Goal: Use online tool/utility: Utilize a website feature to perform a specific function

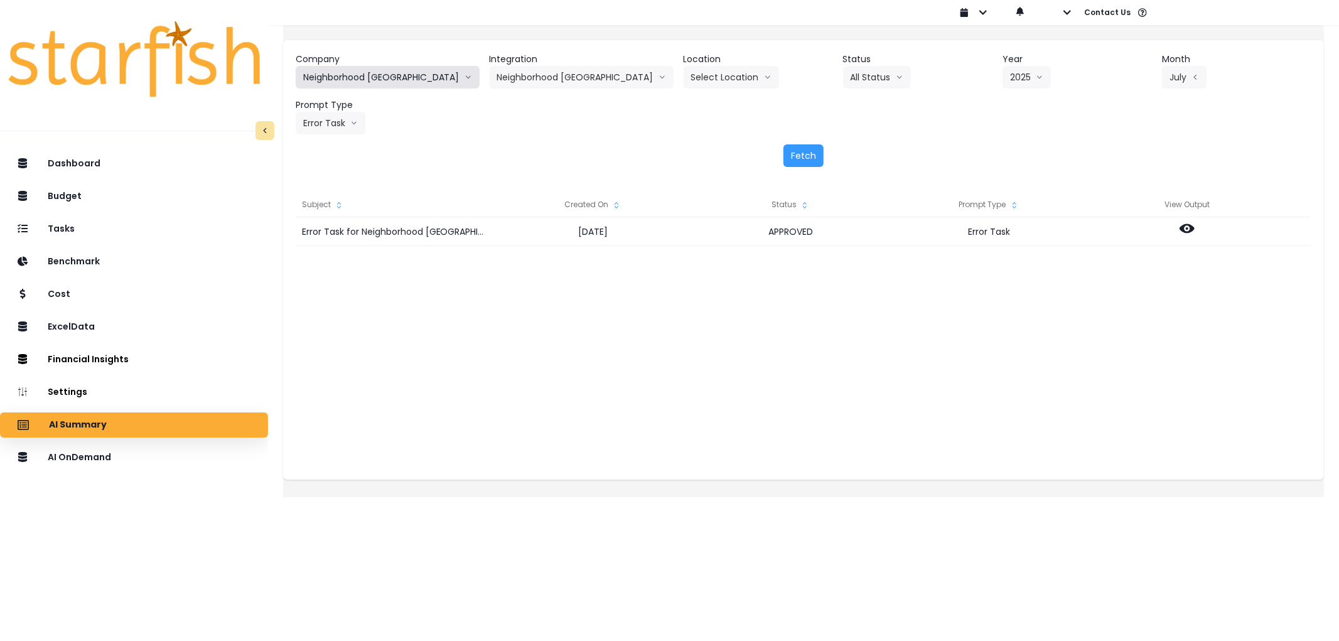
click at [400, 70] on button "Neighborhood [GEOGRAPHIC_DATA]" at bounding box center [388, 77] width 184 height 23
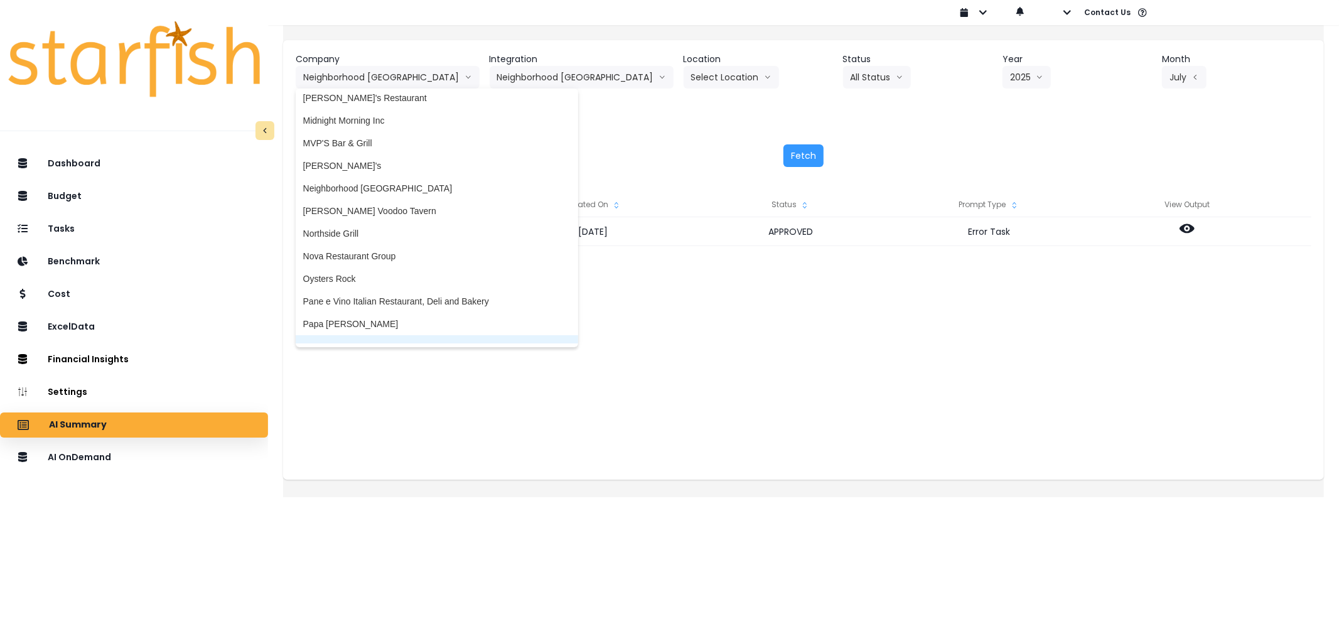
scroll to position [1674, 0]
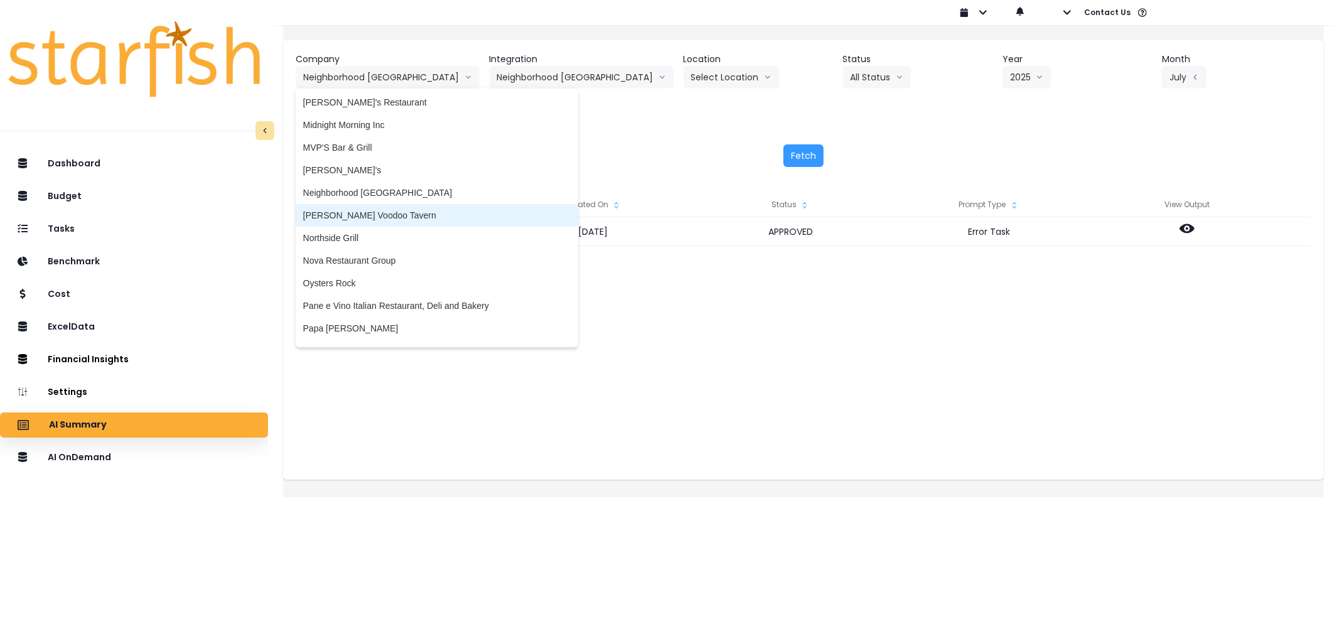
click at [358, 210] on span "[PERSON_NAME] Voodoo Tavern" at bounding box center [436, 215] width 267 height 13
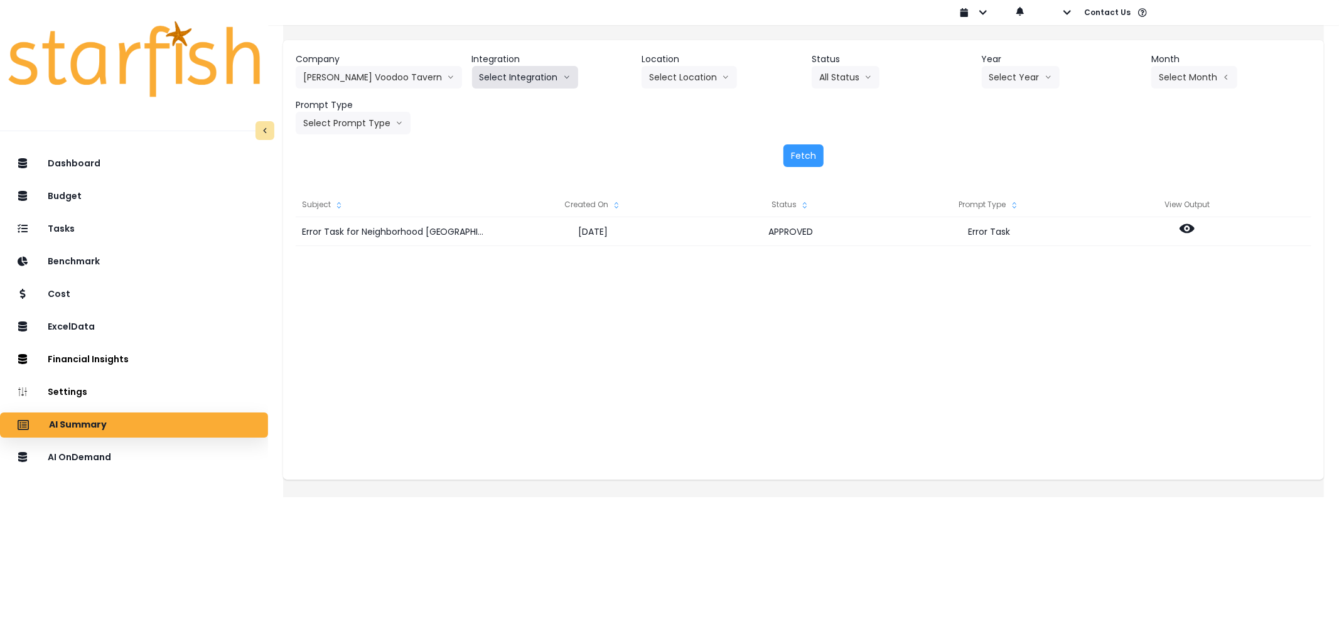
click at [535, 79] on button "Select Integration" at bounding box center [525, 77] width 106 height 23
click at [510, 105] on span "[PERSON_NAME] !" at bounding box center [518, 103] width 77 height 13
click at [1046, 67] on button "Select Year" at bounding box center [1021, 77] width 78 height 23
click at [995, 148] on span "2025" at bounding box center [998, 149] width 19 height 13
click at [1197, 62] on header "Month" at bounding box center [1231, 59] width 160 height 13
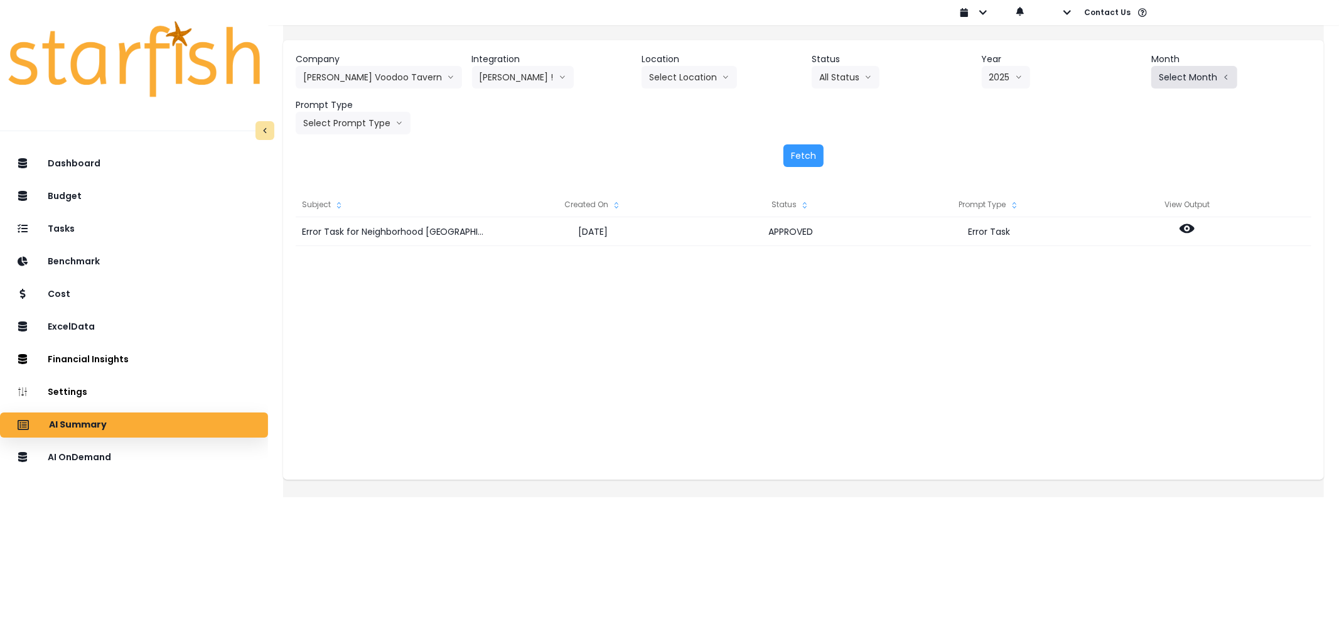
drag, startPoint x: 1195, startPoint y: 78, endPoint x: 1189, endPoint y: 72, distance: 8.4
click at [1194, 78] on button "Select Month" at bounding box center [1194, 77] width 86 height 23
click at [1119, 217] on span "July" at bounding box center [1131, 216] width 24 height 13
click at [374, 122] on button "Select Prompt Type" at bounding box center [353, 123] width 115 height 23
click at [352, 206] on li "Error Task" at bounding box center [339, 217] width 86 height 23
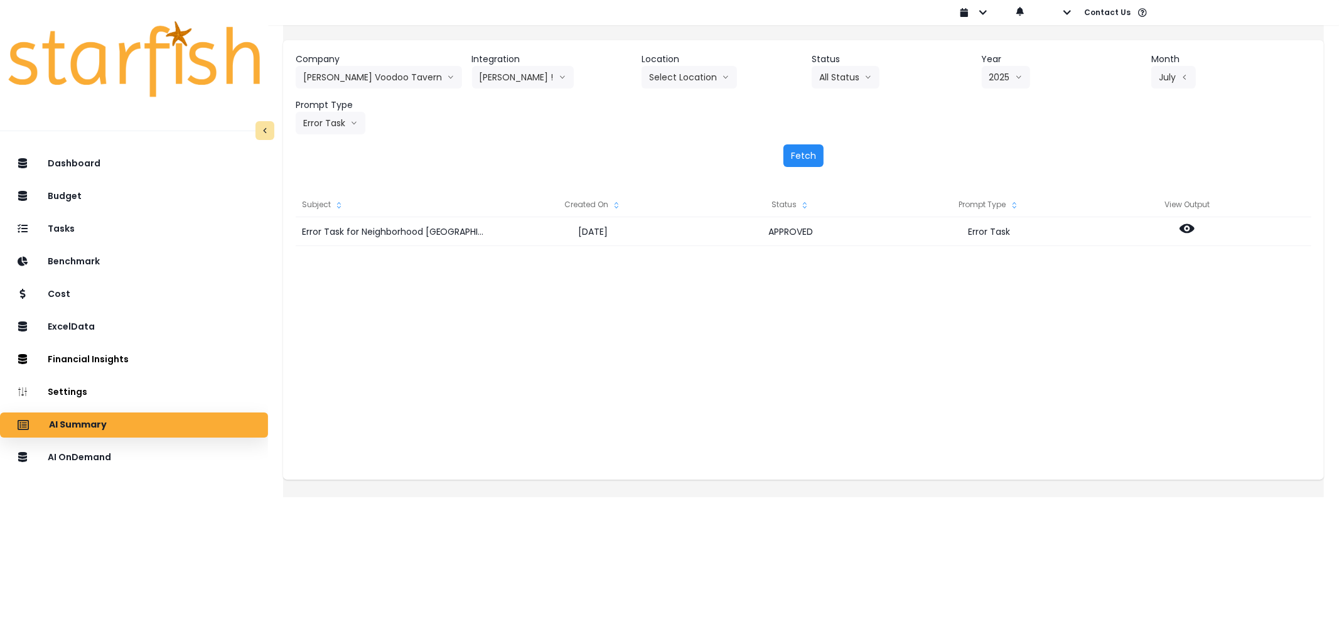
click at [812, 154] on button "Fetch" at bounding box center [803, 155] width 40 height 23
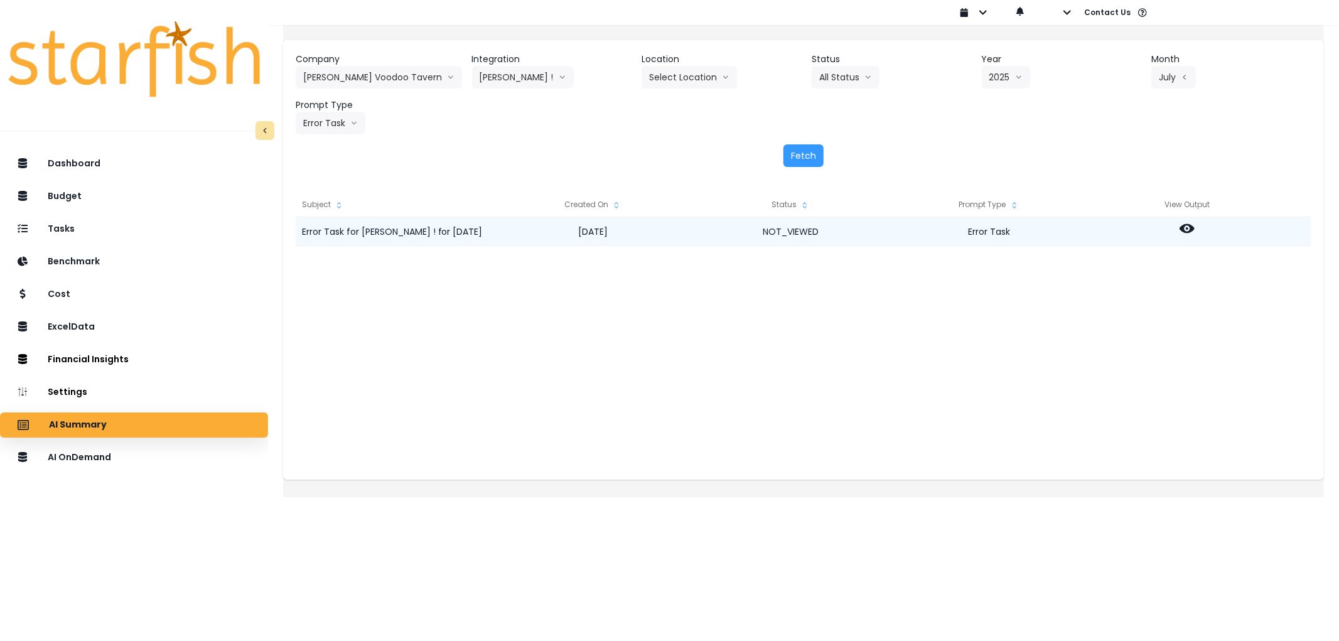
click at [1195, 227] on icon at bounding box center [1187, 228] width 15 height 9
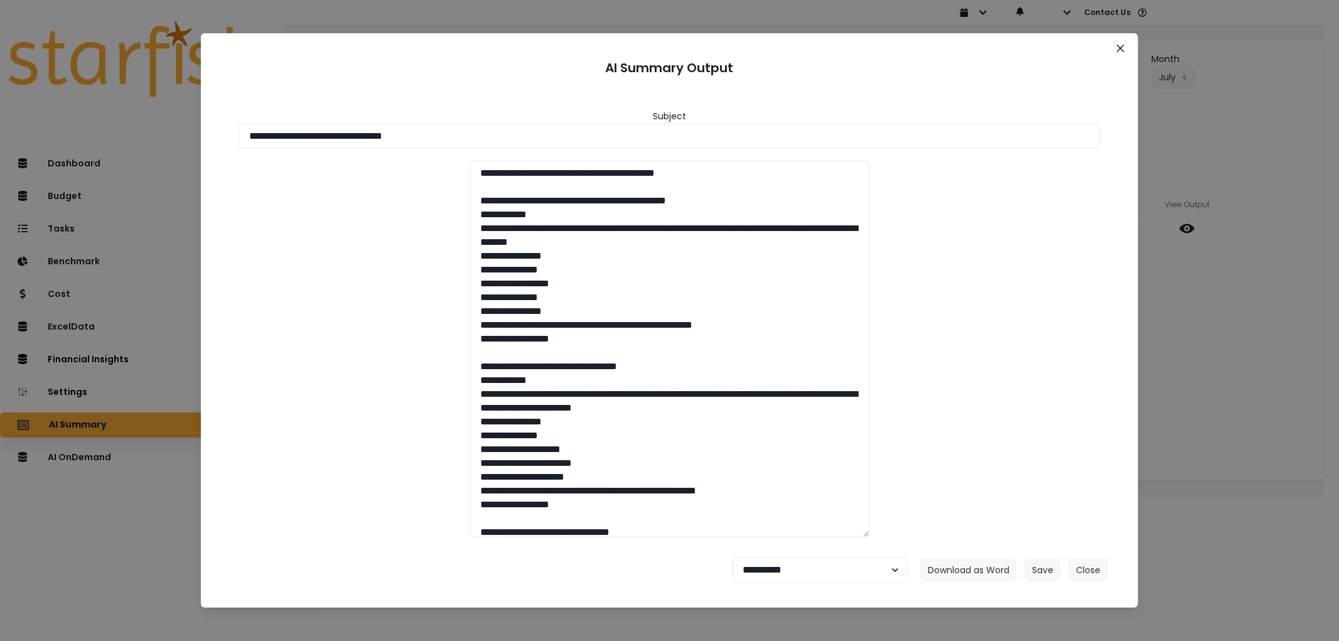
drag, startPoint x: 593, startPoint y: 136, endPoint x: 105, endPoint y: 134, distance: 488.4
click at [105, 134] on div "**********" at bounding box center [669, 320] width 1339 height 641
click at [950, 565] on button "Download as Word" at bounding box center [968, 570] width 97 height 23
click at [775, 573] on select "**********" at bounding box center [820, 569] width 175 height 25
select select "********"
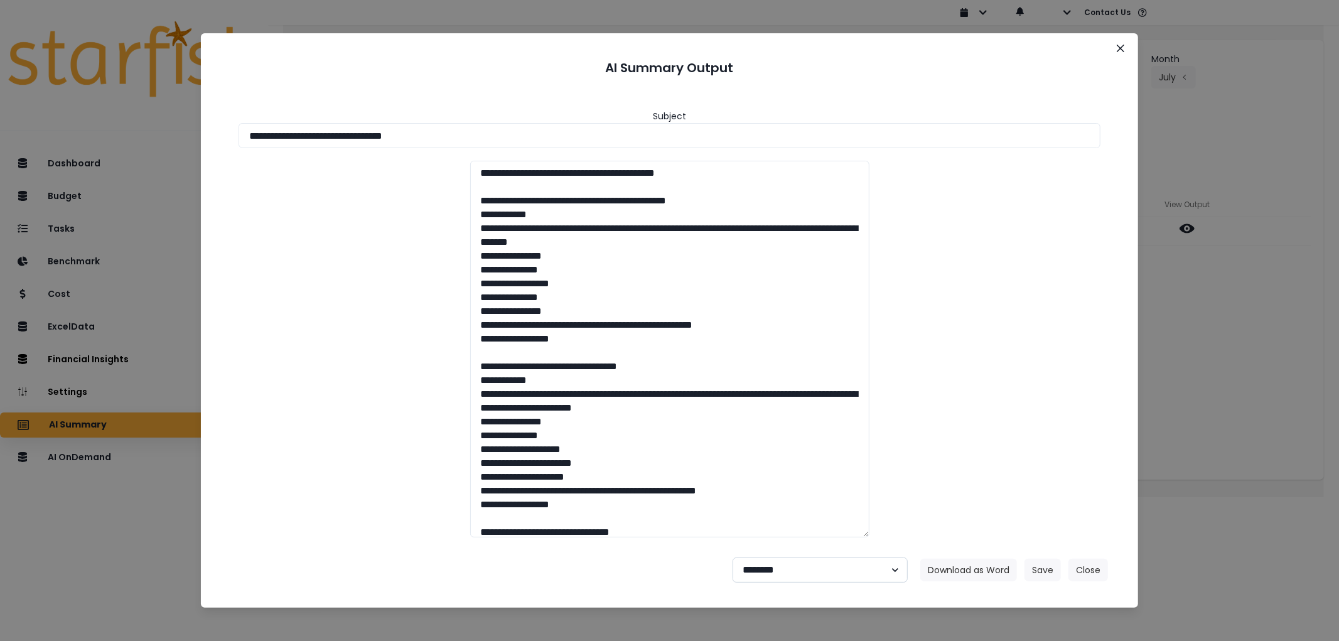
click at [733, 557] on select "**********" at bounding box center [820, 569] width 175 height 25
click at [1053, 570] on button "Save" at bounding box center [1042, 570] width 36 height 23
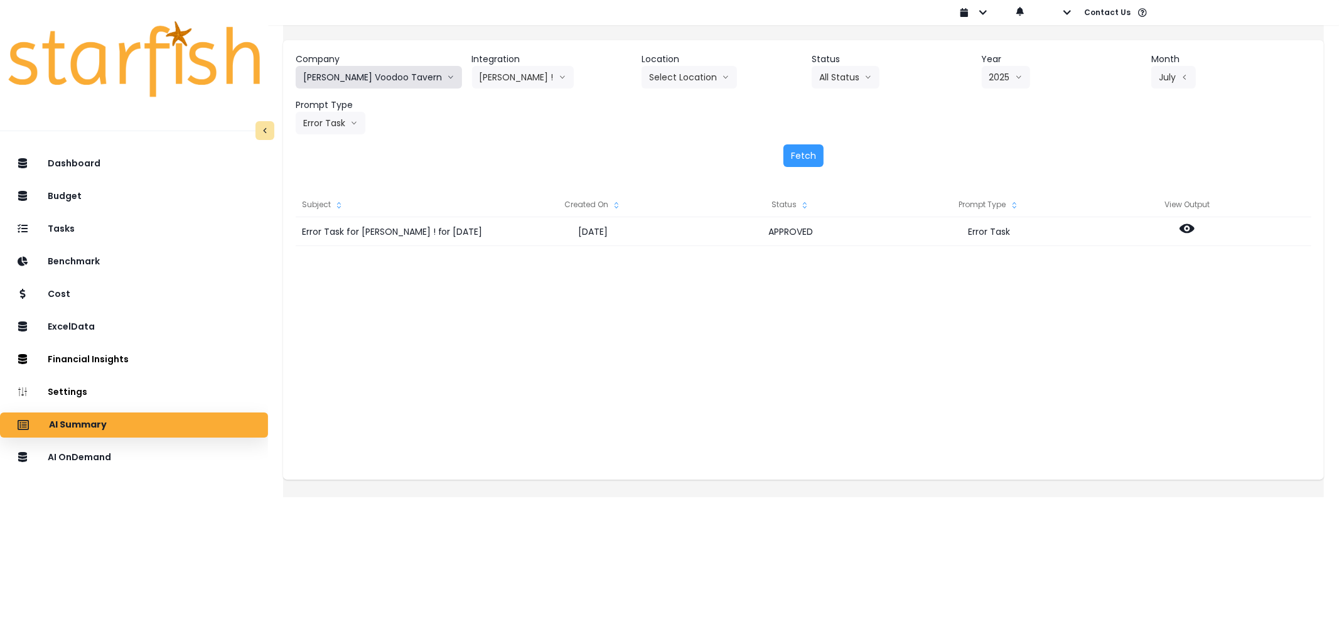
click at [380, 70] on button "[PERSON_NAME] Voodoo Tavern" at bounding box center [379, 77] width 166 height 23
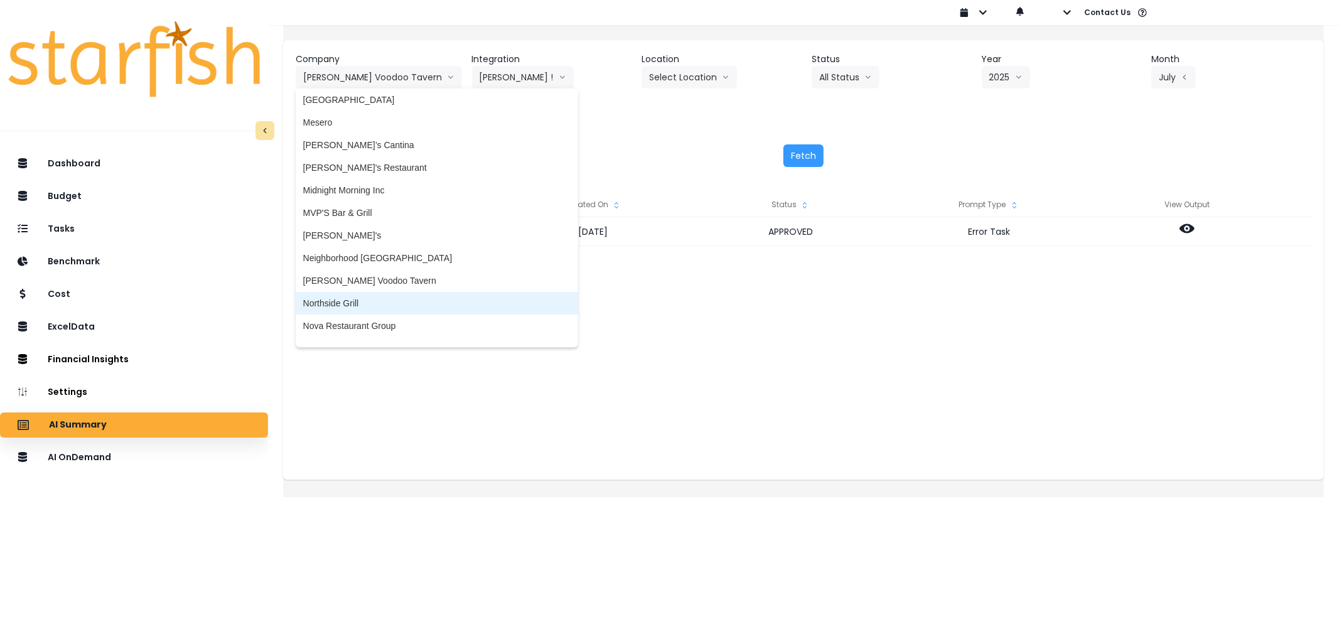
scroll to position [1604, 0]
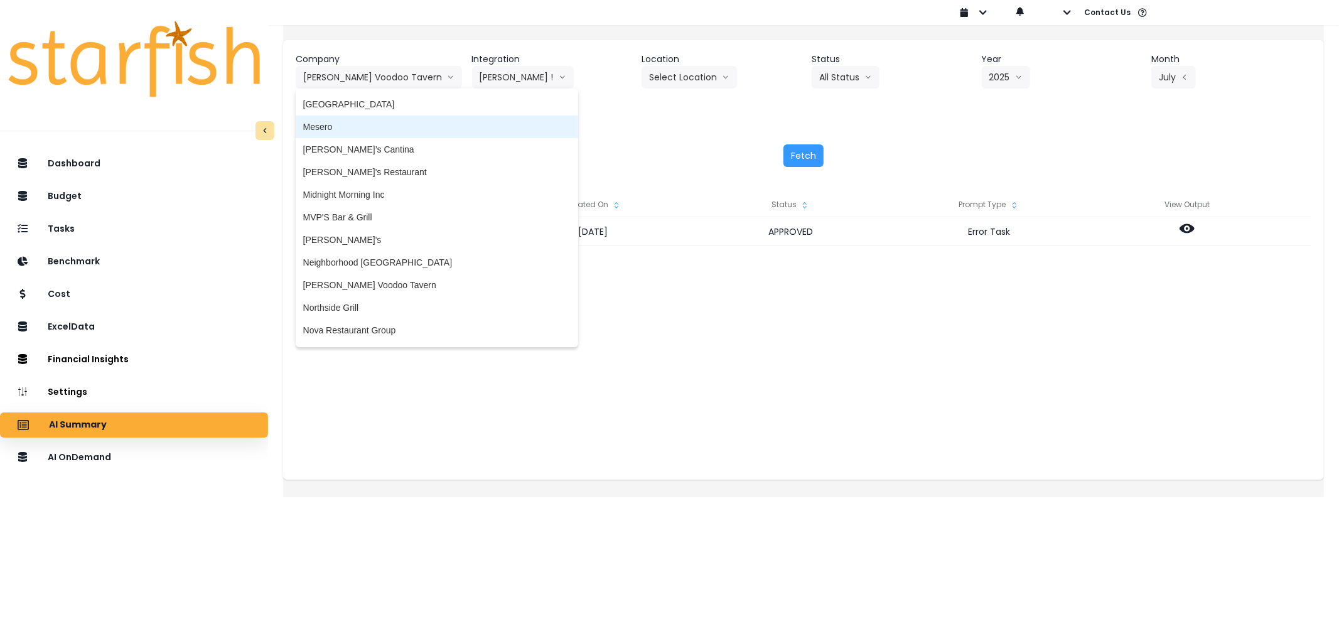
click at [356, 121] on span "Mesero" at bounding box center [436, 127] width 267 height 13
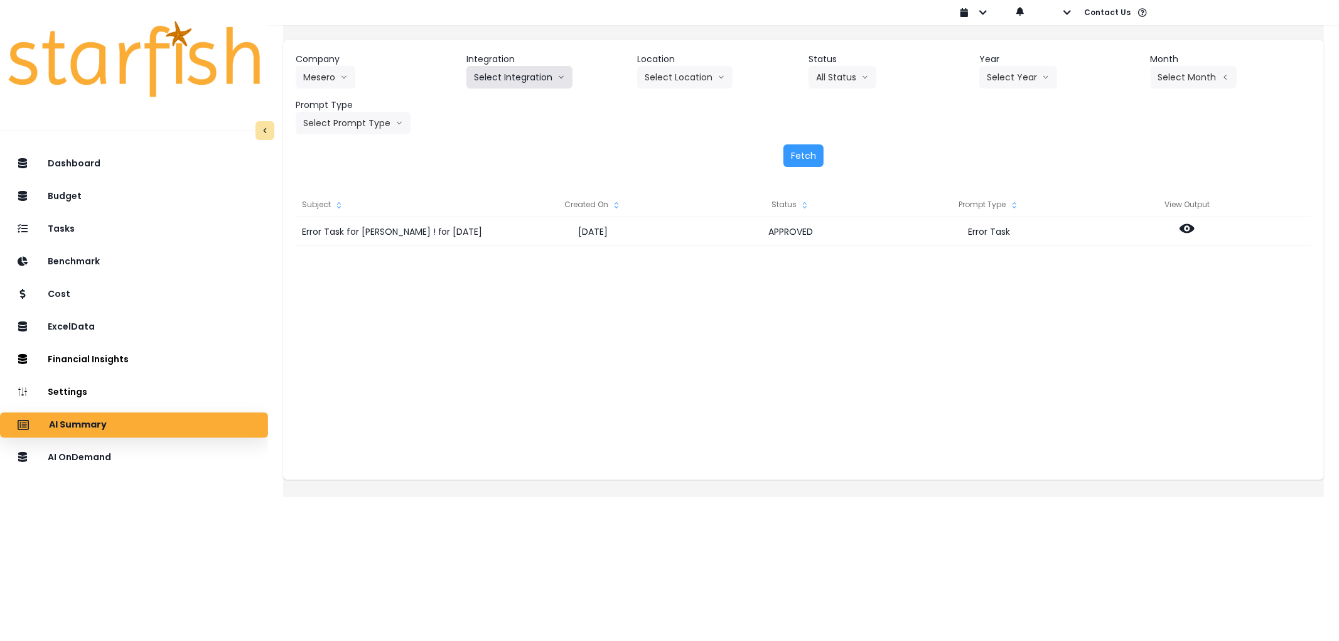
click at [531, 75] on button "Select Integration" at bounding box center [519, 77] width 106 height 23
click at [503, 107] on span "Mesero" at bounding box center [489, 103] width 30 height 13
click at [1028, 85] on button "Select Year" at bounding box center [1018, 77] width 78 height 23
click at [987, 143] on span "2025" at bounding box center [996, 149] width 19 height 13
click at [1216, 61] on header "Period" at bounding box center [1231, 59] width 161 height 13
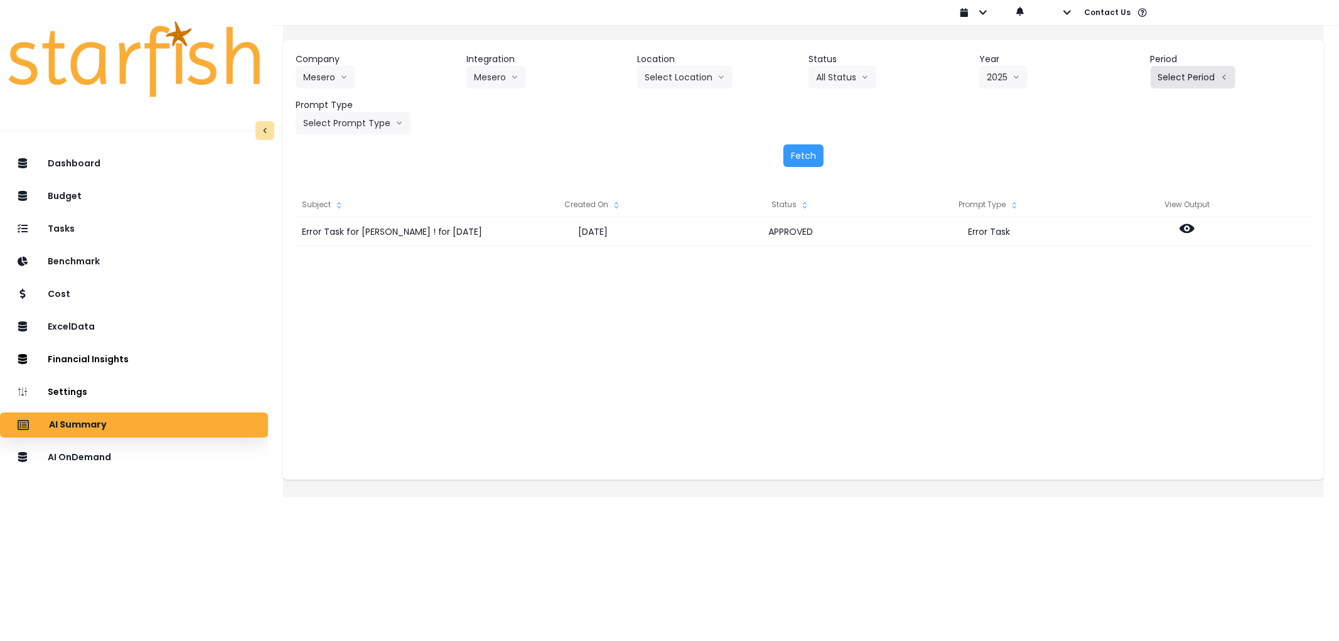
click at [1205, 71] on button "Select Period" at bounding box center [1193, 77] width 85 height 23
click at [1127, 215] on span "P7" at bounding box center [1135, 216] width 16 height 13
click at [397, 136] on div "Company Mesero 86 Costs Asti Bagel Cafe Balance Grille Bald Ginger Bar Business…" at bounding box center [803, 109] width 1041 height 139
click at [396, 134] on div "Company Mesero 86 Costs Asti Bagel Cafe Balance Grille Bald Ginger Bar Business…" at bounding box center [803, 109] width 1041 height 139
click at [385, 122] on button "Select Prompt Type" at bounding box center [353, 123] width 115 height 23
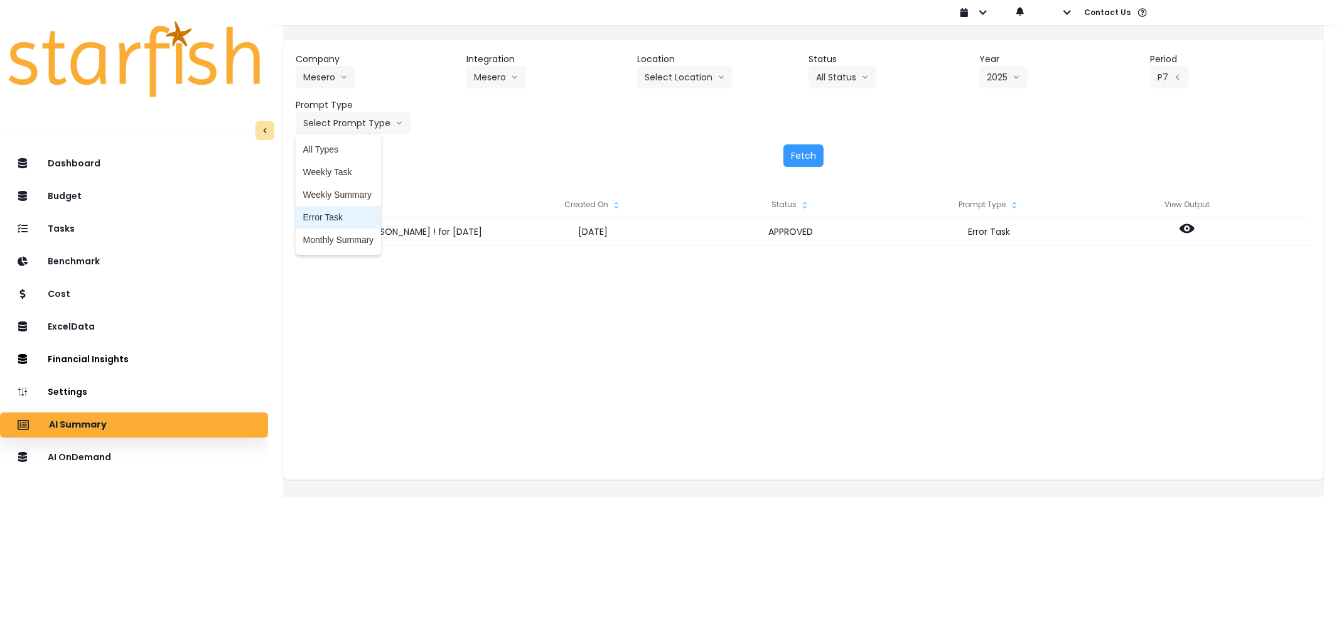
click at [360, 215] on span "Error Task" at bounding box center [338, 217] width 71 height 13
click at [799, 158] on button "Fetch" at bounding box center [803, 155] width 40 height 23
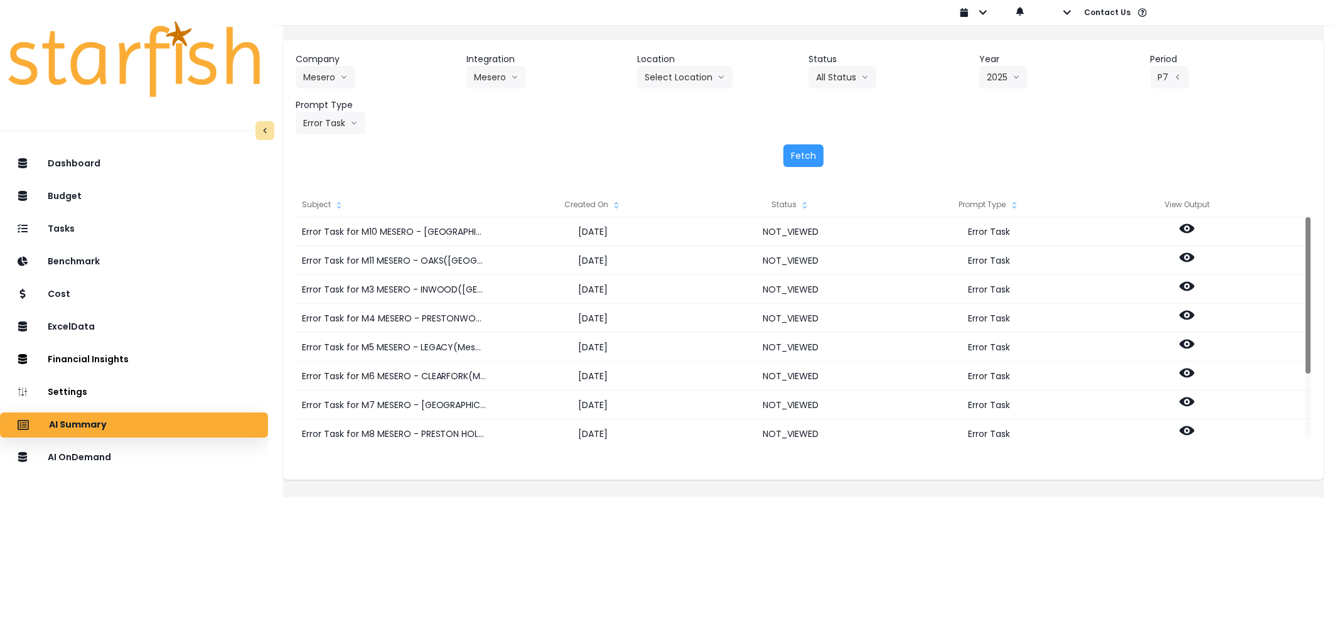
click at [623, 202] on div "Created On" at bounding box center [592, 204] width 198 height 25
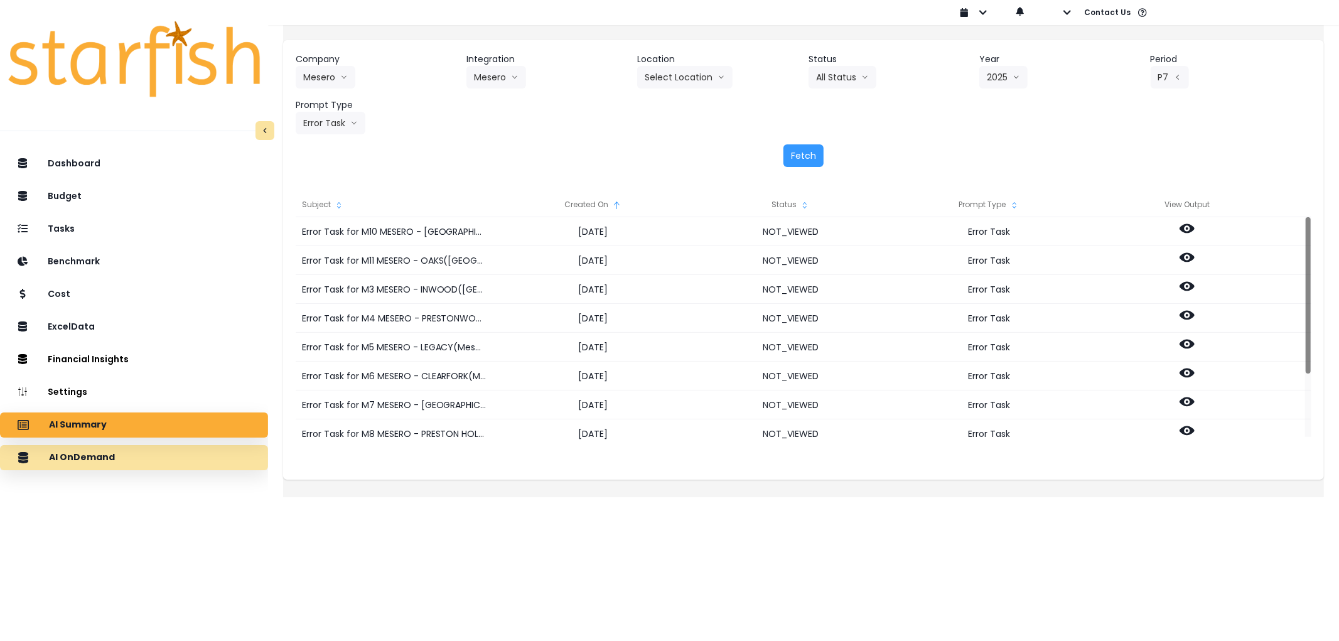
click at [185, 453] on div "AI OnDemand" at bounding box center [134, 457] width 248 height 26
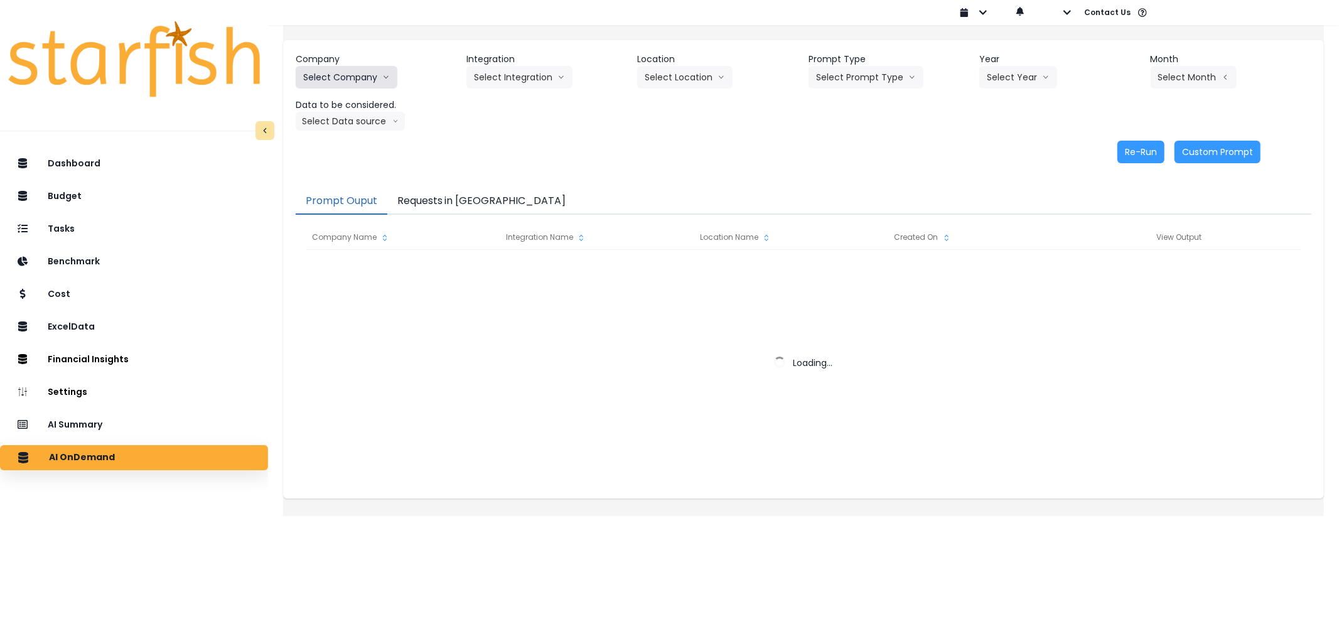
click at [343, 77] on button "Select Company" at bounding box center [347, 77] width 102 height 23
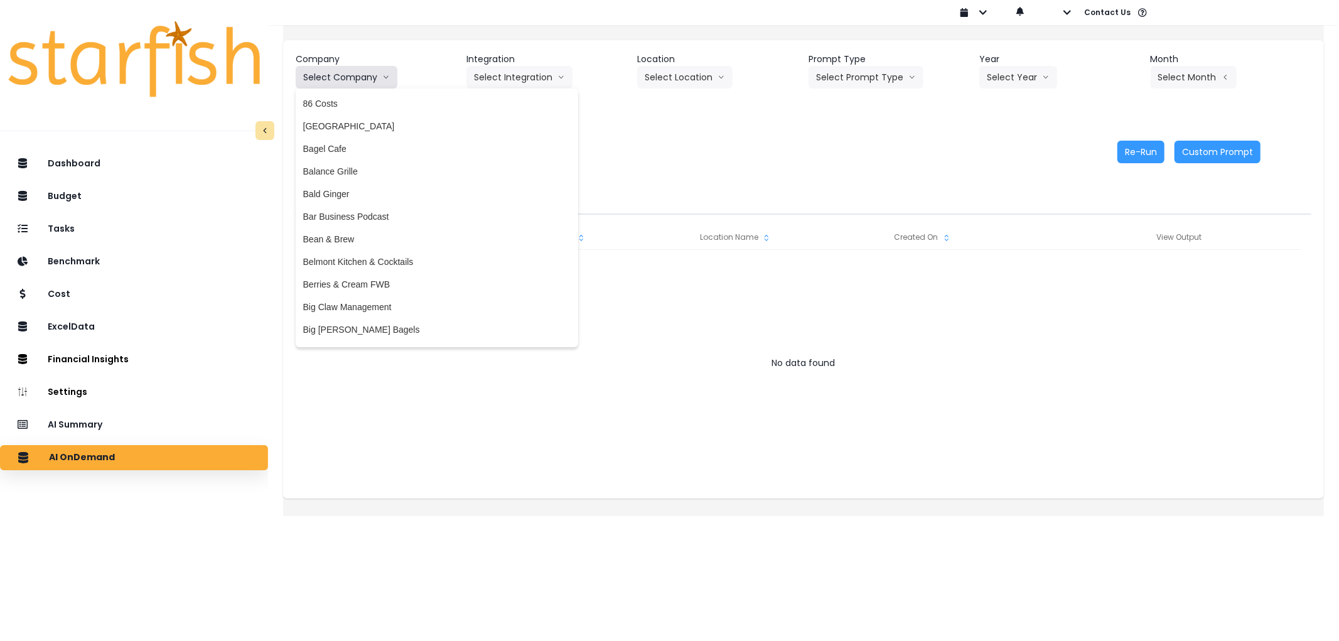
click at [358, 73] on button "Select Company" at bounding box center [347, 77] width 102 height 23
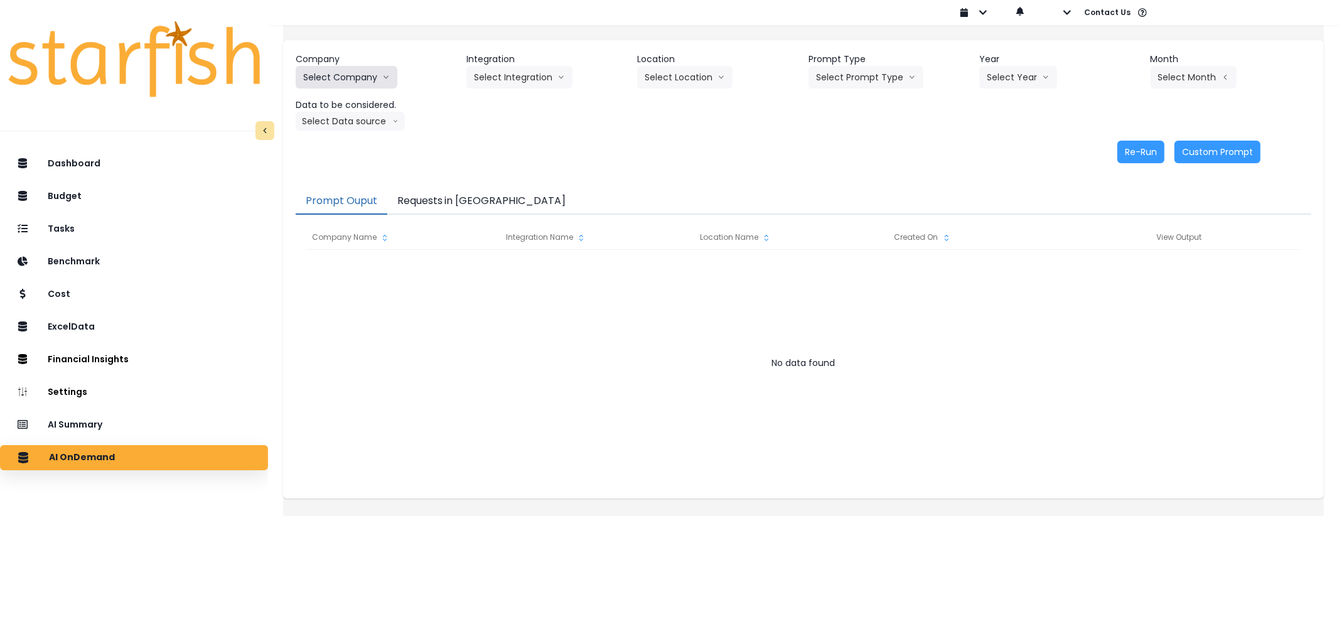
click at [358, 73] on button "Select Company" at bounding box center [347, 77] width 102 height 23
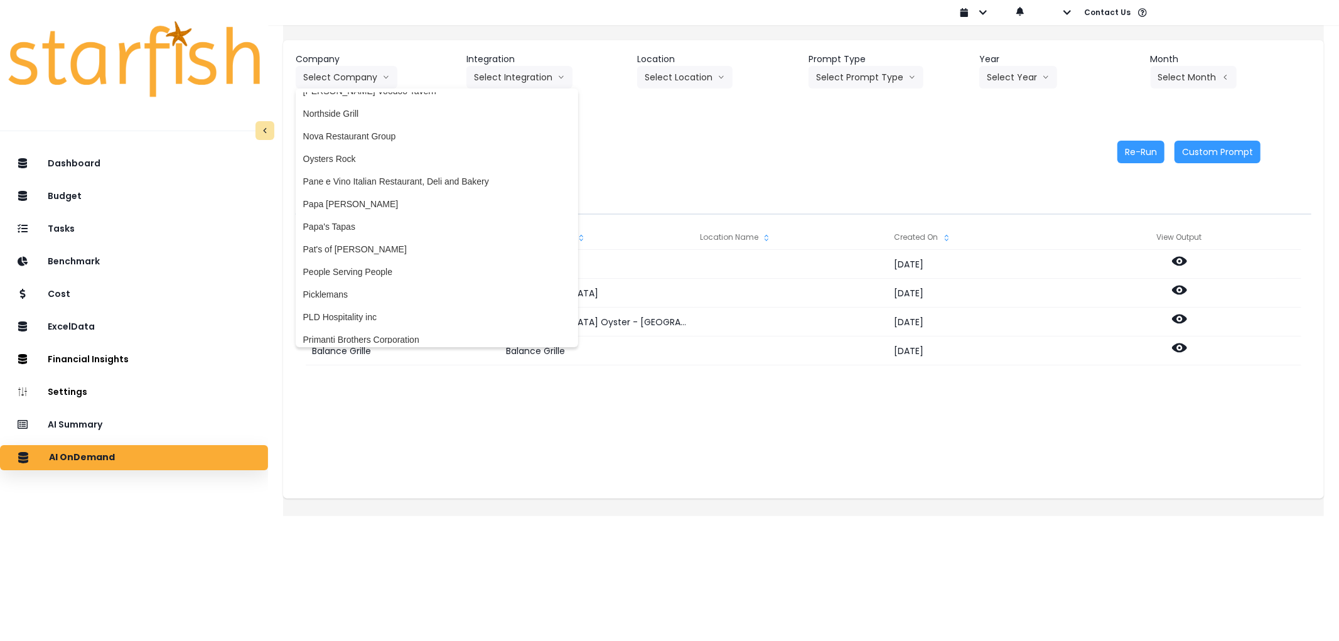
scroll to position [1789, 0]
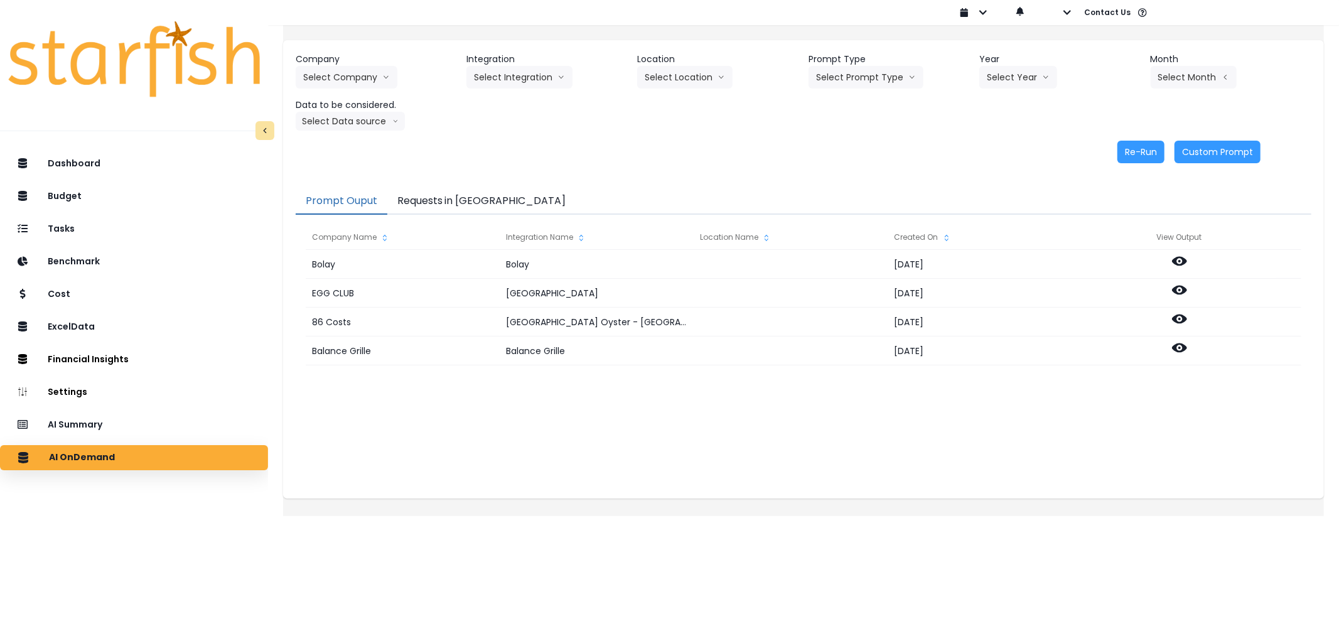
click at [670, 141] on div "Re-Run Custom Prompt" at bounding box center [778, 152] width 965 height 23
click at [441, 202] on button "Requests in [GEOGRAPHIC_DATA]" at bounding box center [481, 201] width 189 height 26
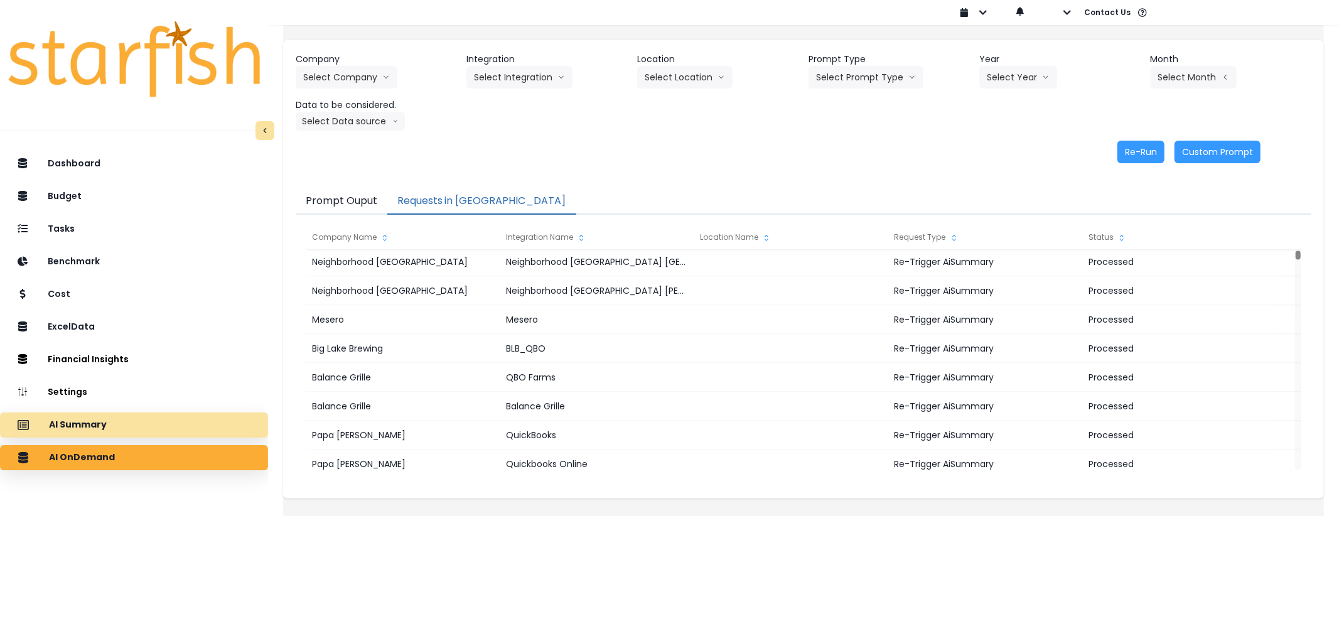
click at [203, 429] on div "AI Summary" at bounding box center [134, 425] width 248 height 26
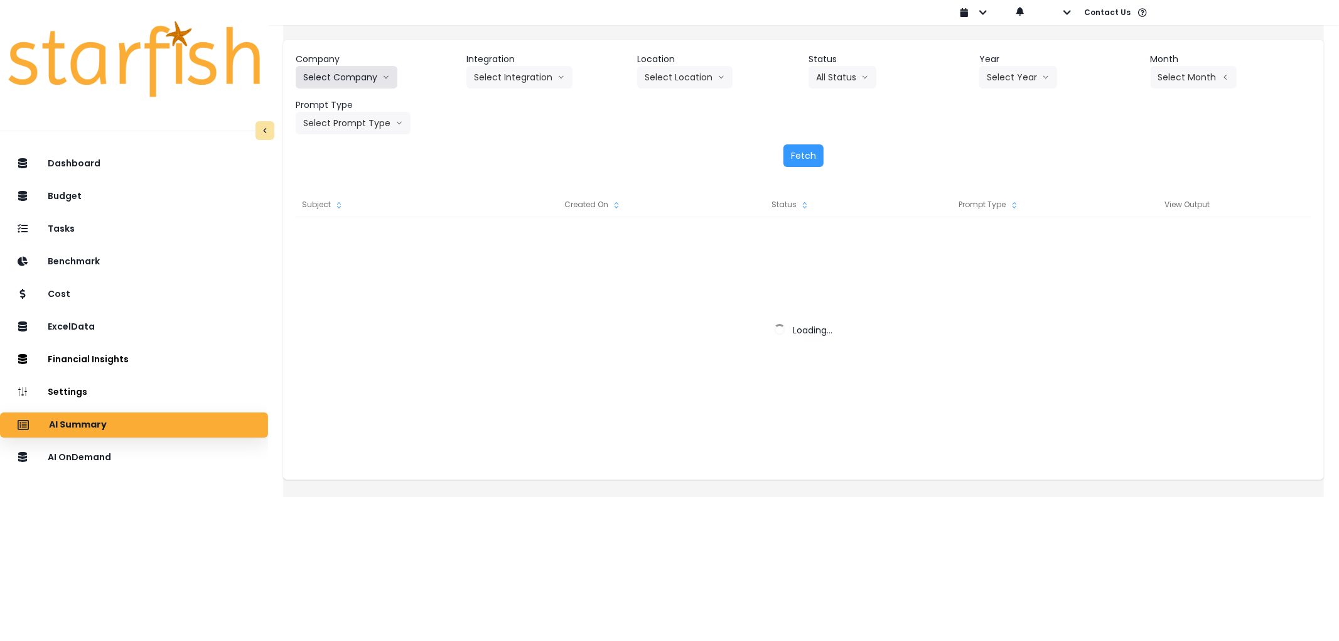
click at [355, 78] on button "Select Company" at bounding box center [347, 77] width 102 height 23
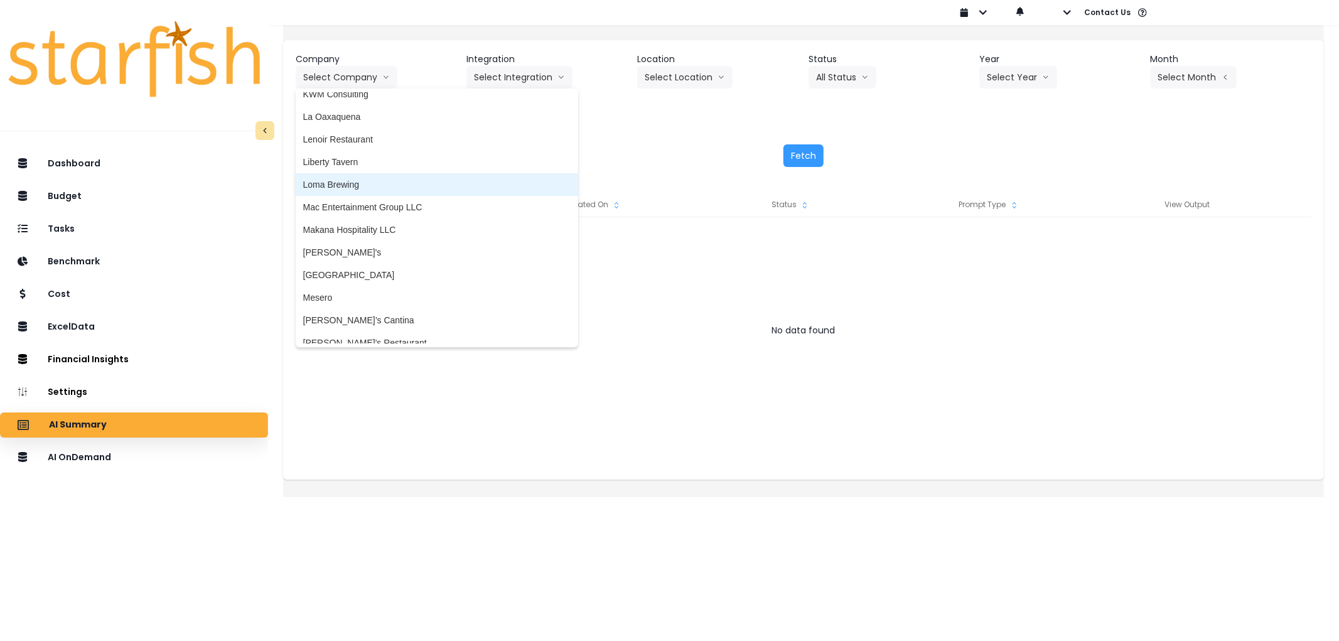
scroll to position [1465, 0]
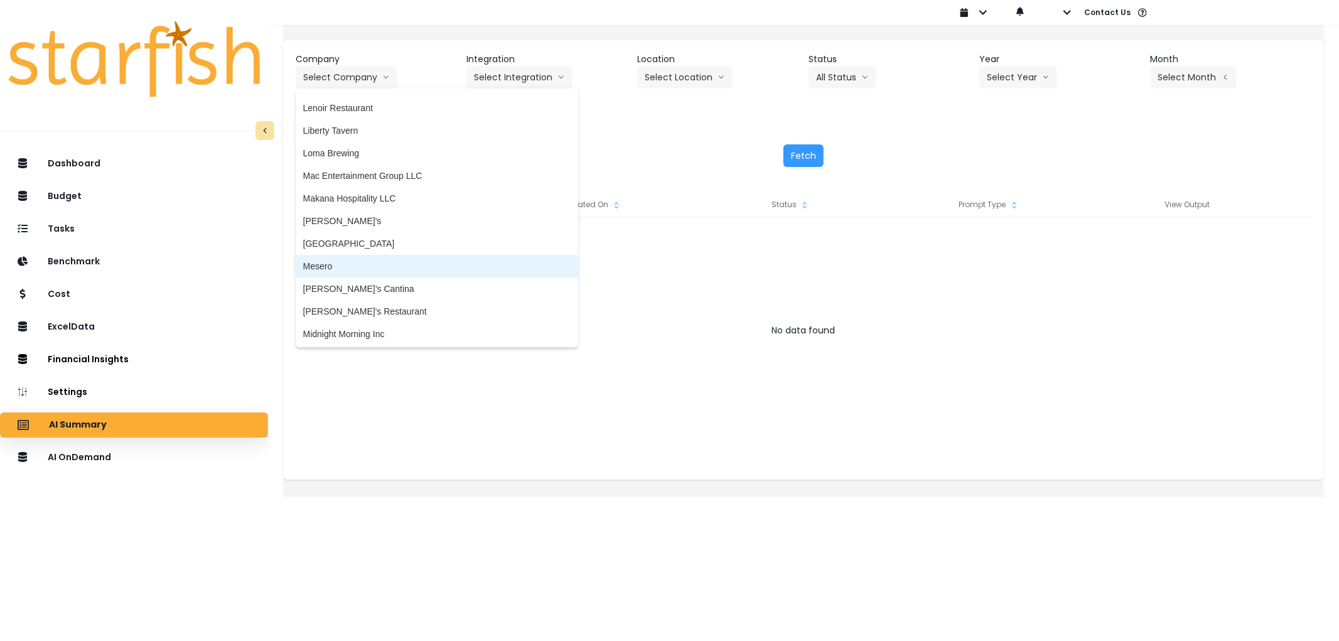
click at [361, 262] on span "Mesero" at bounding box center [436, 266] width 267 height 13
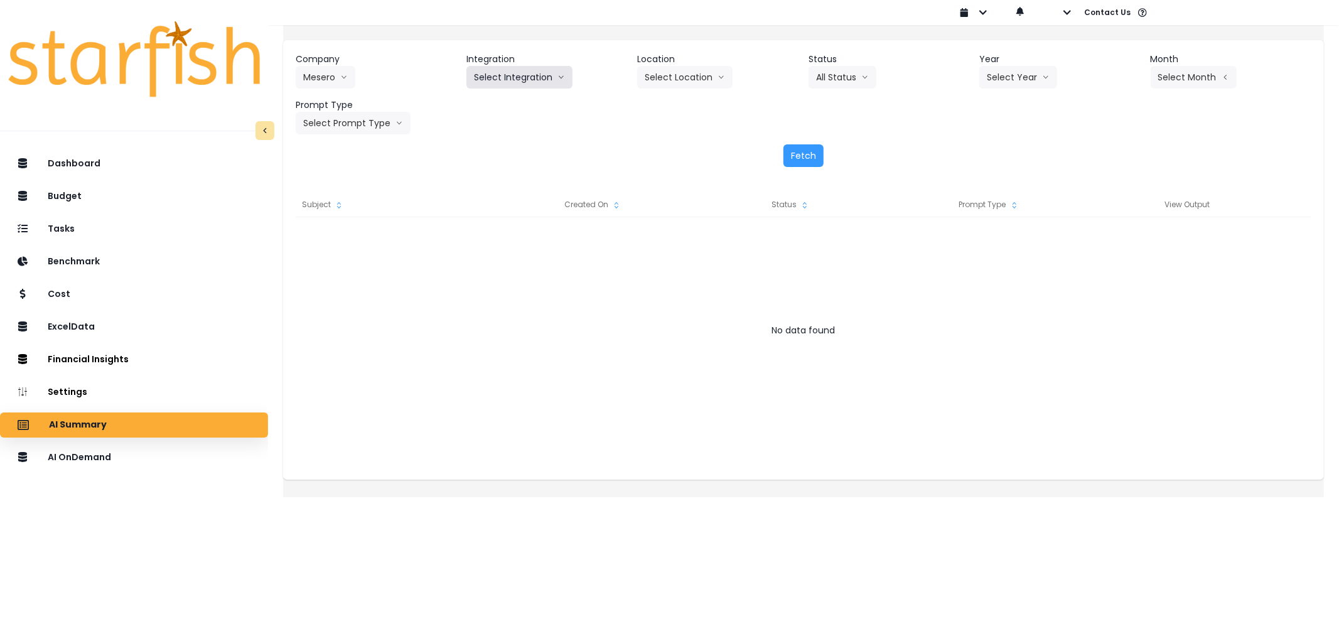
click at [517, 70] on button "Select Integration" at bounding box center [519, 77] width 106 height 23
click at [499, 99] on span "Mesero" at bounding box center [489, 103] width 30 height 13
click at [680, 71] on button "Select Location" at bounding box center [684, 77] width 95 height 23
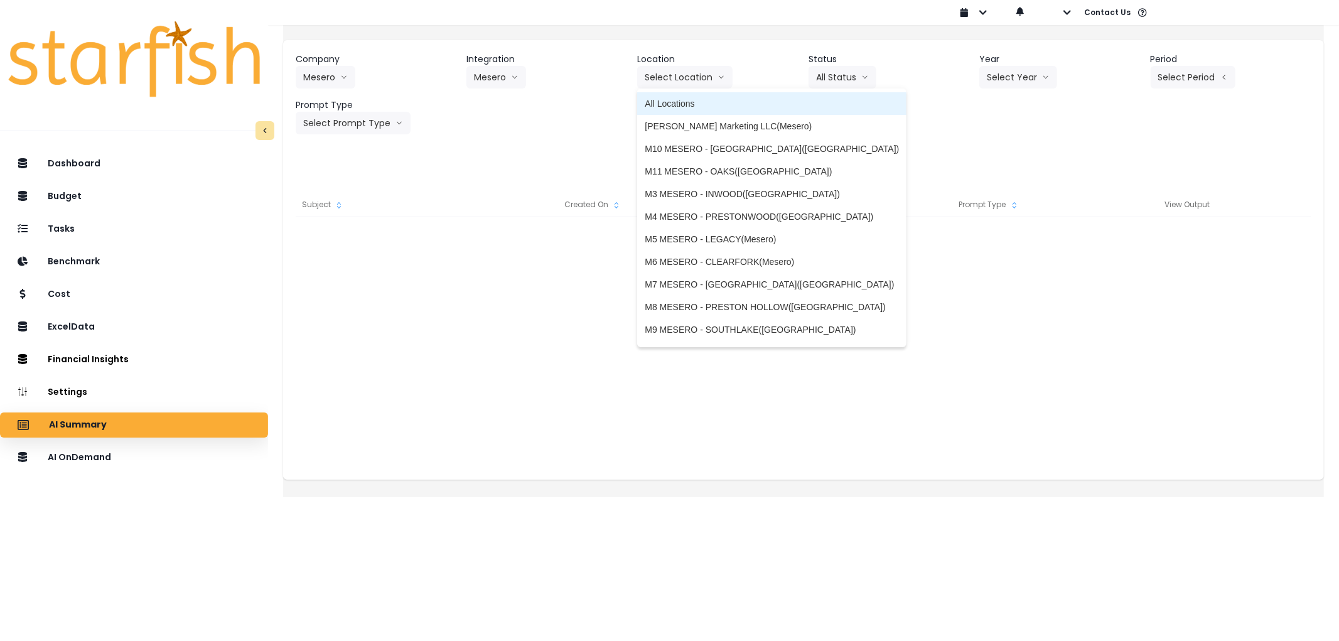
click at [692, 97] on span "All Locations" at bounding box center [772, 103] width 254 height 13
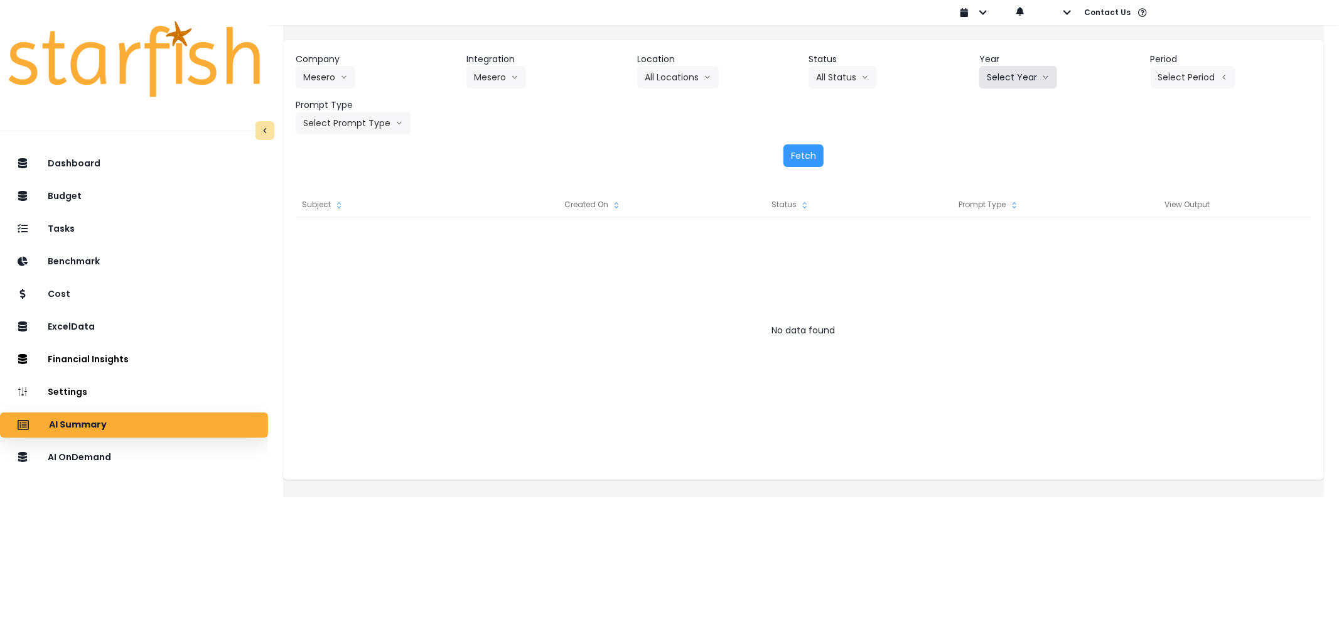
click at [1011, 67] on button "Select Year" at bounding box center [1018, 77] width 78 height 23
click at [987, 151] on span "2025" at bounding box center [996, 149] width 19 height 13
click at [1164, 86] on button "Select Period" at bounding box center [1193, 77] width 85 height 23
click at [1120, 218] on li "P7" at bounding box center [1135, 216] width 31 height 23
click at [341, 126] on button "Select Prompt Type" at bounding box center [353, 123] width 115 height 23
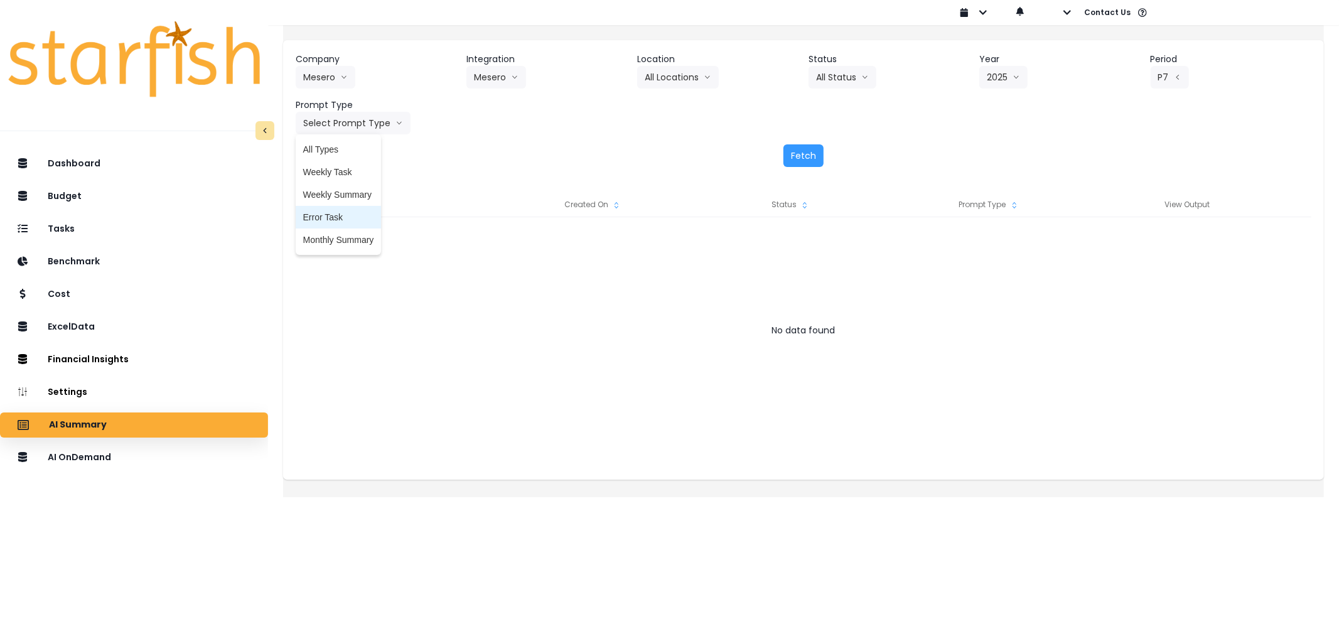
click at [353, 214] on span "Error Task" at bounding box center [338, 217] width 71 height 13
click at [795, 161] on button "Fetch" at bounding box center [803, 155] width 40 height 23
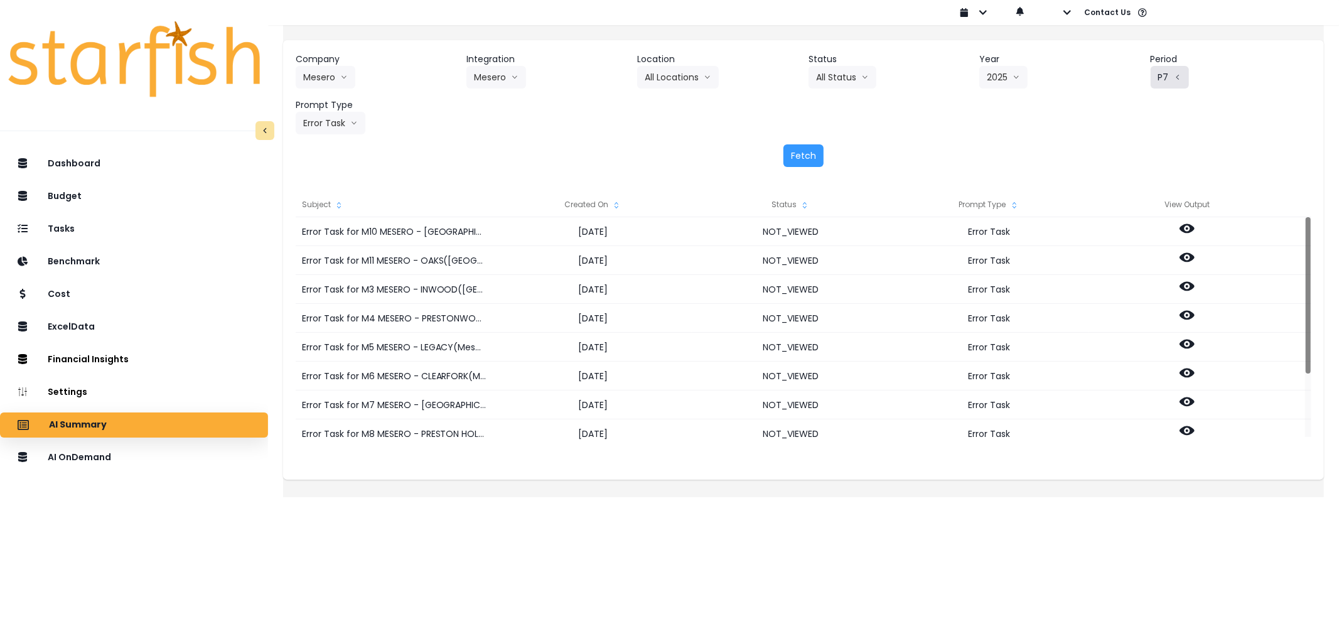
click at [1151, 76] on button "P7" at bounding box center [1170, 77] width 38 height 23
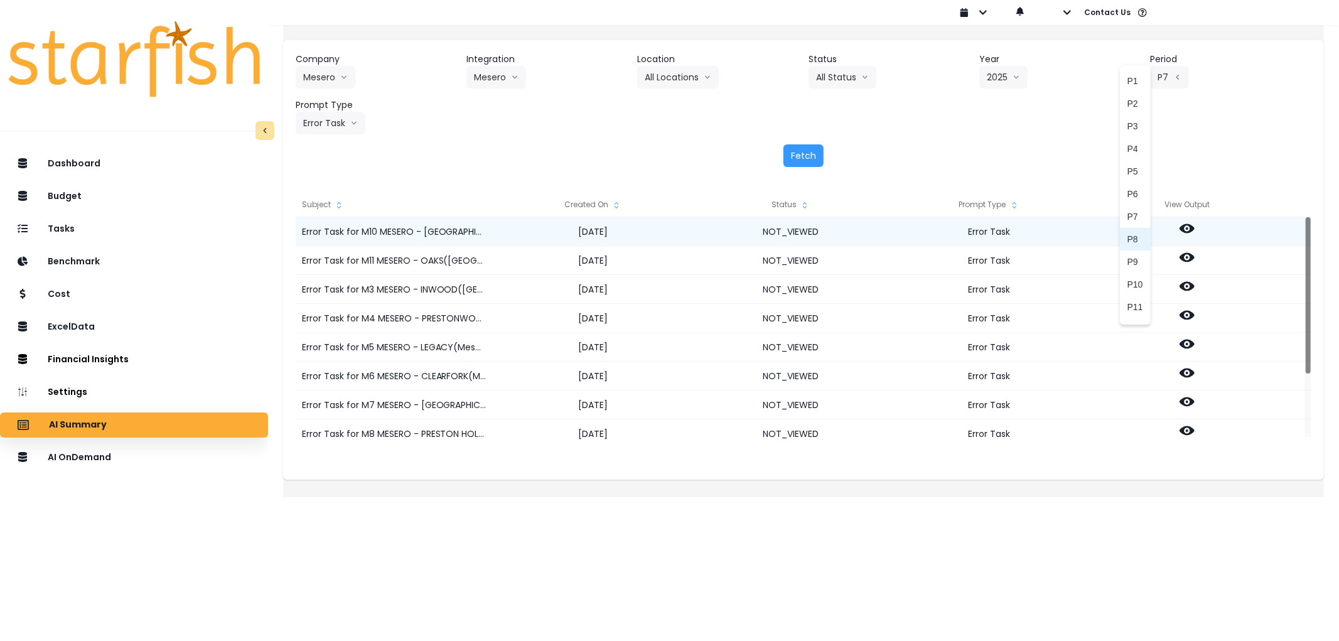
drag, startPoint x: 1115, startPoint y: 234, endPoint x: 948, endPoint y: 239, distance: 167.1
click at [1127, 234] on span "P8" at bounding box center [1135, 239] width 16 height 13
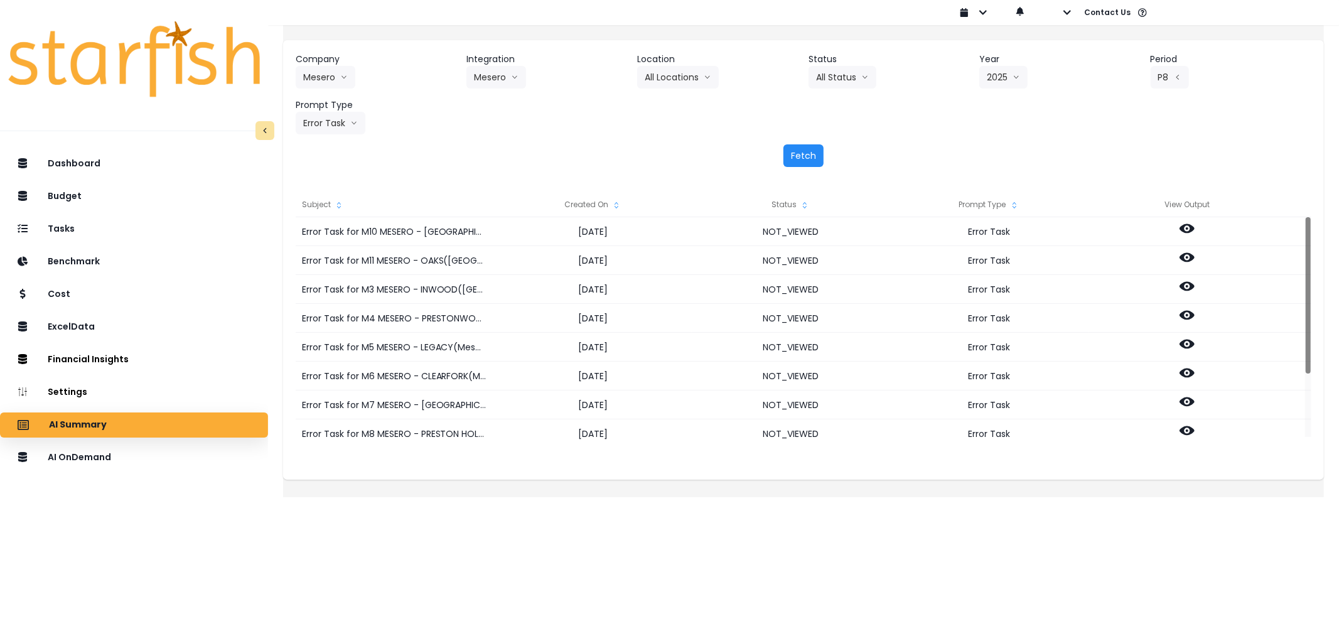
click at [817, 160] on button "Fetch" at bounding box center [803, 155] width 40 height 23
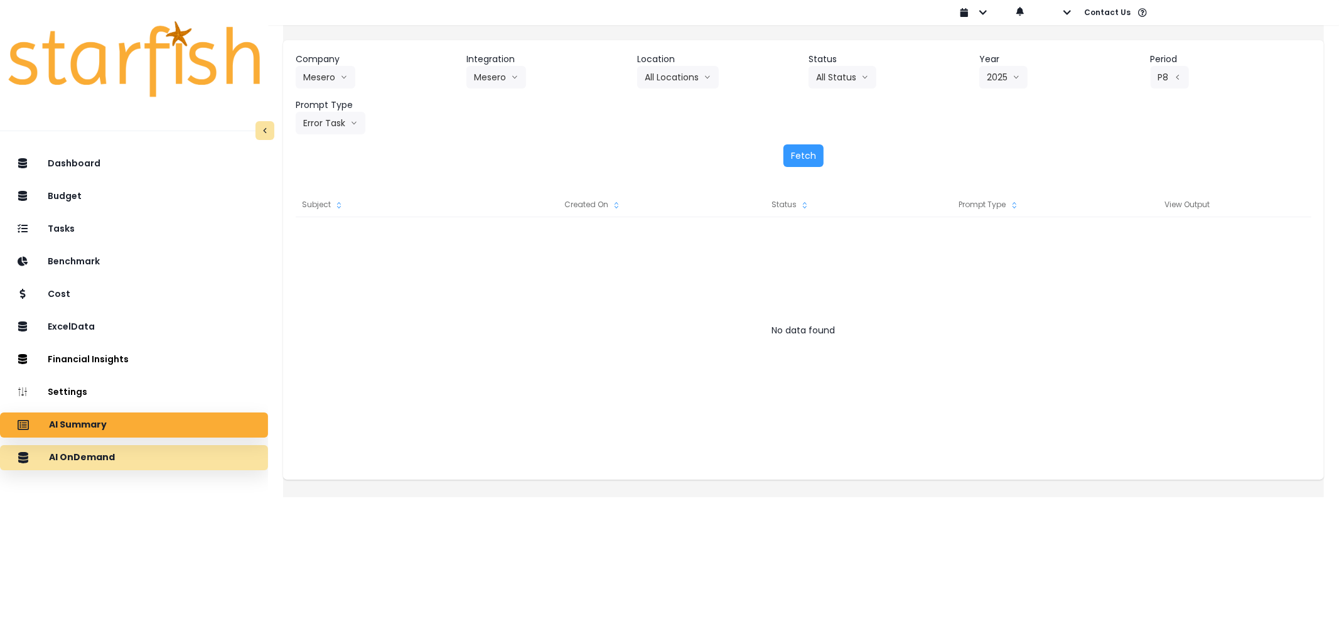
click at [110, 454] on p "AI OnDemand" at bounding box center [82, 457] width 66 height 11
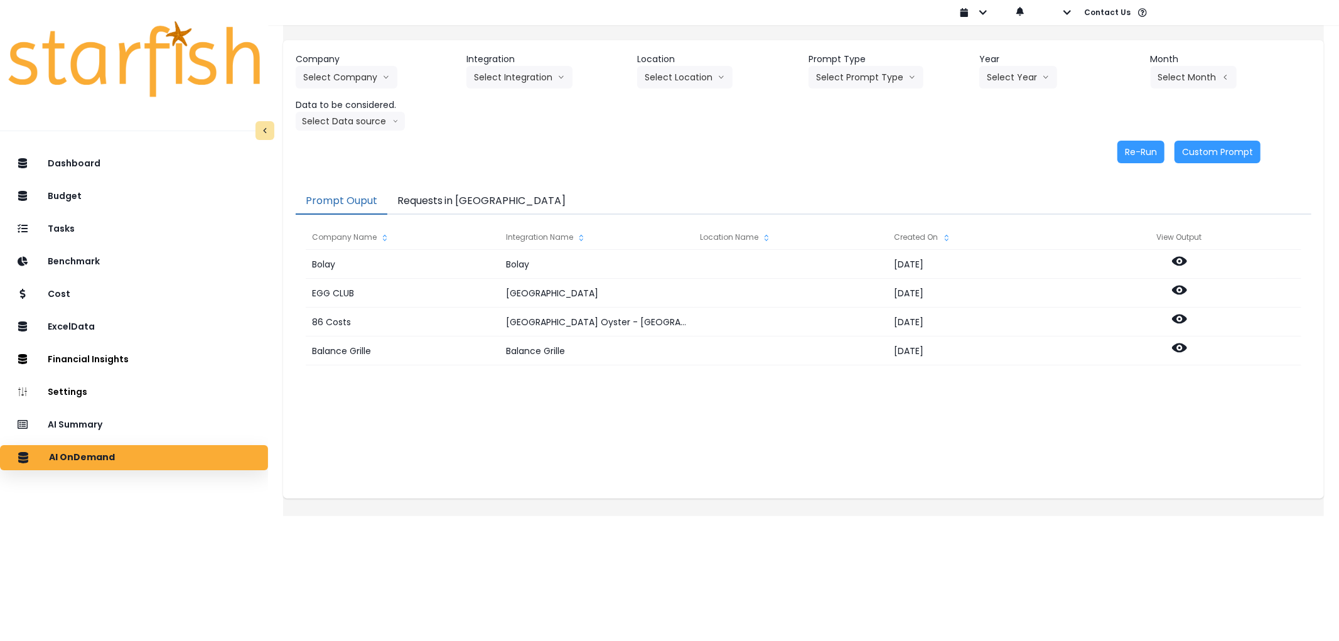
click at [463, 198] on button "Requests in [GEOGRAPHIC_DATA]" at bounding box center [481, 201] width 189 height 26
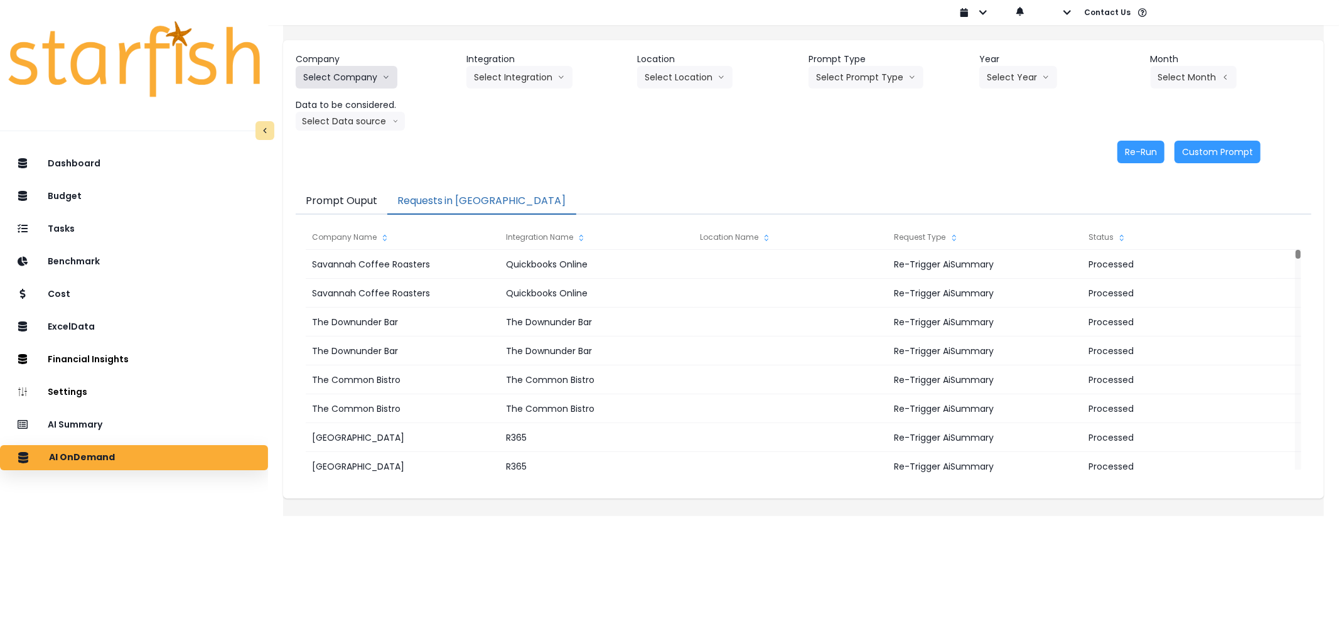
click at [340, 72] on button "Select Company" at bounding box center [347, 77] width 102 height 23
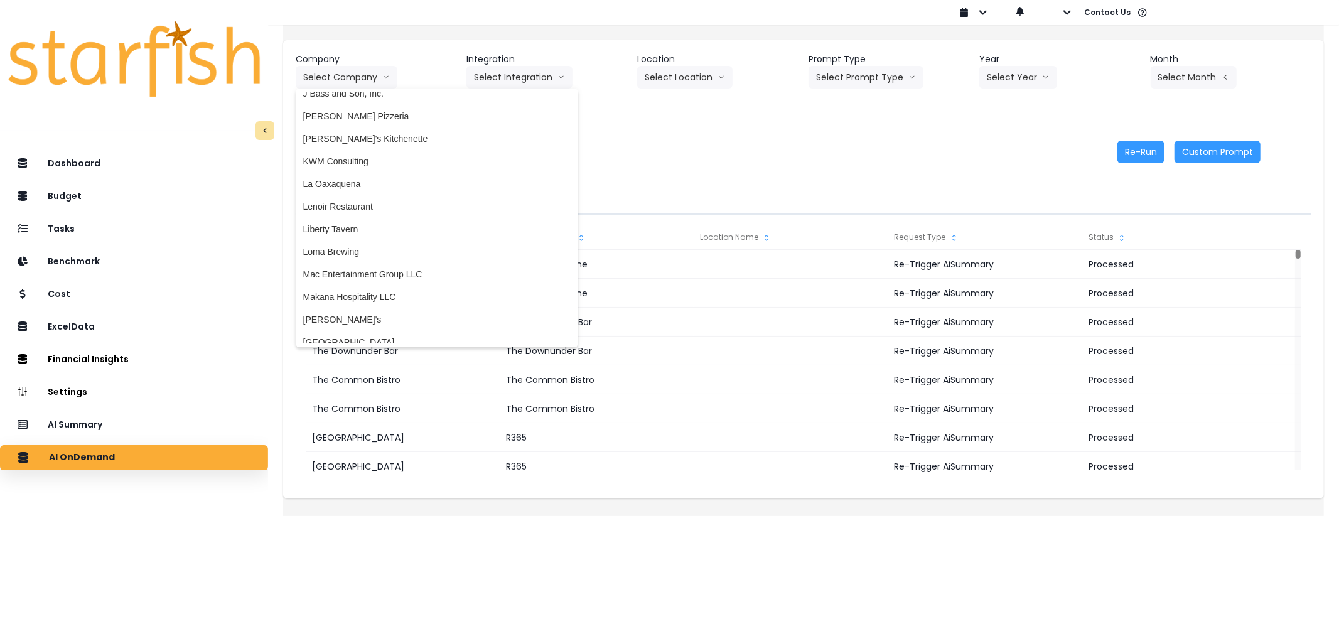
scroll to position [1402, 0]
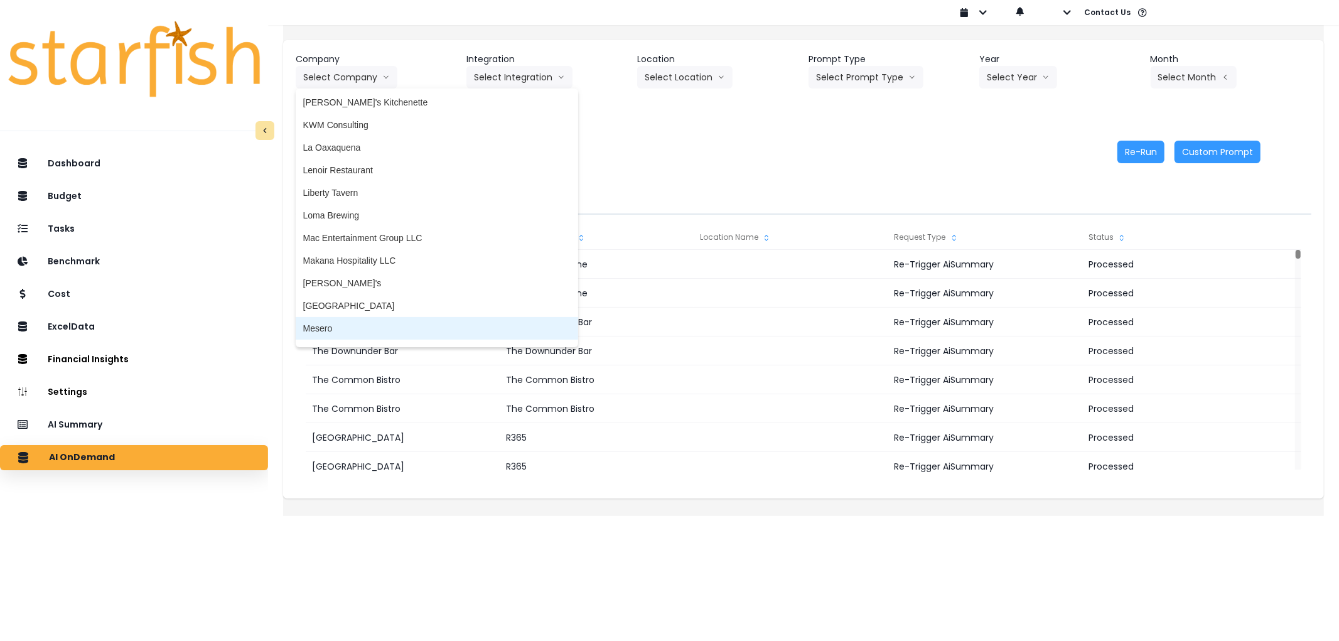
click at [378, 325] on span "Mesero" at bounding box center [436, 328] width 267 height 13
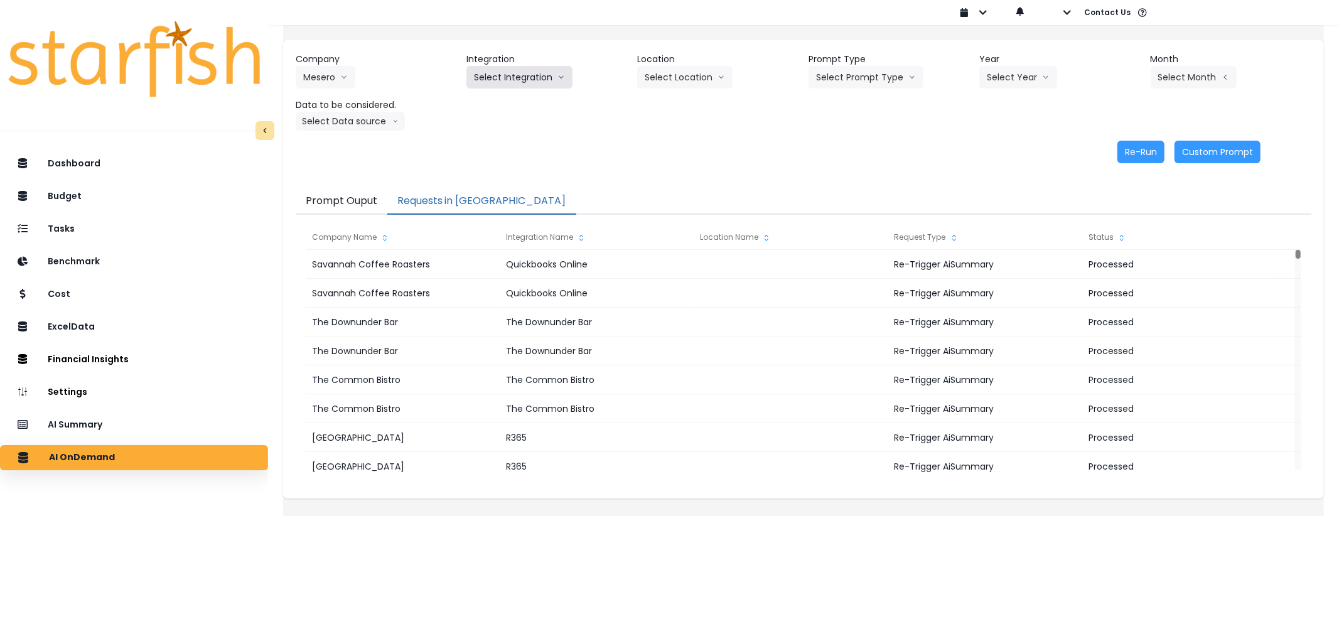
click at [515, 77] on button "Select Integration" at bounding box center [519, 77] width 106 height 23
click at [502, 109] on span "Mesero" at bounding box center [489, 103] width 30 height 13
click at [711, 83] on button "Select Location" at bounding box center [684, 77] width 95 height 23
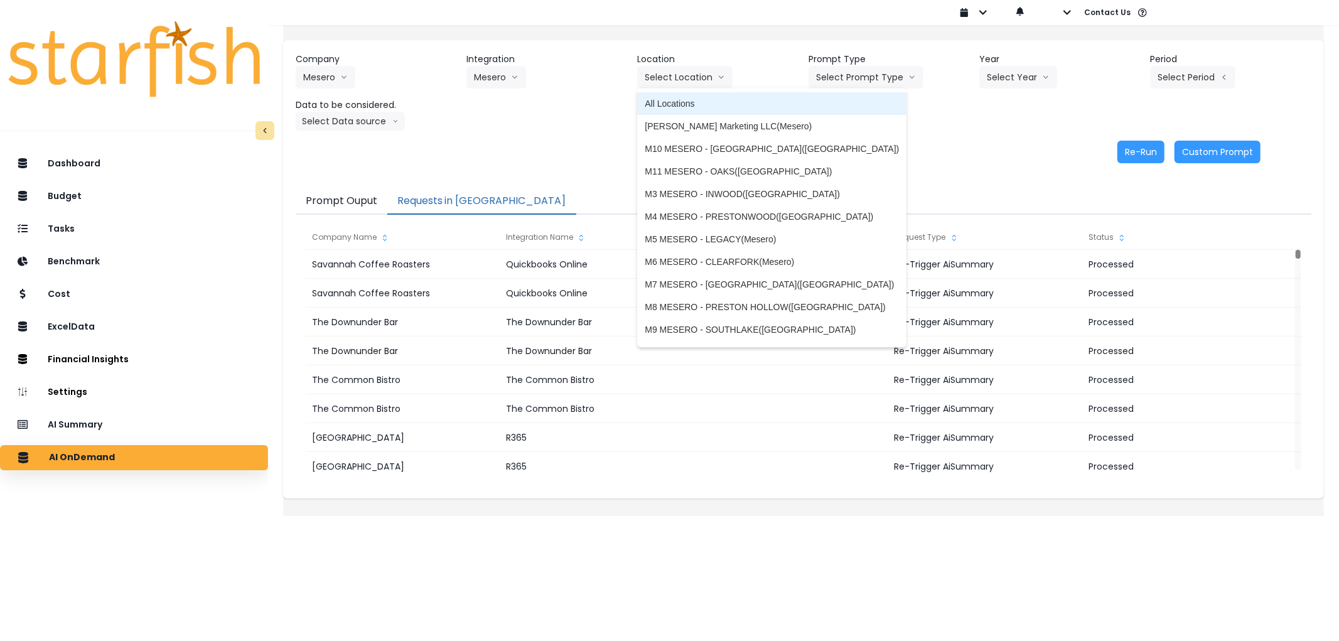
click at [698, 105] on span "All Locations" at bounding box center [772, 103] width 254 height 13
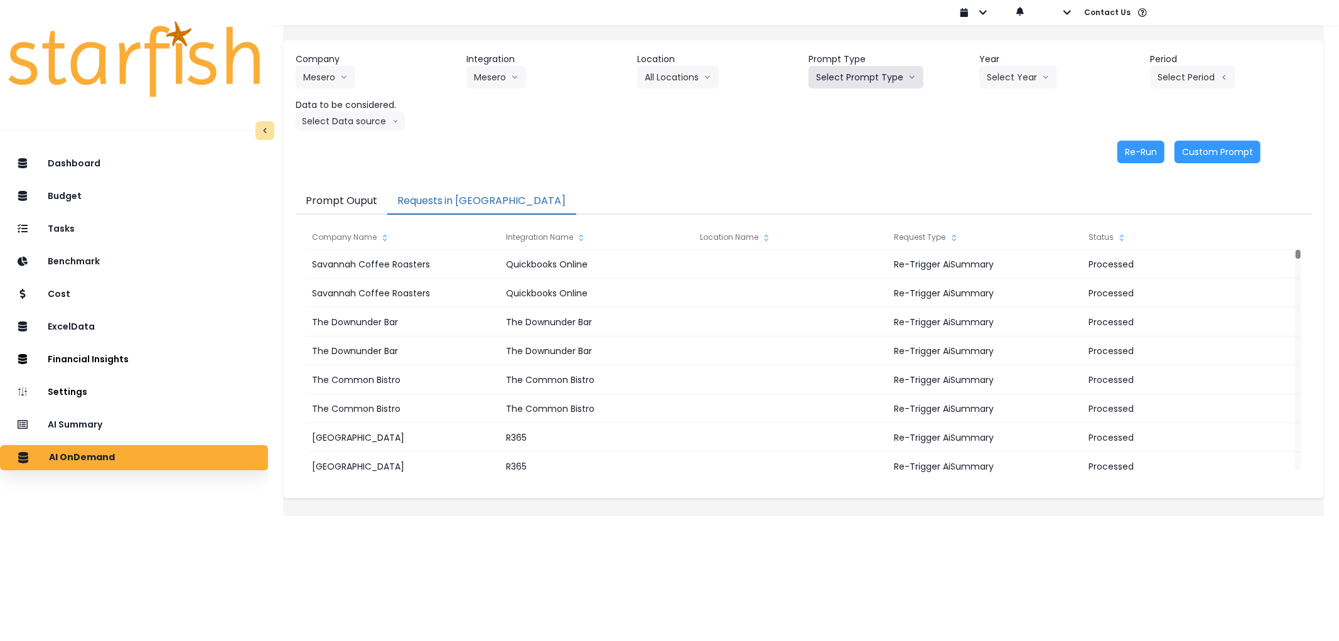
click at [873, 73] on button "Select Prompt Type" at bounding box center [866, 77] width 115 height 23
click at [849, 147] on span "Error Task" at bounding box center [851, 149] width 71 height 13
click at [994, 83] on button "Select Year" at bounding box center [1018, 77] width 78 height 23
click at [988, 154] on span "2025" at bounding box center [996, 149] width 19 height 13
click at [1178, 71] on button "Select Period" at bounding box center [1193, 77] width 85 height 23
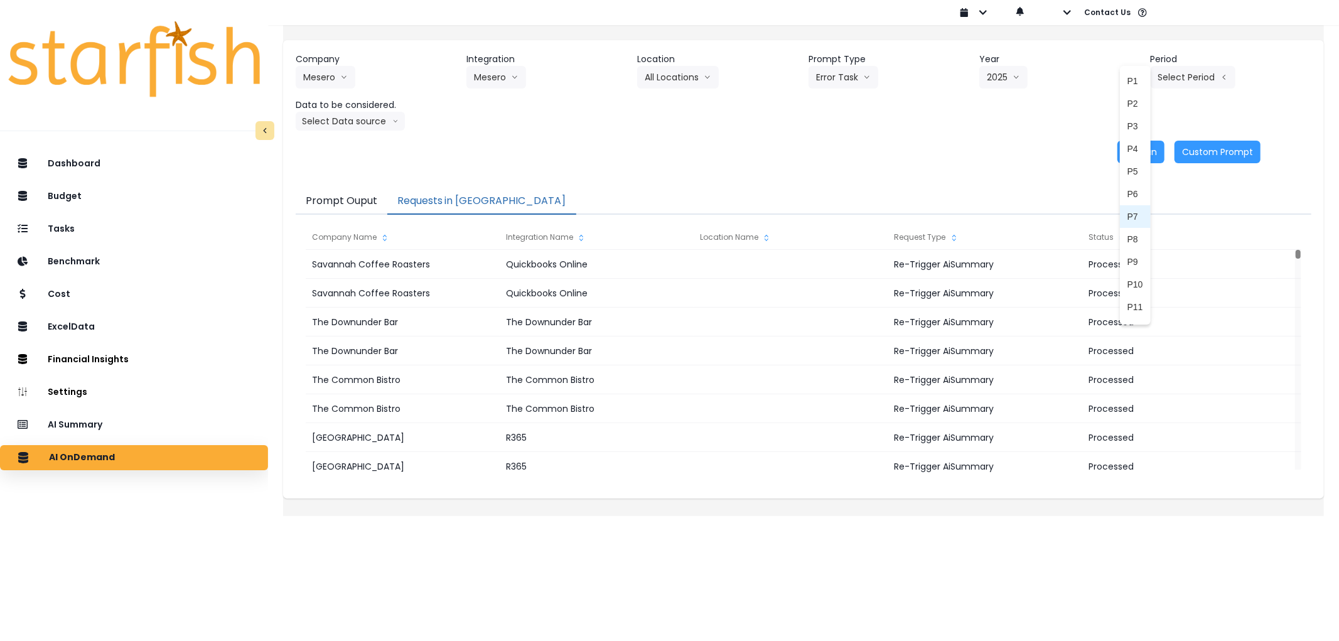
click at [1127, 217] on span "P7" at bounding box center [1135, 216] width 16 height 13
click at [385, 128] on button "Select Data source" at bounding box center [350, 121] width 109 height 19
click at [374, 149] on span "Comparison overtime" at bounding box center [344, 145] width 83 height 13
click at [1121, 152] on button "Re-Run" at bounding box center [1140, 152] width 47 height 23
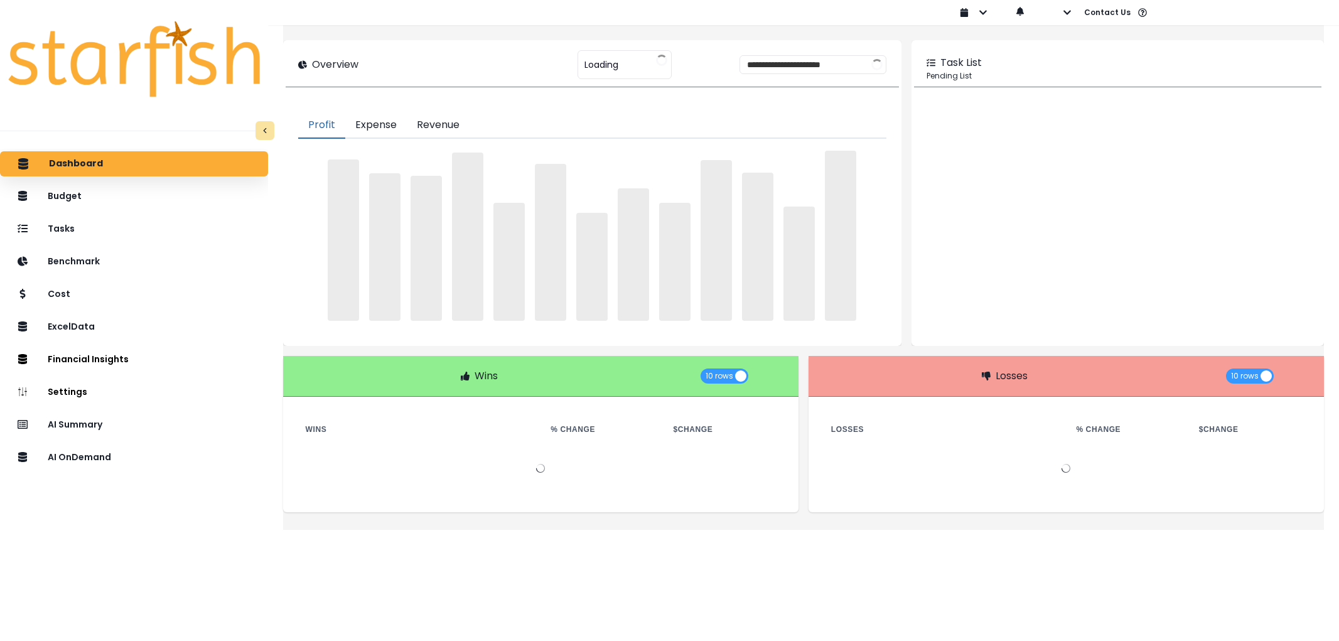
type input "********"
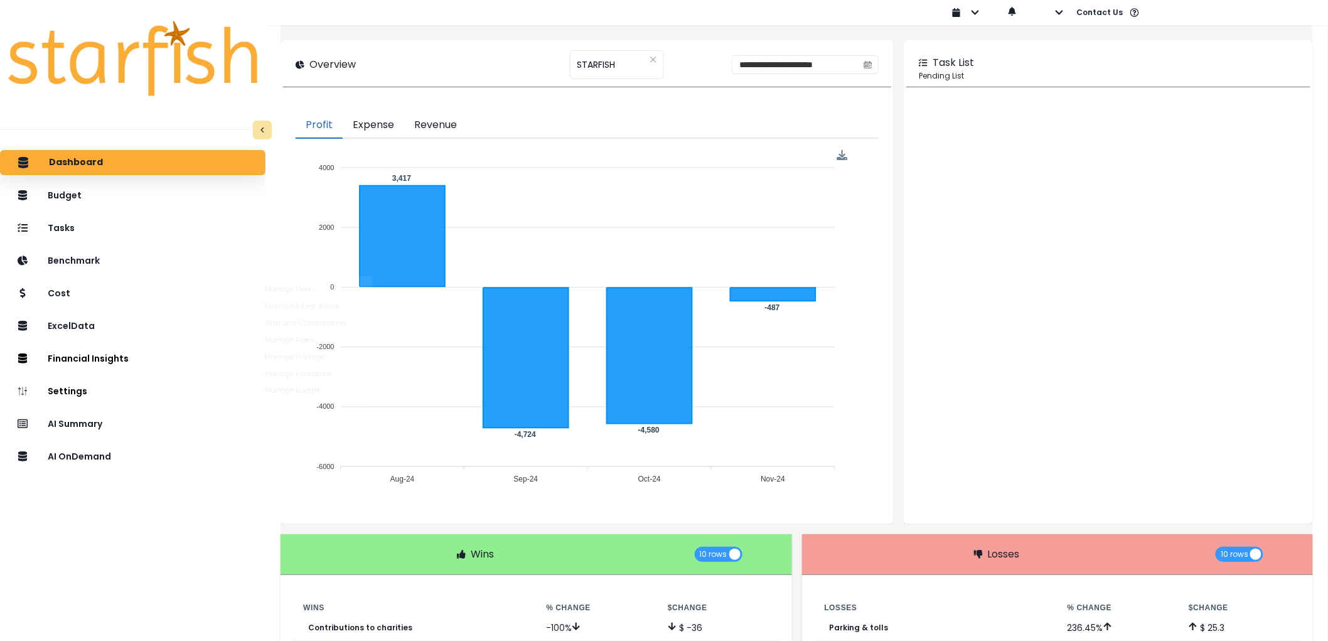
click at [118, 473] on div "Dashboard Budget Tasks Benchmark Cost ExcelData Financial Insights Location Ana…" at bounding box center [133, 421] width 266 height 547
click at [114, 461] on p "AI OnDemand" at bounding box center [82, 456] width 66 height 11
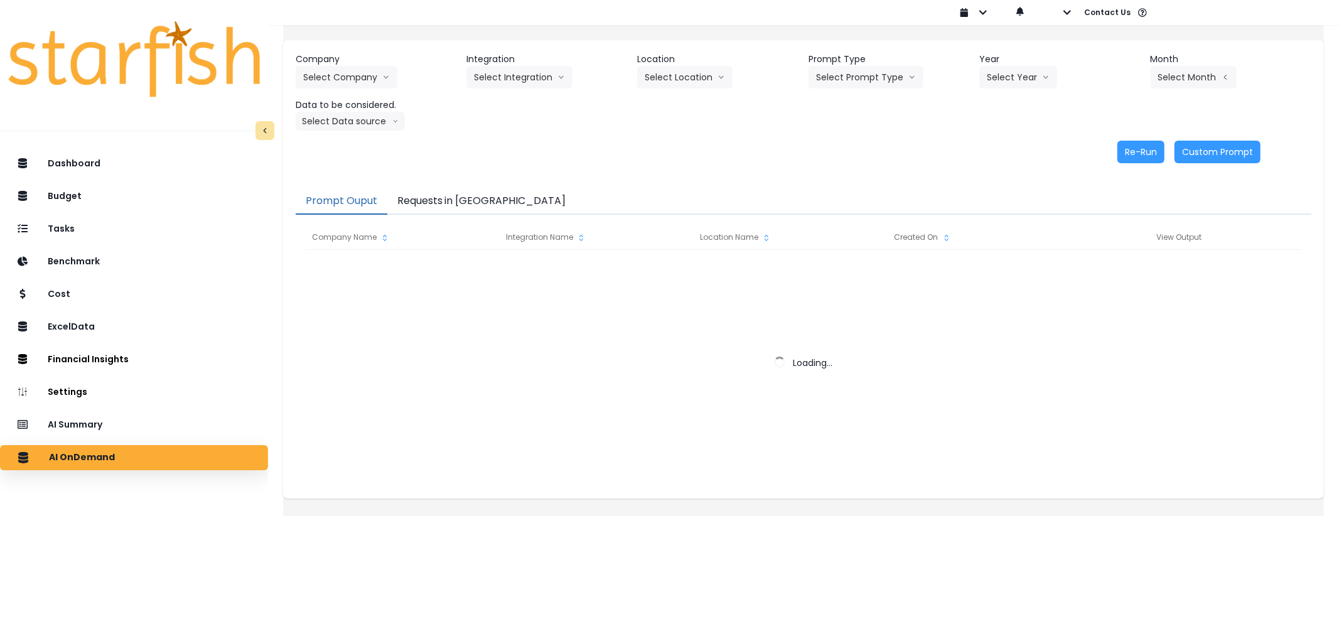
click at [451, 205] on button "Requests in [GEOGRAPHIC_DATA]" at bounding box center [481, 201] width 189 height 26
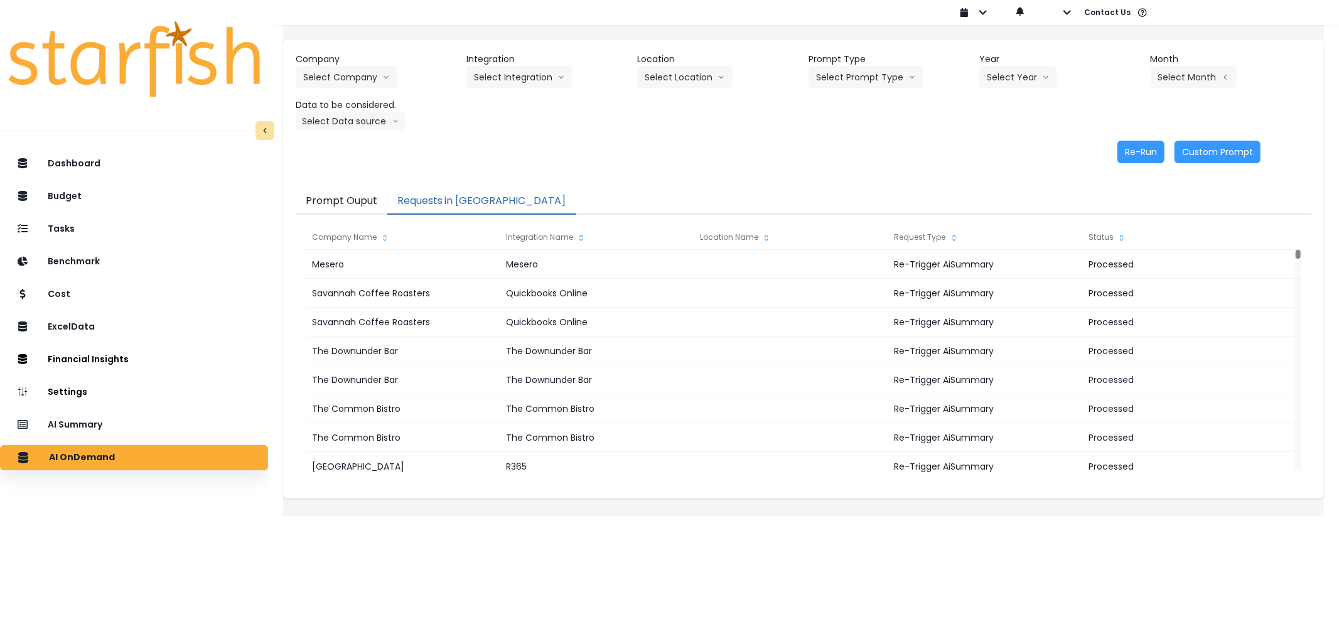
click at [143, 438] on div "Dashboard Budget Tasks Benchmark Cost ExcelData Financial Insights Location Ana…" at bounding box center [134, 422] width 268 height 547
click at [144, 434] on div "AI Summary" at bounding box center [134, 425] width 248 height 26
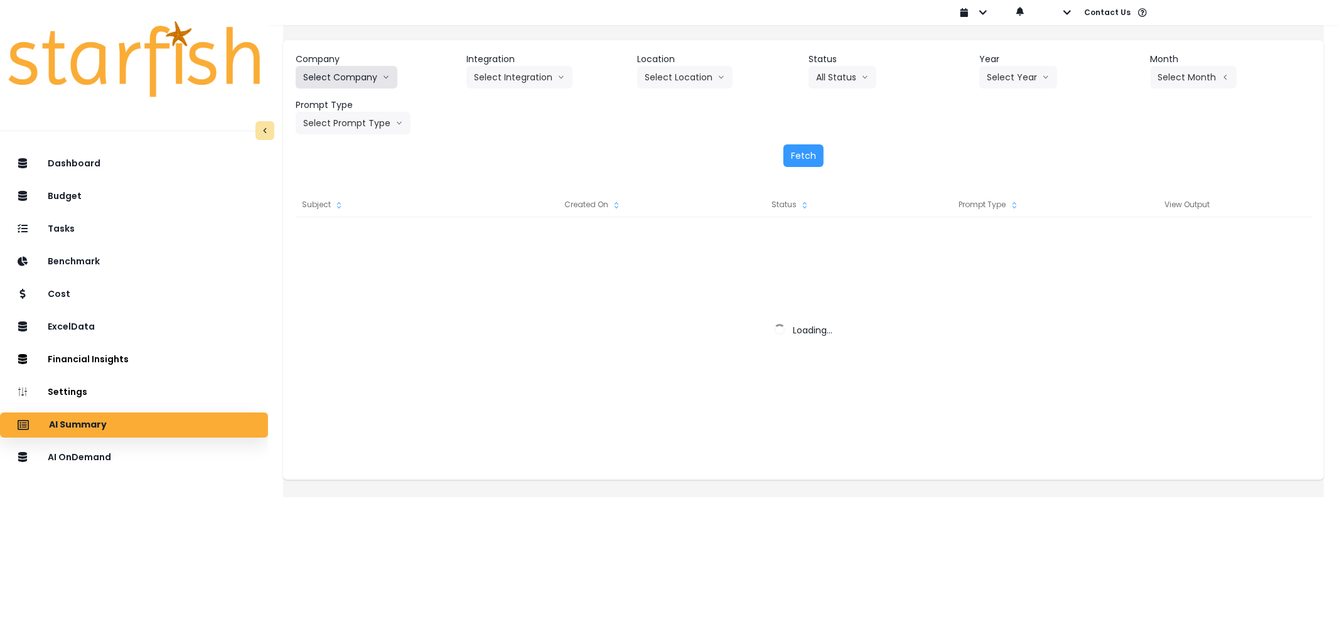
click at [360, 83] on button "Select Company" at bounding box center [347, 77] width 102 height 23
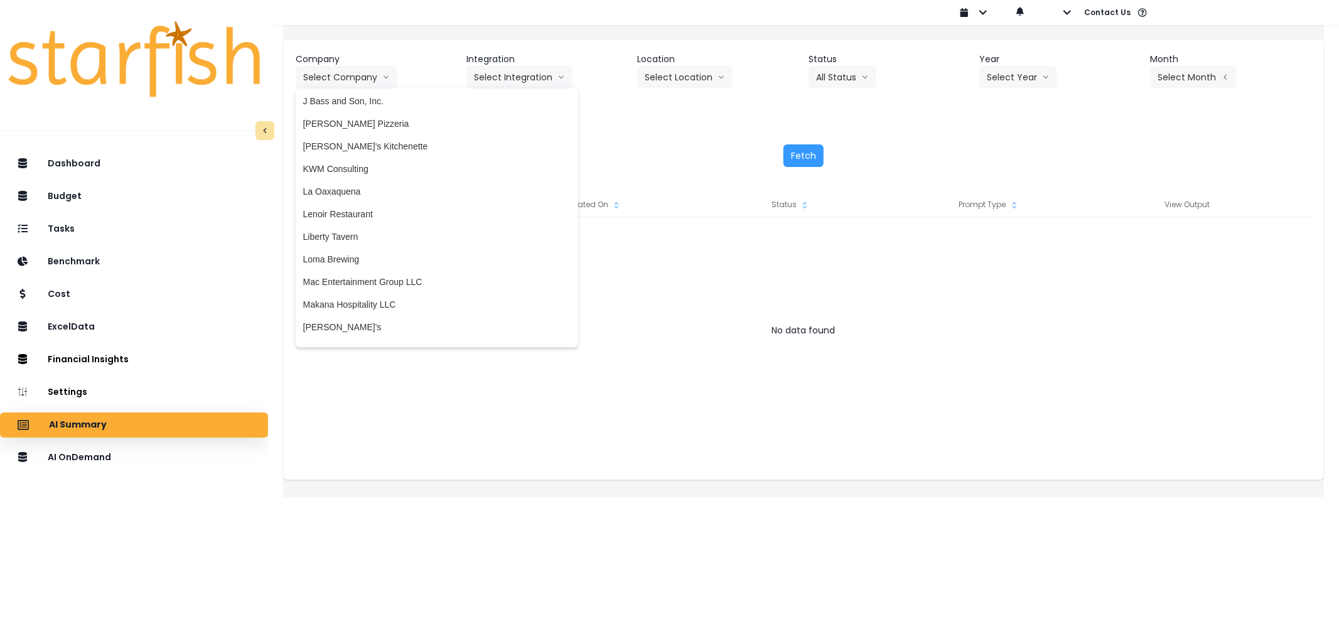
scroll to position [1465, 0]
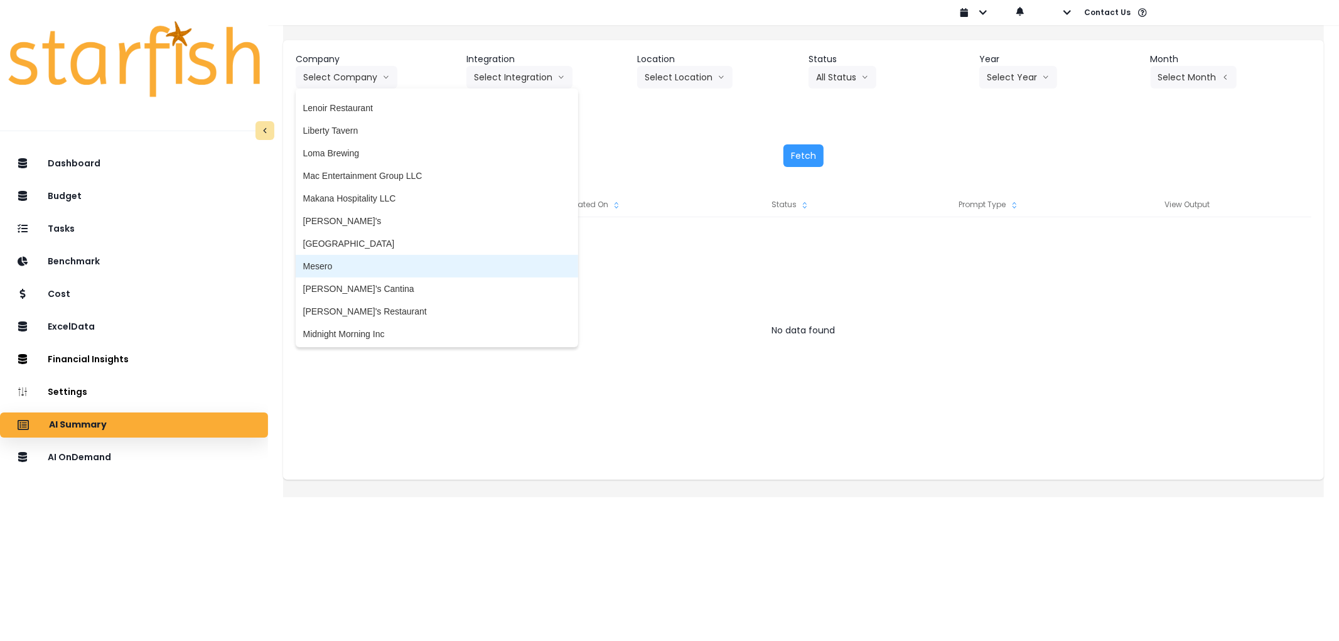
click at [381, 266] on span "Mesero" at bounding box center [436, 266] width 267 height 13
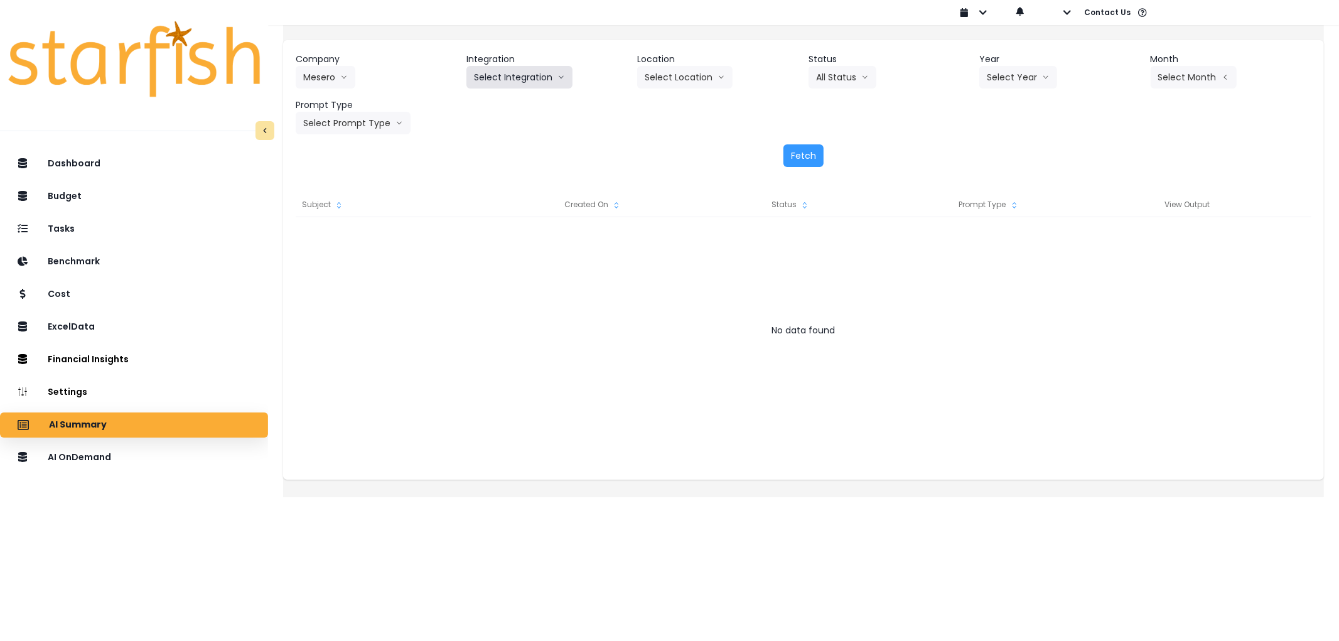
click at [535, 70] on button "Select Integration" at bounding box center [519, 77] width 106 height 23
click at [503, 99] on span "Mesero" at bounding box center [489, 103] width 30 height 13
click at [1025, 74] on button "Select Year" at bounding box center [1018, 77] width 78 height 23
click at [989, 143] on span "2025" at bounding box center [996, 149] width 19 height 13
click at [1196, 78] on button "Select Period" at bounding box center [1193, 77] width 85 height 23
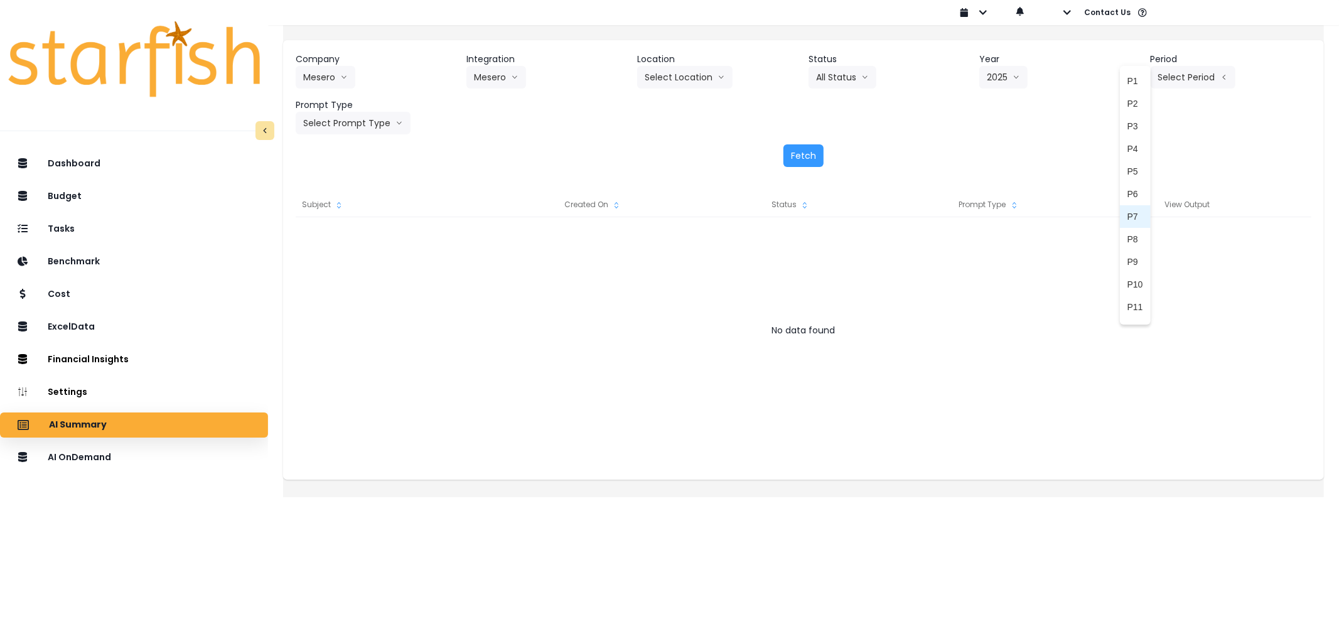
click at [1127, 212] on span "P7" at bounding box center [1135, 216] width 16 height 13
click at [344, 114] on button "Select Prompt Type" at bounding box center [353, 123] width 115 height 23
click at [355, 211] on span "Error Task" at bounding box center [338, 217] width 71 height 13
click at [804, 148] on button "Fetch" at bounding box center [803, 155] width 40 height 23
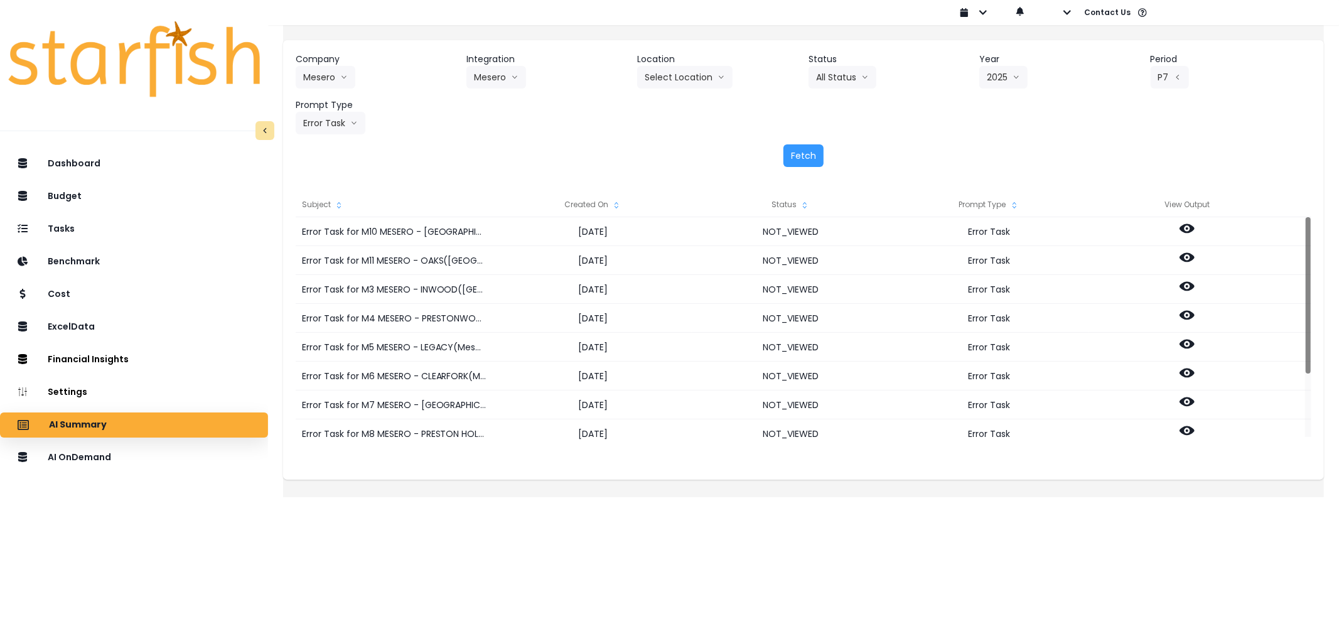
click at [618, 203] on div "Created On" at bounding box center [592, 204] width 198 height 25
click at [621, 203] on icon "sort" at bounding box center [616, 205] width 10 height 10
click at [621, 203] on icon "sort up" at bounding box center [616, 205] width 10 height 10
click at [621, 203] on icon "sort down" at bounding box center [616, 205] width 10 height 10
click at [621, 203] on icon "sort up" at bounding box center [616, 205] width 10 height 10
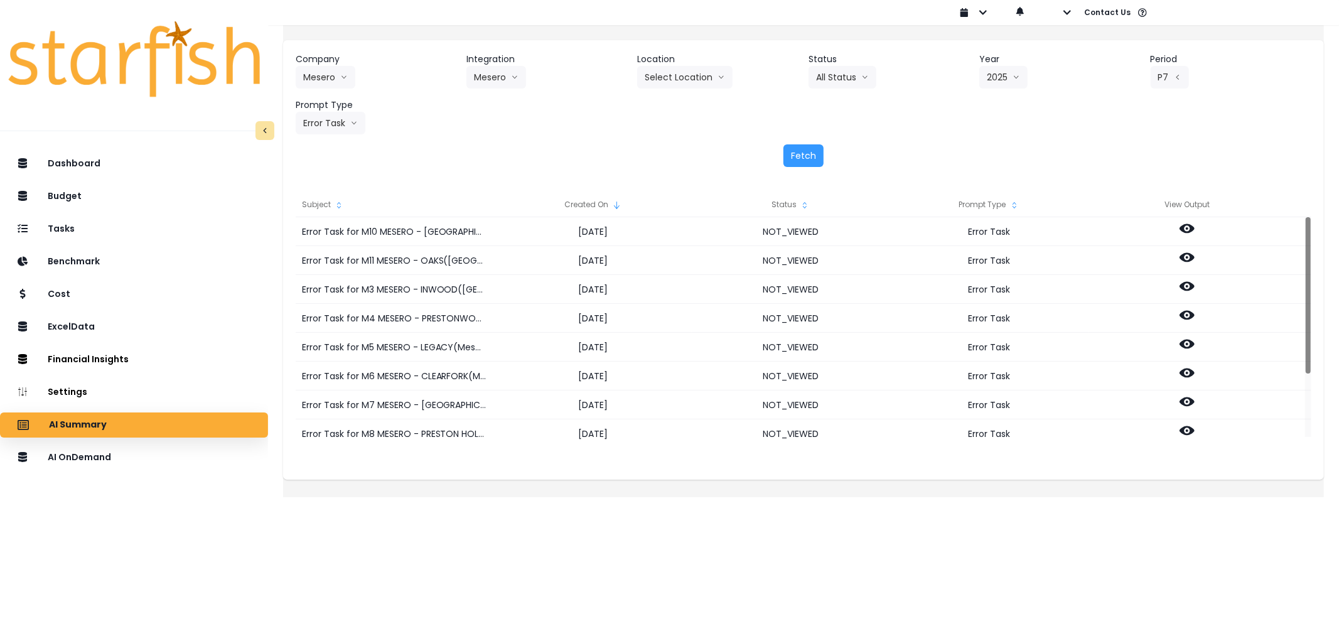
click at [621, 207] on icon "sort down" at bounding box center [616, 205] width 10 height 10
click at [657, 80] on button "Select Location" at bounding box center [684, 77] width 95 height 23
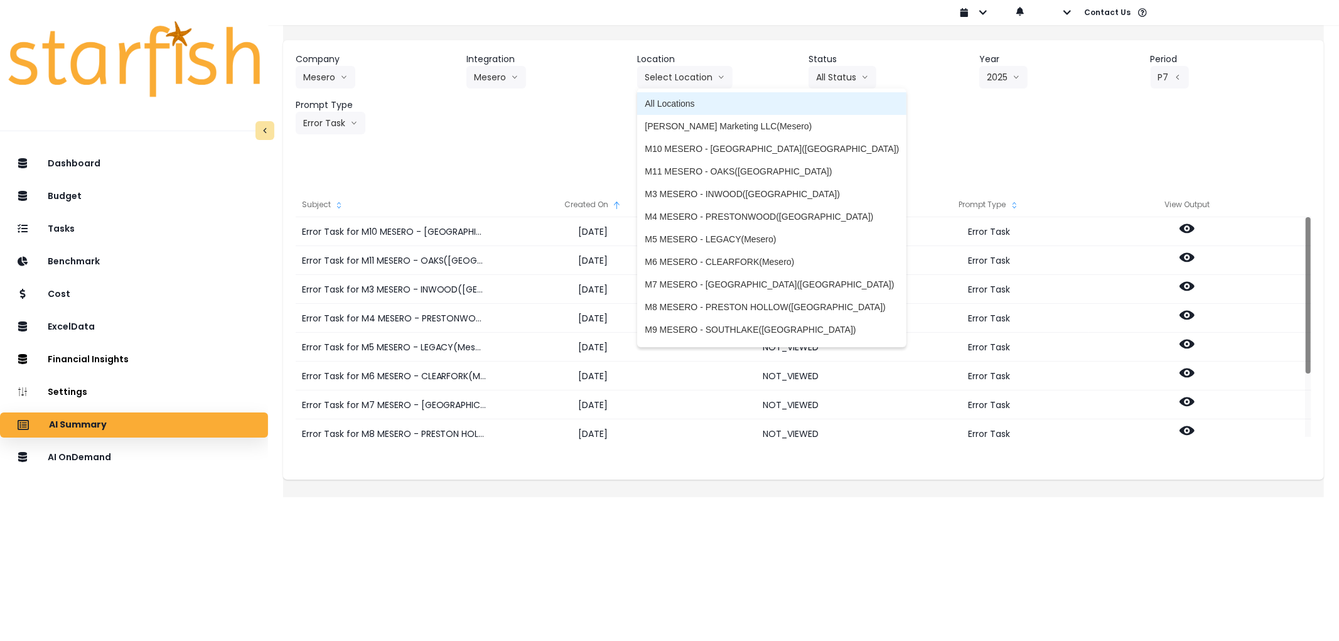
click at [684, 105] on span "All Locations" at bounding box center [772, 103] width 254 height 13
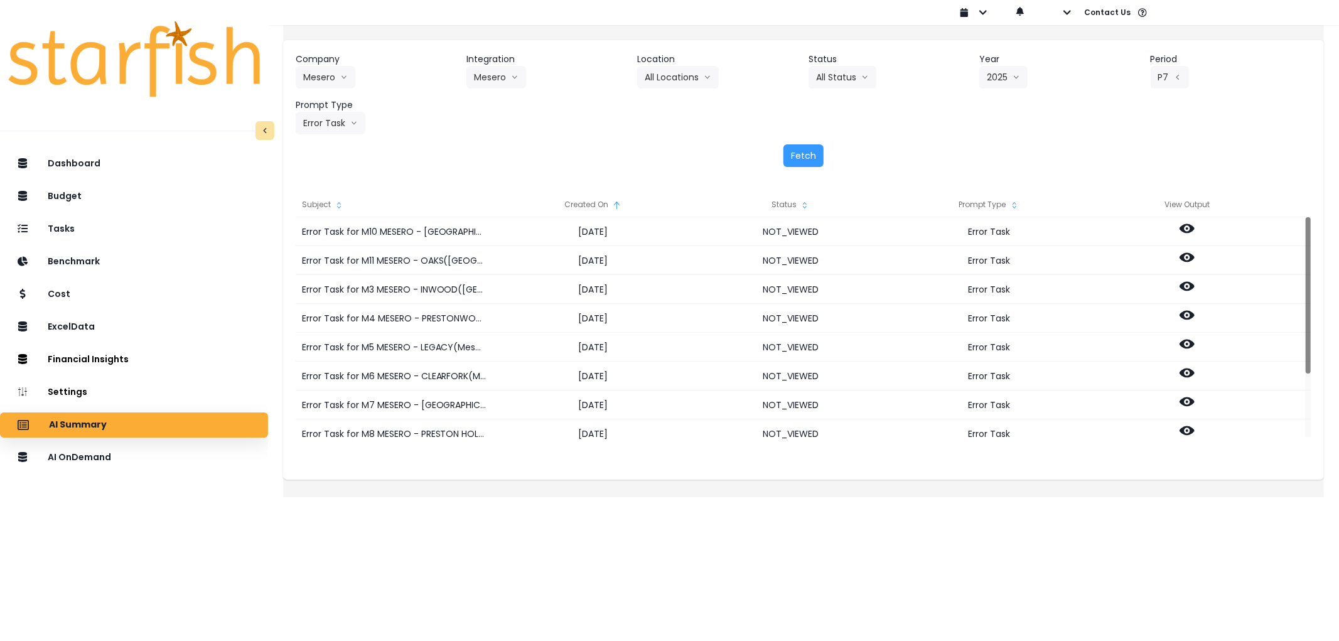
click at [782, 152] on div "Fetch" at bounding box center [804, 155] width 1016 height 23
click at [792, 154] on button "Fetch" at bounding box center [803, 155] width 40 height 23
click at [620, 203] on icon "sort up" at bounding box center [617, 206] width 6 height 8
click at [621, 203] on icon "sort down" at bounding box center [616, 205] width 10 height 10
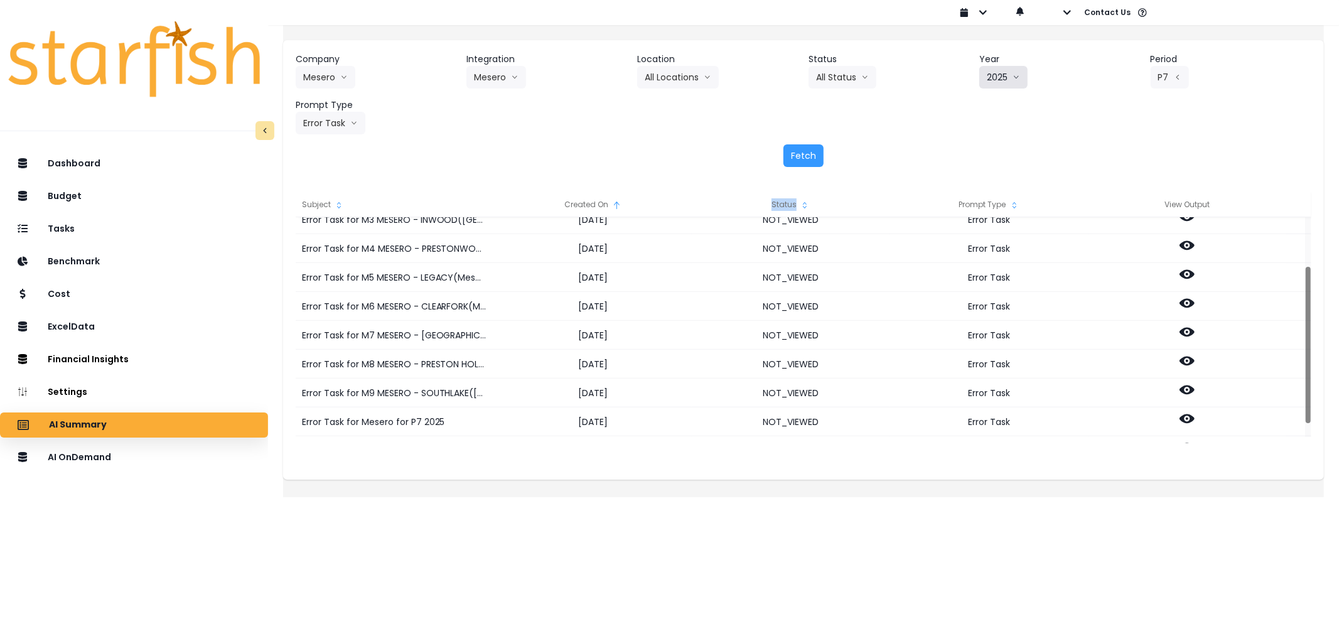
click at [984, 83] on button "2025" at bounding box center [1003, 77] width 48 height 23
click at [1161, 66] on button "P7" at bounding box center [1170, 77] width 38 height 23
click at [1127, 211] on span "P7" at bounding box center [1135, 216] width 16 height 13
click at [810, 148] on button "Fetch" at bounding box center [803, 155] width 40 height 23
click at [689, 70] on button "All Locations" at bounding box center [678, 77] width 82 height 23
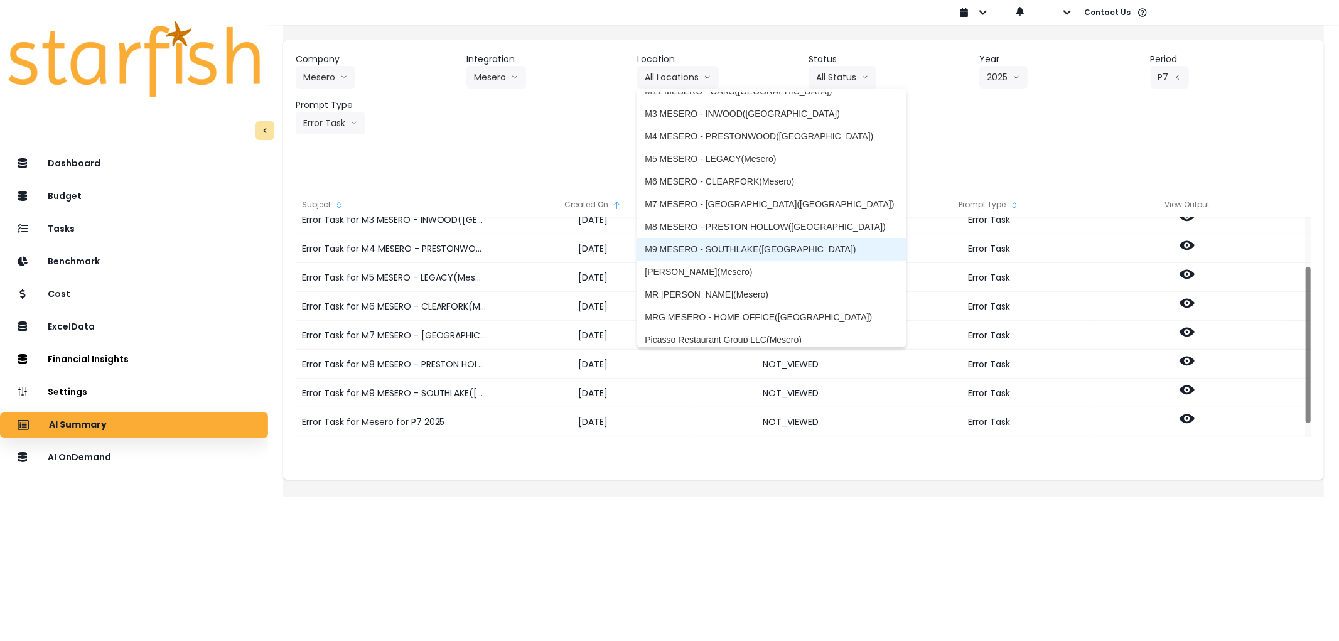
scroll to position [0, 0]
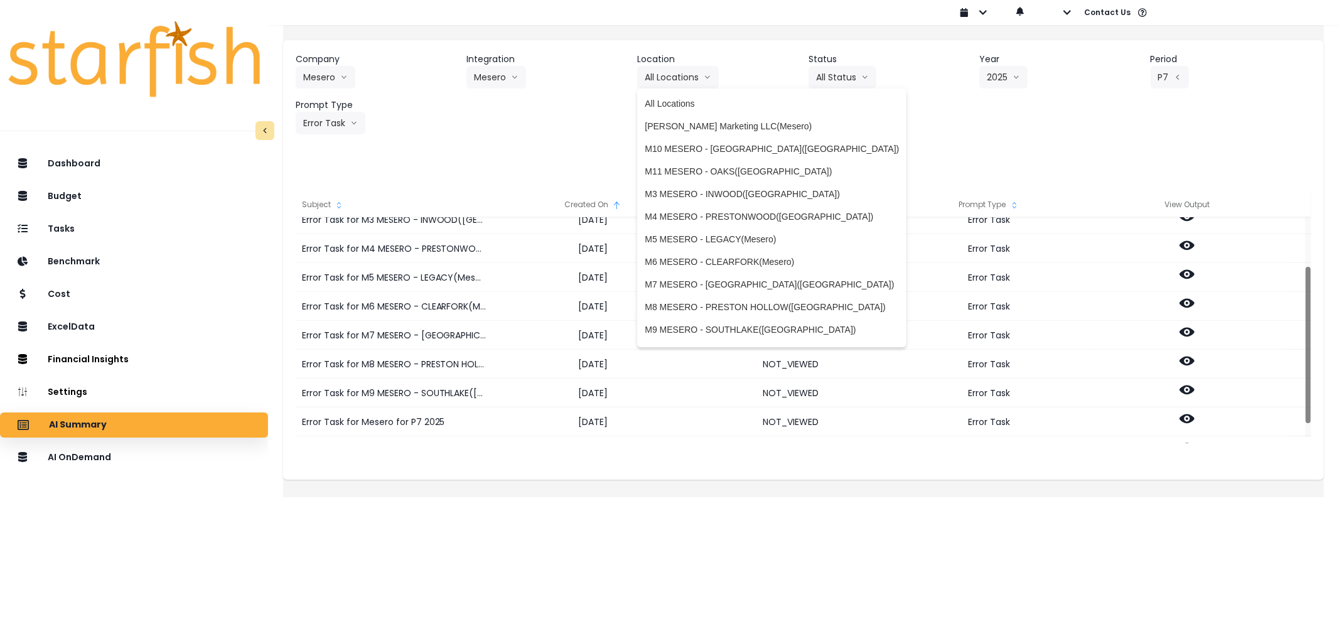
click at [559, 141] on div "Company Mesero 86 Costs Asti Bagel Cafe Balance Grille Bald Ginger Bar Business…" at bounding box center [803, 109] width 1041 height 139
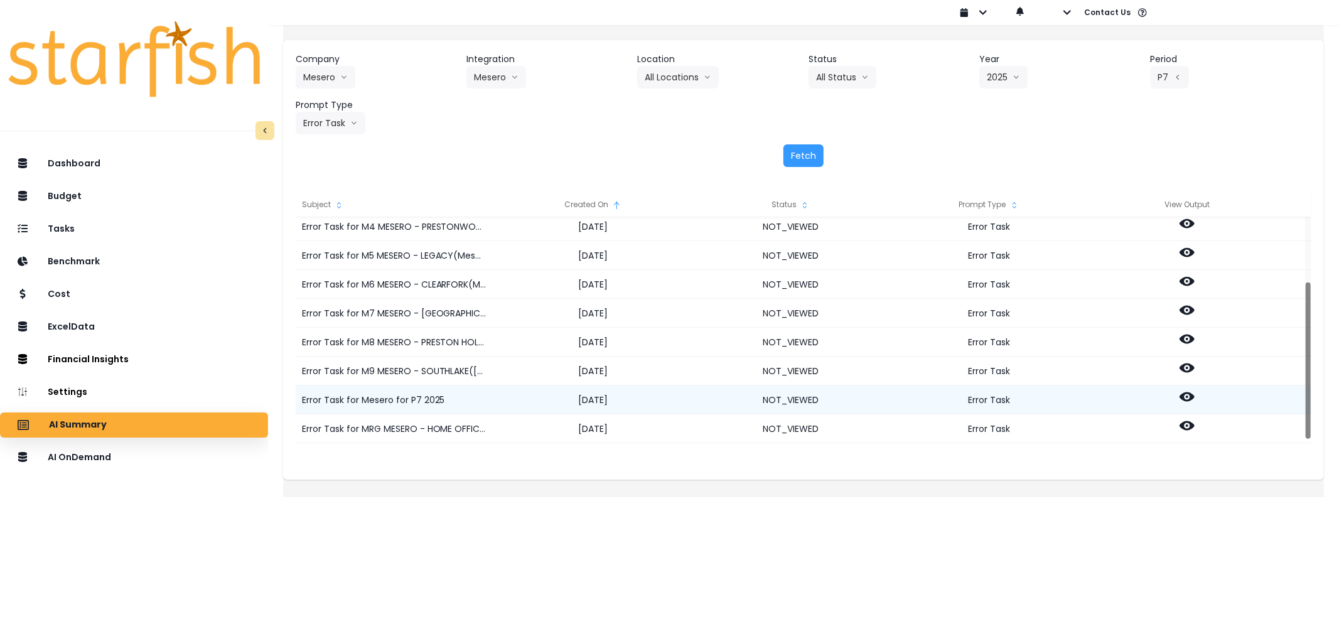
click at [1193, 400] on icon at bounding box center [1187, 396] width 15 height 15
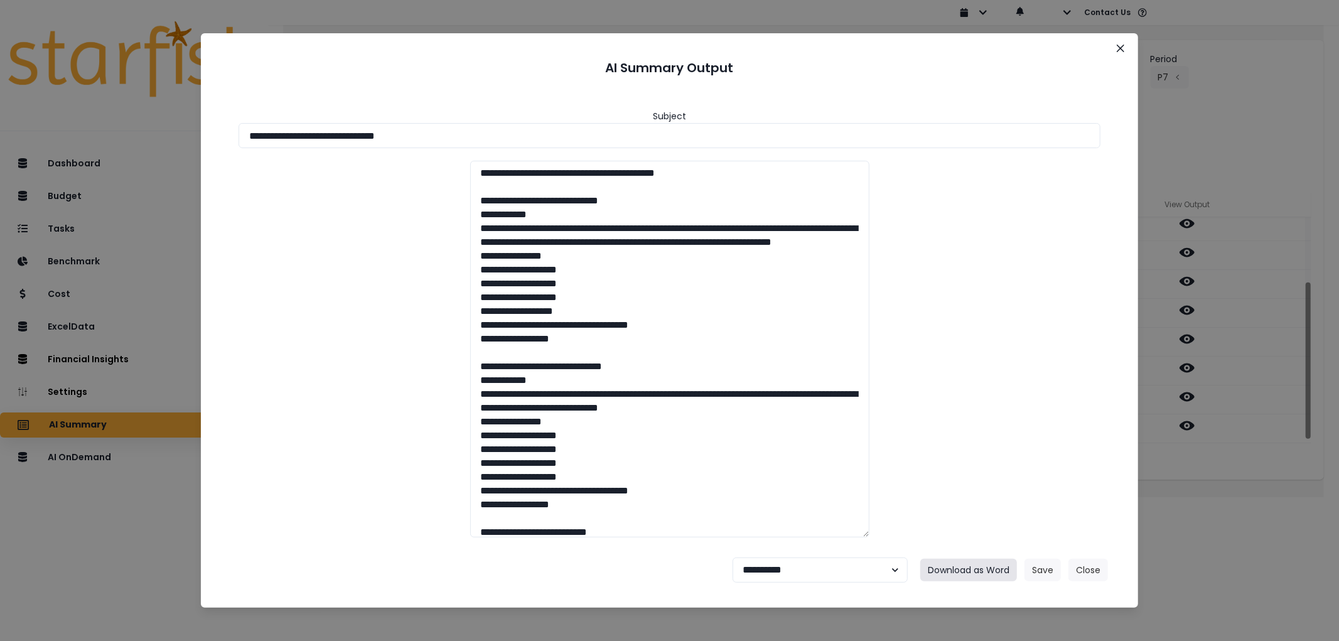
click at [952, 572] on button "Download as Word" at bounding box center [968, 570] width 97 height 23
drag, startPoint x: 584, startPoint y: 138, endPoint x: 71, endPoint y: 151, distance: 513.7
click at [60, 148] on div "**********" at bounding box center [669, 320] width 1339 height 641
click at [972, 570] on button "Download as Word" at bounding box center [968, 570] width 97 height 23
click at [1090, 579] on button "Close" at bounding box center [1088, 570] width 40 height 23
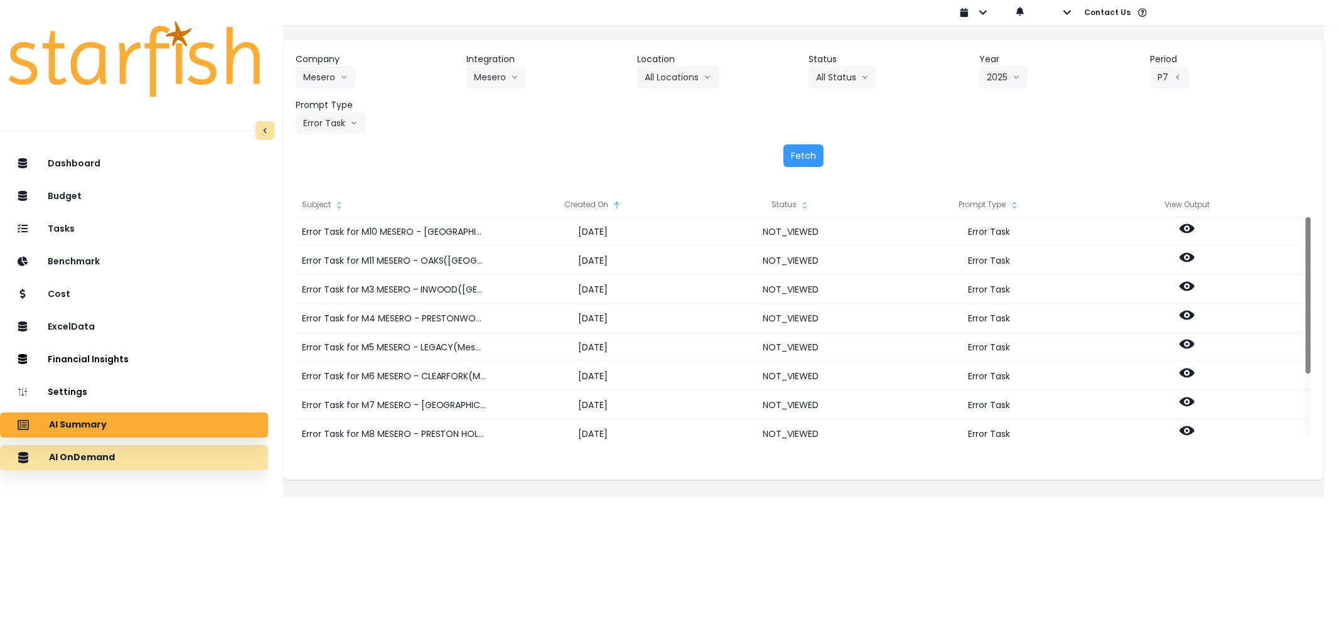
click at [178, 460] on div "AI OnDemand" at bounding box center [134, 457] width 248 height 26
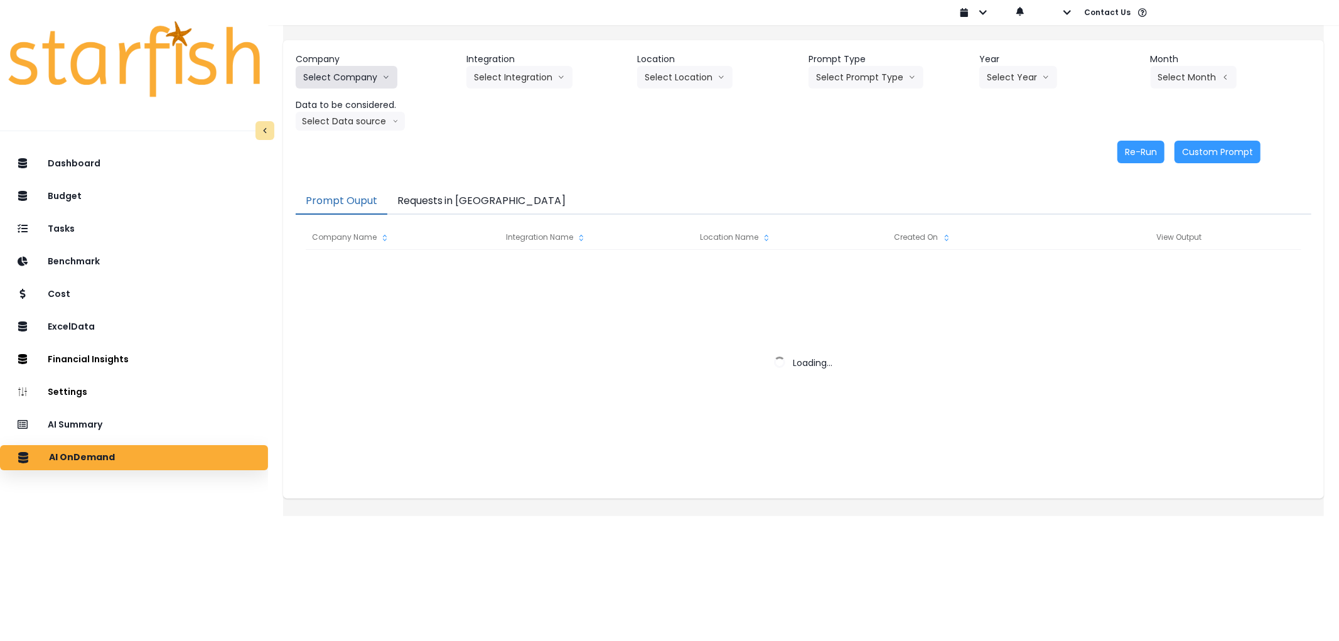
click at [347, 86] on button "Select Company" at bounding box center [347, 77] width 102 height 23
click at [347, 84] on button "Select Company" at bounding box center [347, 77] width 102 height 23
click at [348, 73] on button "Select Company" at bounding box center [347, 77] width 102 height 23
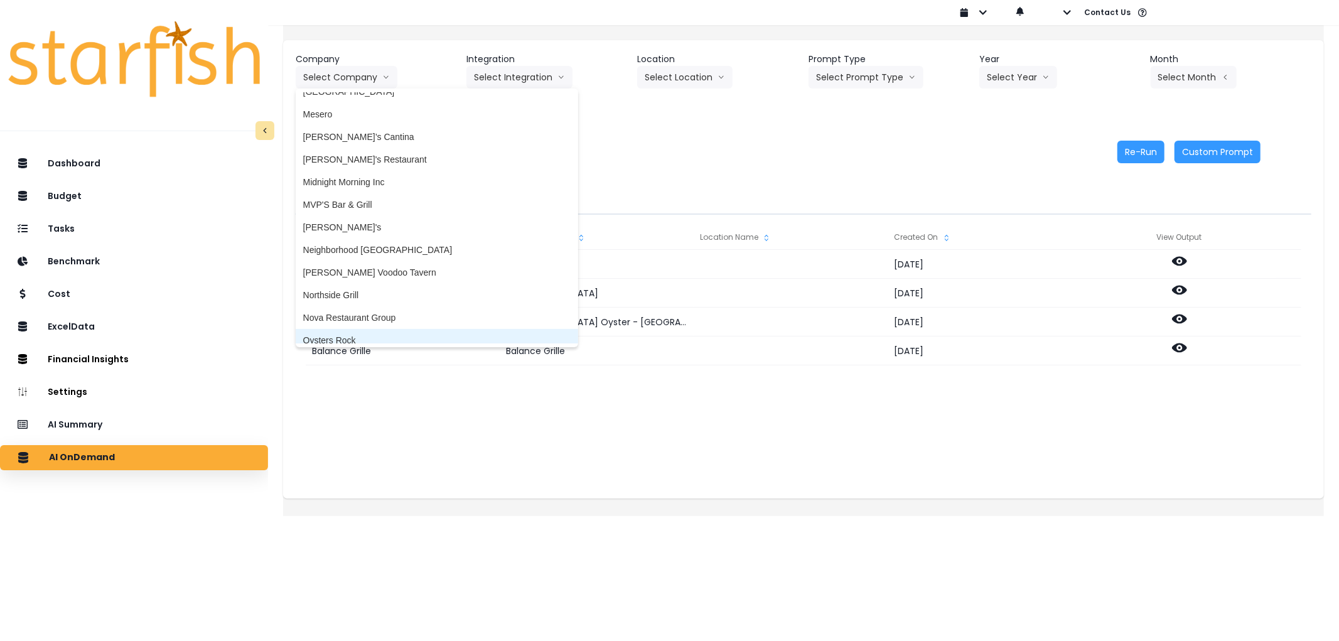
scroll to position [1604, 0]
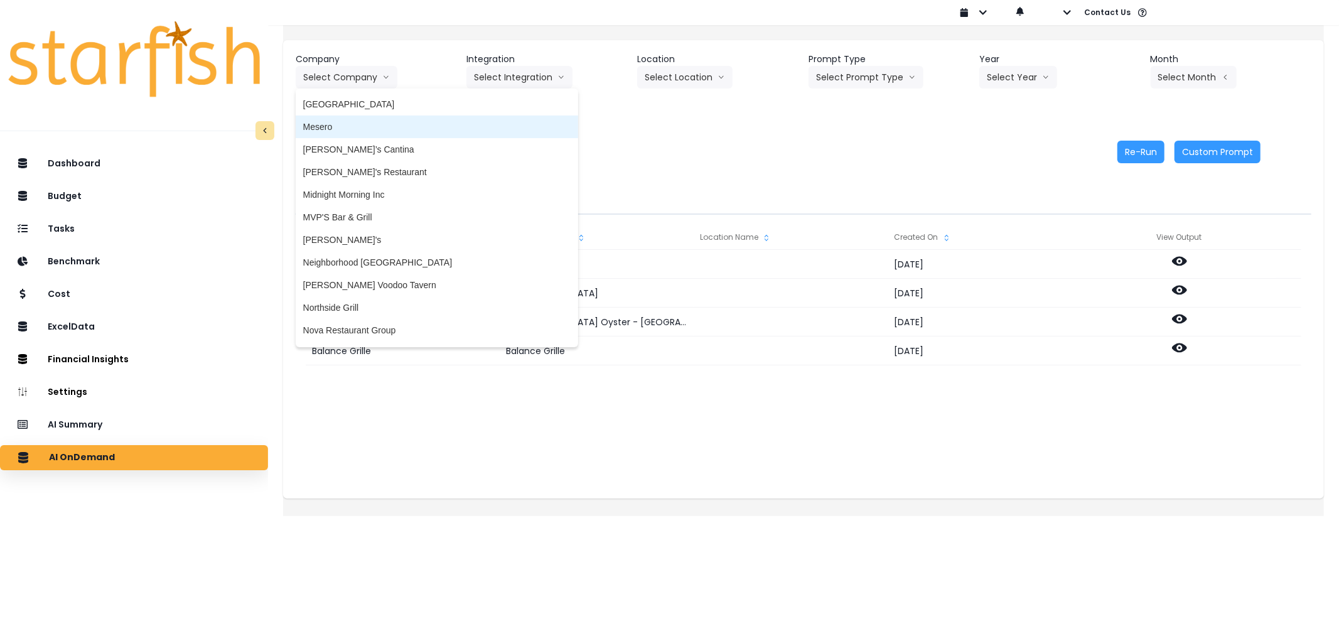
click at [375, 121] on span "Mesero" at bounding box center [436, 127] width 267 height 13
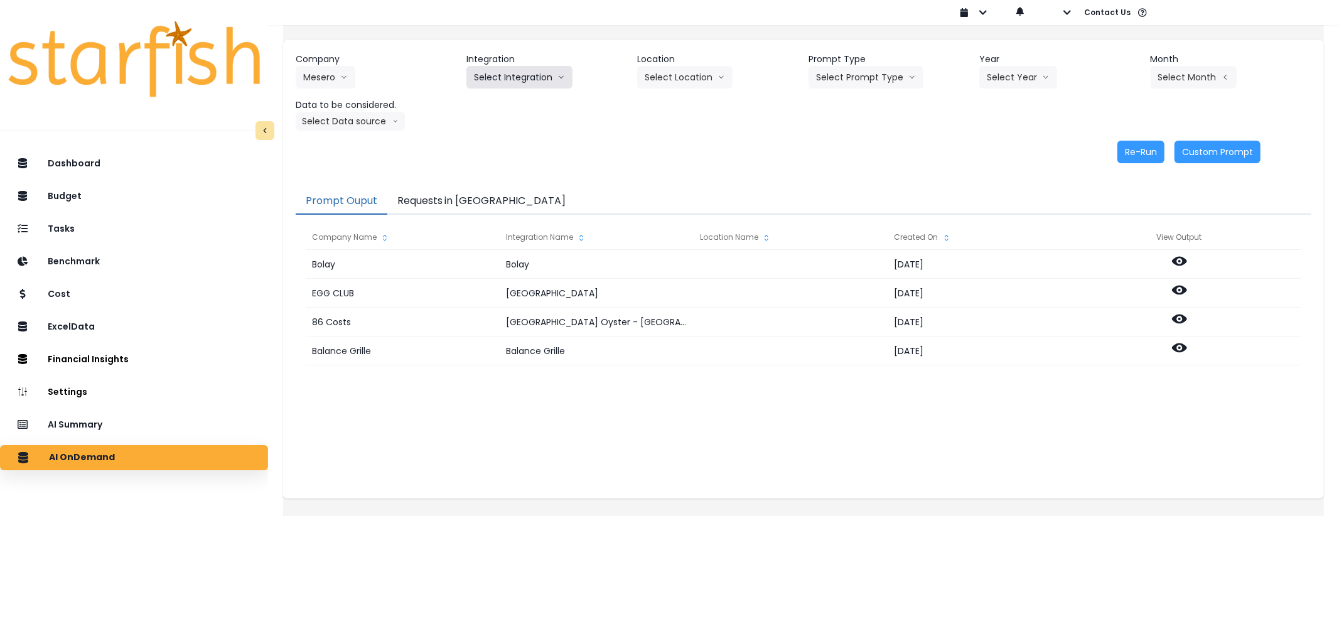
click at [523, 82] on button "Select Integration" at bounding box center [519, 77] width 106 height 23
click at [503, 99] on span "Mesero" at bounding box center [489, 103] width 30 height 13
click at [666, 82] on button "Select Location" at bounding box center [684, 77] width 95 height 23
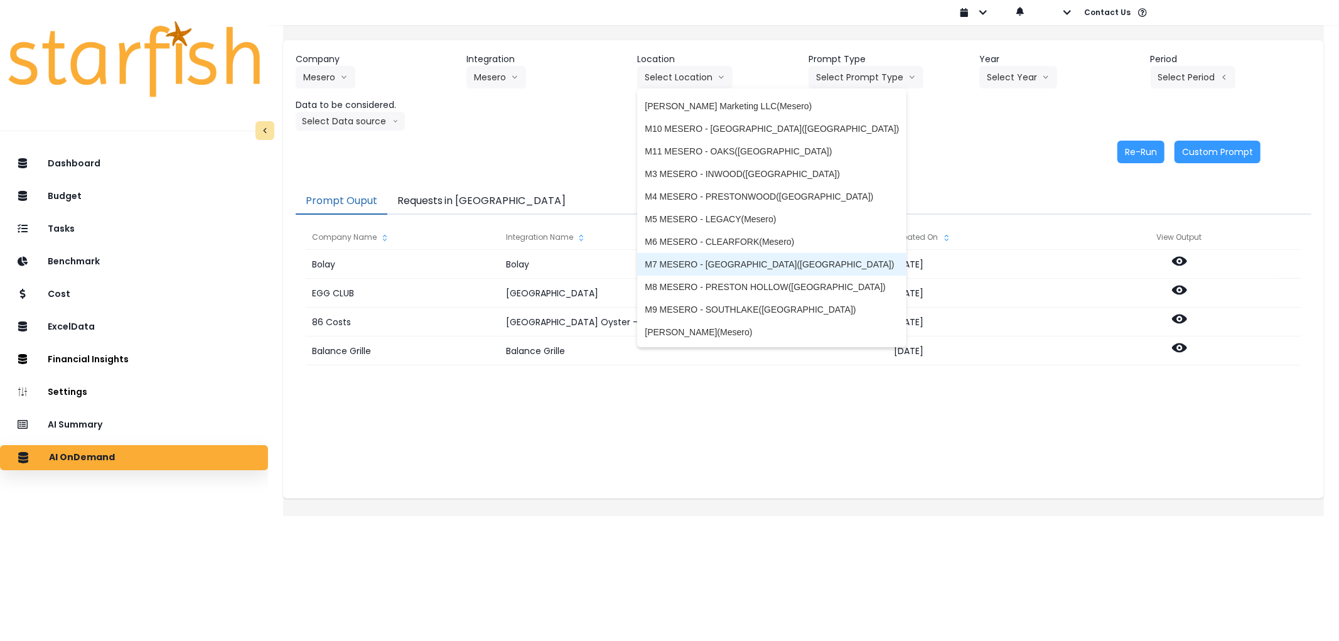
scroll to position [0, 0]
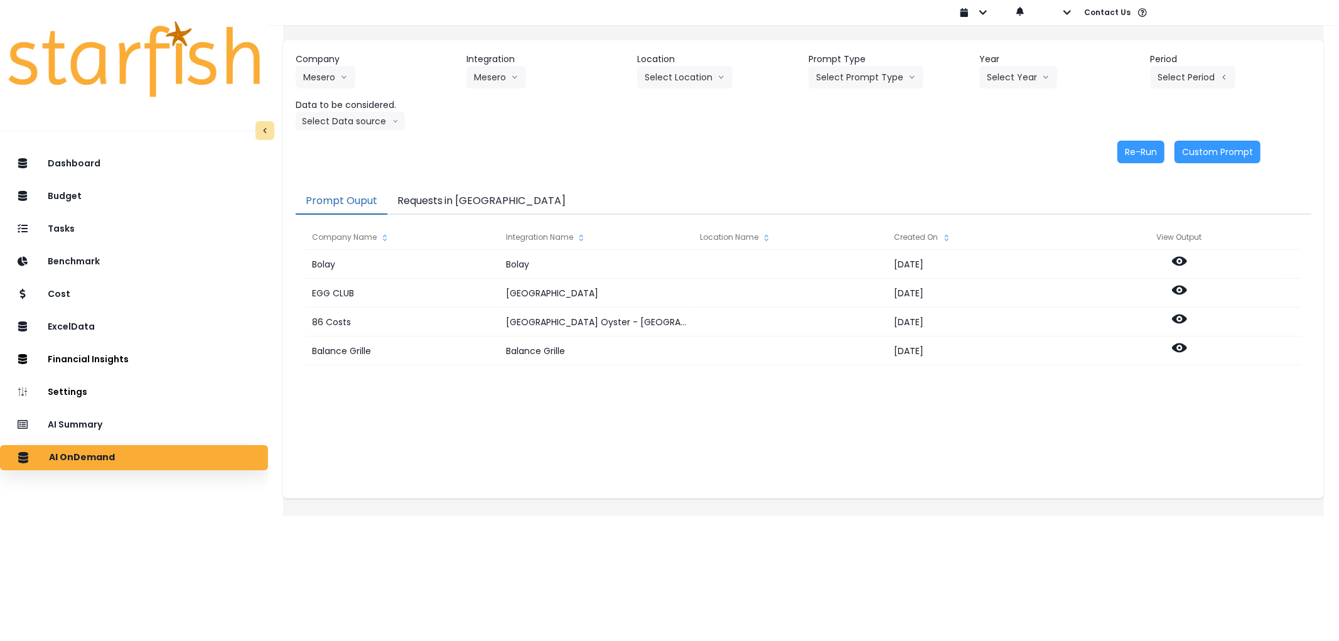
click at [914, 124] on div "Company Mesero 86 Costs Asti Bagel Cafe Balance Grille Bald Ginger Bar Business…" at bounding box center [804, 92] width 1016 height 78
click at [873, 78] on button "Select Prompt Type" at bounding box center [866, 77] width 115 height 23
click at [836, 151] on span "Error Task" at bounding box center [851, 149] width 71 height 13
click at [991, 85] on button "Select Year" at bounding box center [1018, 77] width 78 height 23
click at [987, 147] on span "2025" at bounding box center [996, 149] width 19 height 13
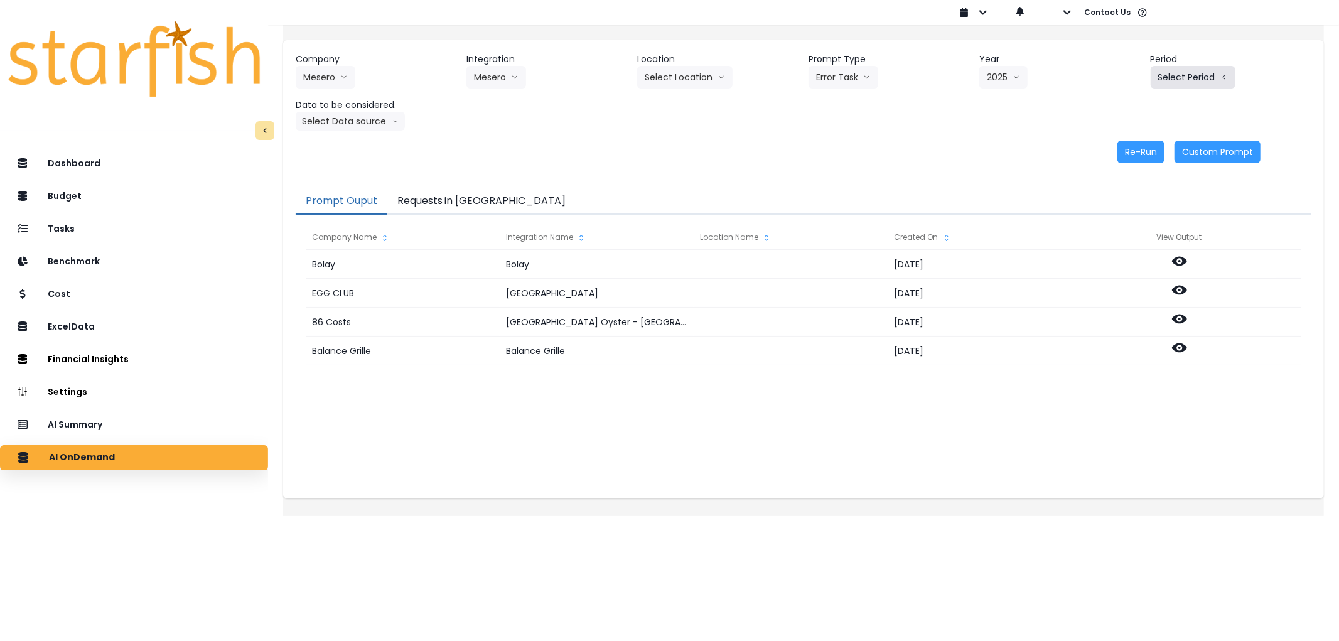
click at [1205, 83] on button "Select Period" at bounding box center [1193, 77] width 85 height 23
click at [1127, 221] on span "P7" at bounding box center [1135, 216] width 16 height 13
click at [355, 122] on button "Select Data source" at bounding box center [350, 121] width 109 height 19
click at [362, 146] on span "Comparison overtime" at bounding box center [344, 145] width 83 height 13
click at [1127, 160] on button "Re-Run" at bounding box center [1140, 152] width 47 height 23
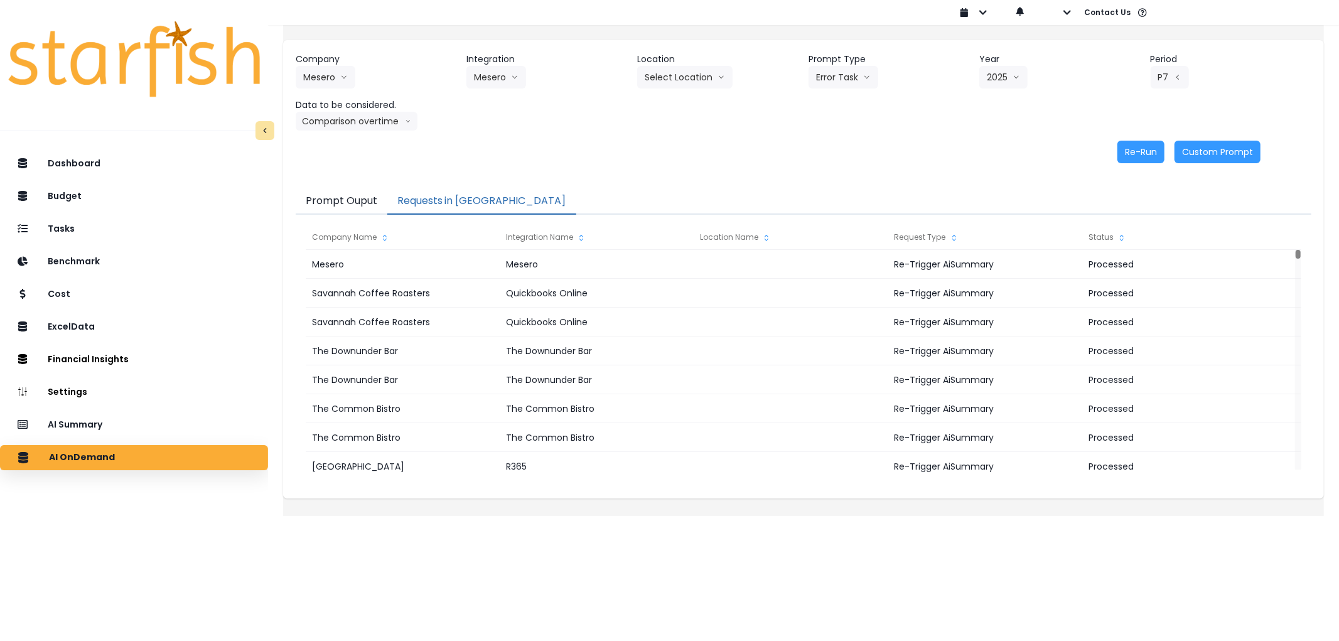
click at [488, 196] on button "Requests in [GEOGRAPHIC_DATA]" at bounding box center [481, 201] width 189 height 26
click at [672, 74] on button "Select Location" at bounding box center [684, 77] width 95 height 23
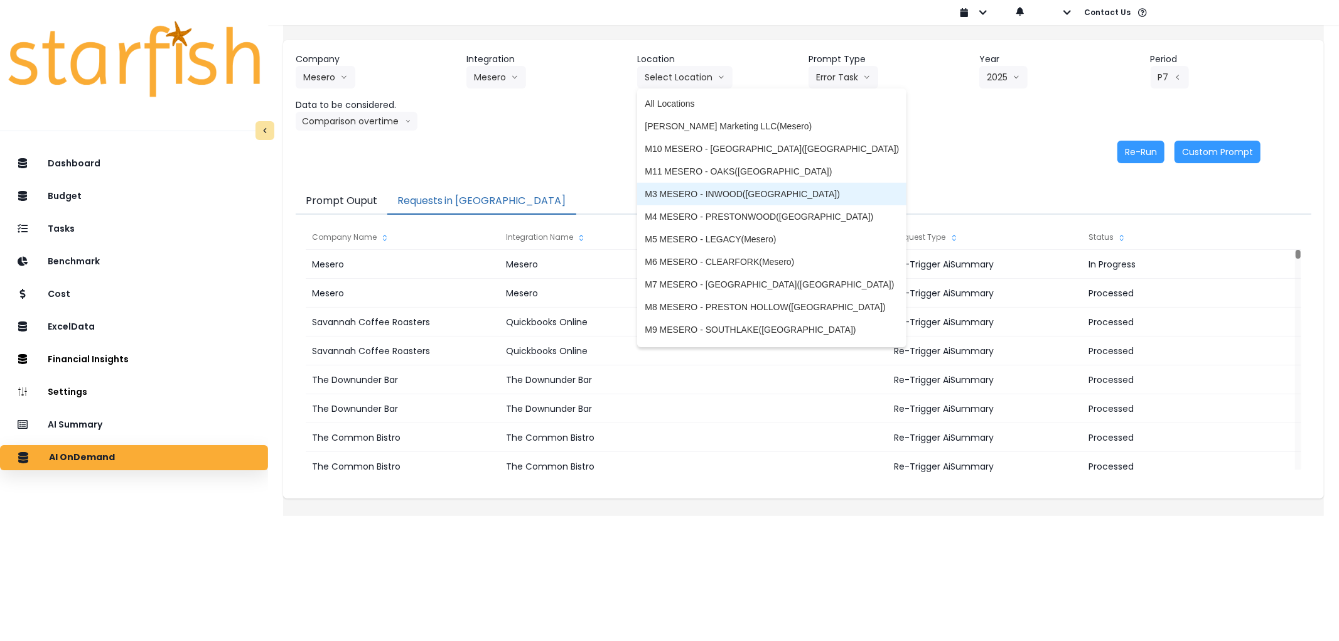
click at [683, 196] on span "M3 MESERO - INWOOD([GEOGRAPHIC_DATA])" at bounding box center [772, 194] width 254 height 13
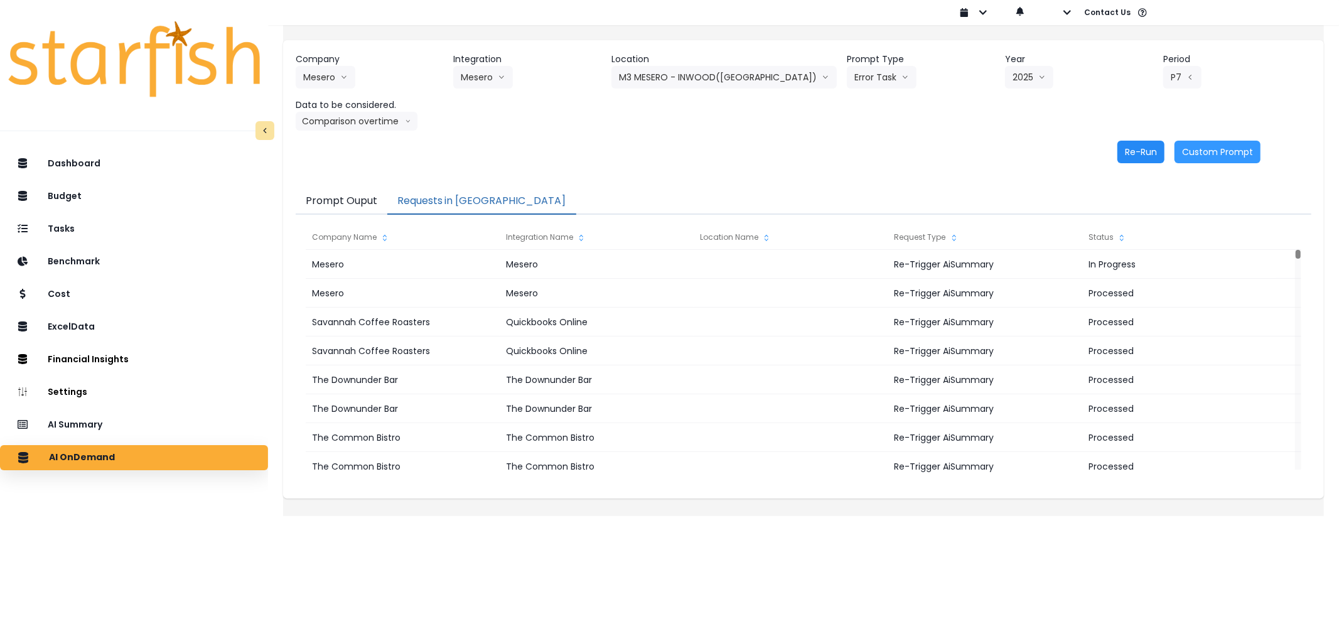
click at [1129, 146] on button "Re-Run" at bounding box center [1140, 152] width 47 height 23
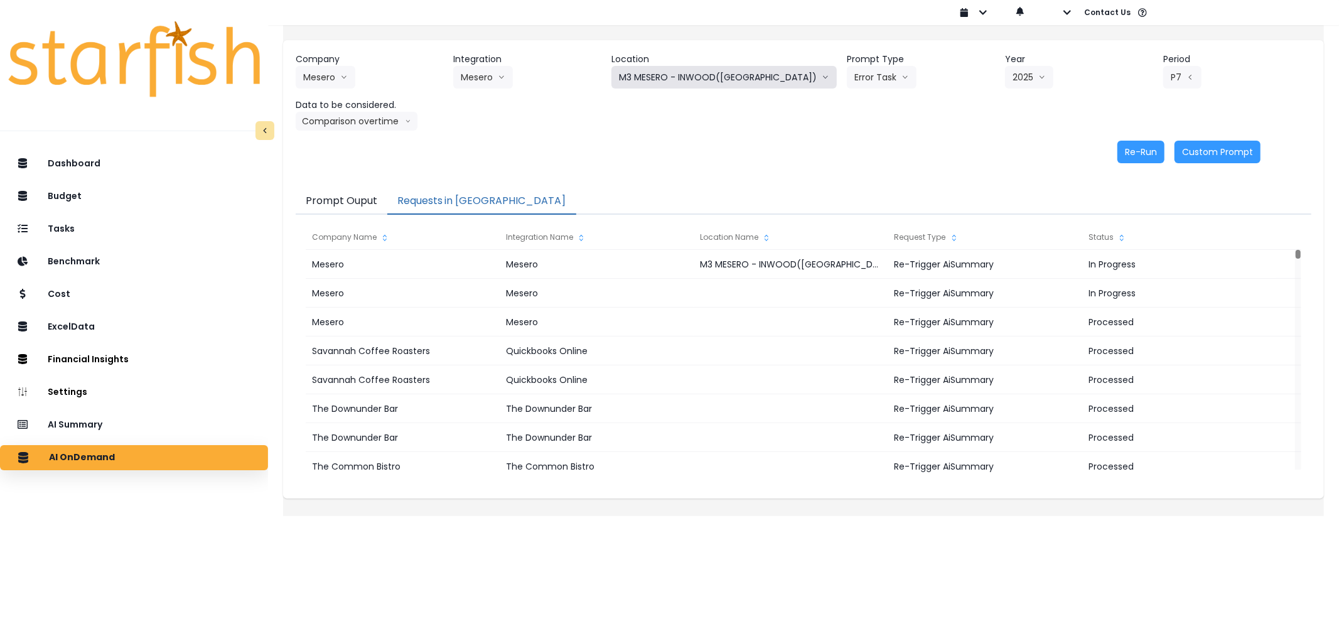
click at [695, 82] on button "M3 MESERO - INWOOD([GEOGRAPHIC_DATA])" at bounding box center [723, 77] width 225 height 23
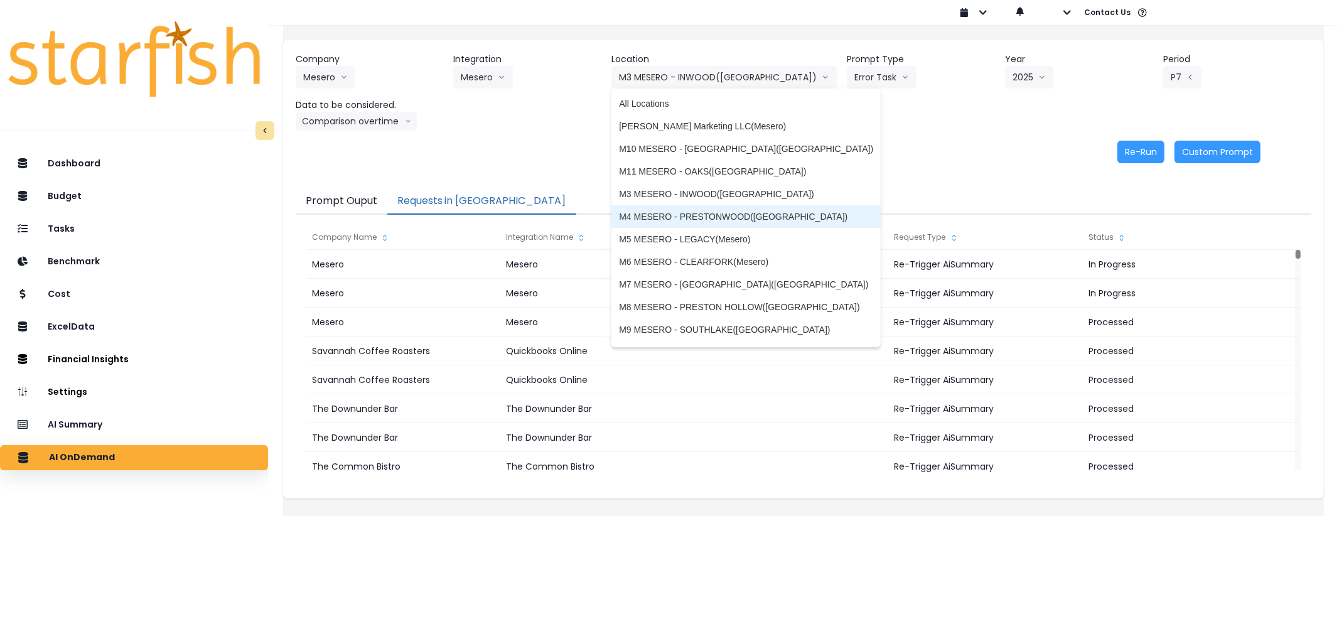
click at [693, 216] on span "M4 MESERO - PRESTONWOOD([GEOGRAPHIC_DATA])" at bounding box center [746, 216] width 254 height 13
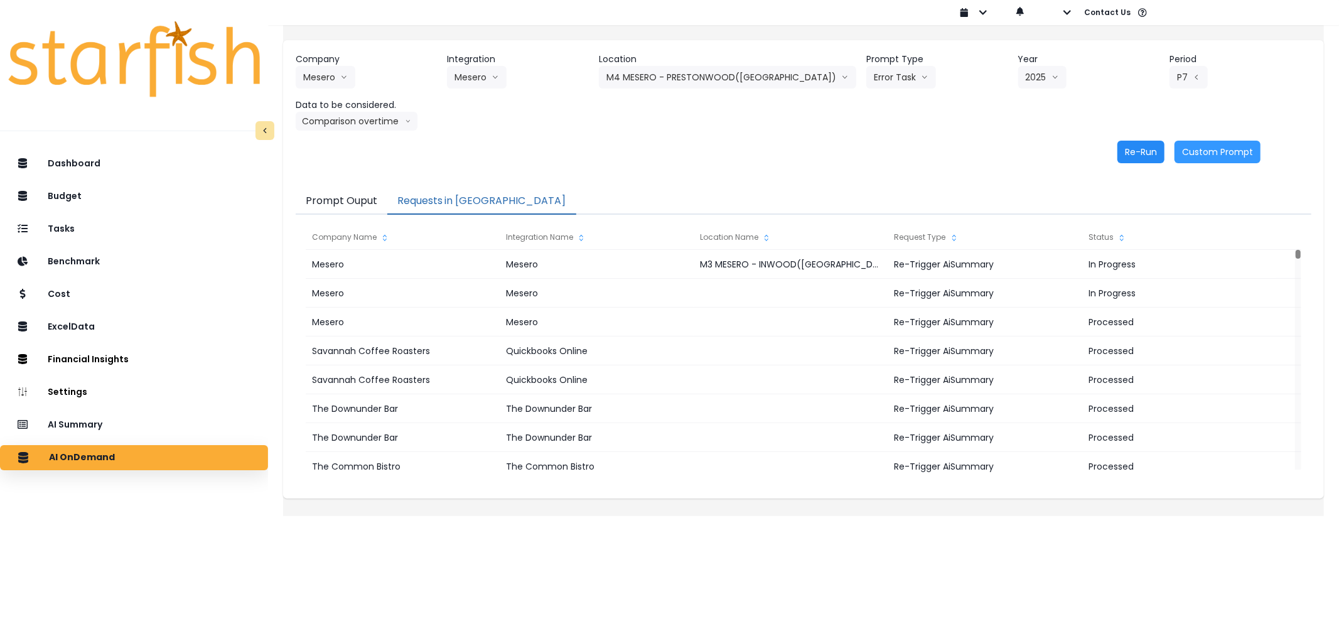
click at [1120, 153] on button "Re-Run" at bounding box center [1140, 152] width 47 height 23
click at [744, 78] on button "M4 MESERO - PRESTONWOOD([GEOGRAPHIC_DATA])" at bounding box center [727, 77] width 257 height 23
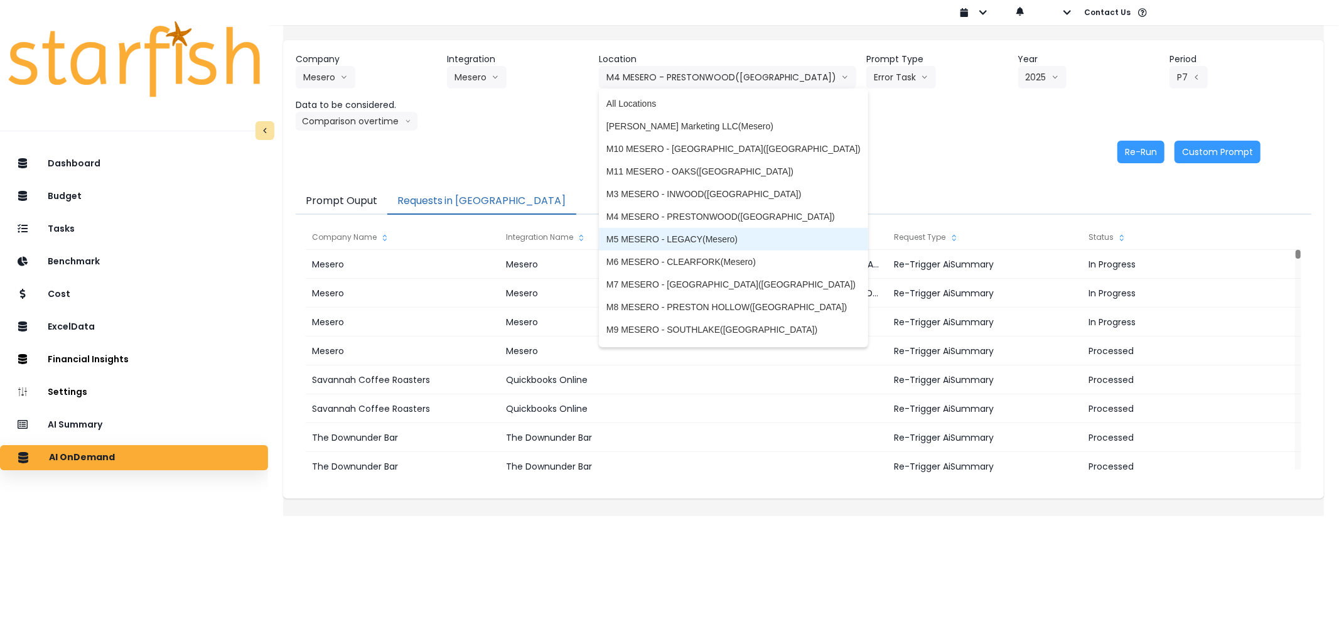
click at [707, 233] on span "M5 MESERO - LEGACY(Mesero)" at bounding box center [733, 239] width 254 height 13
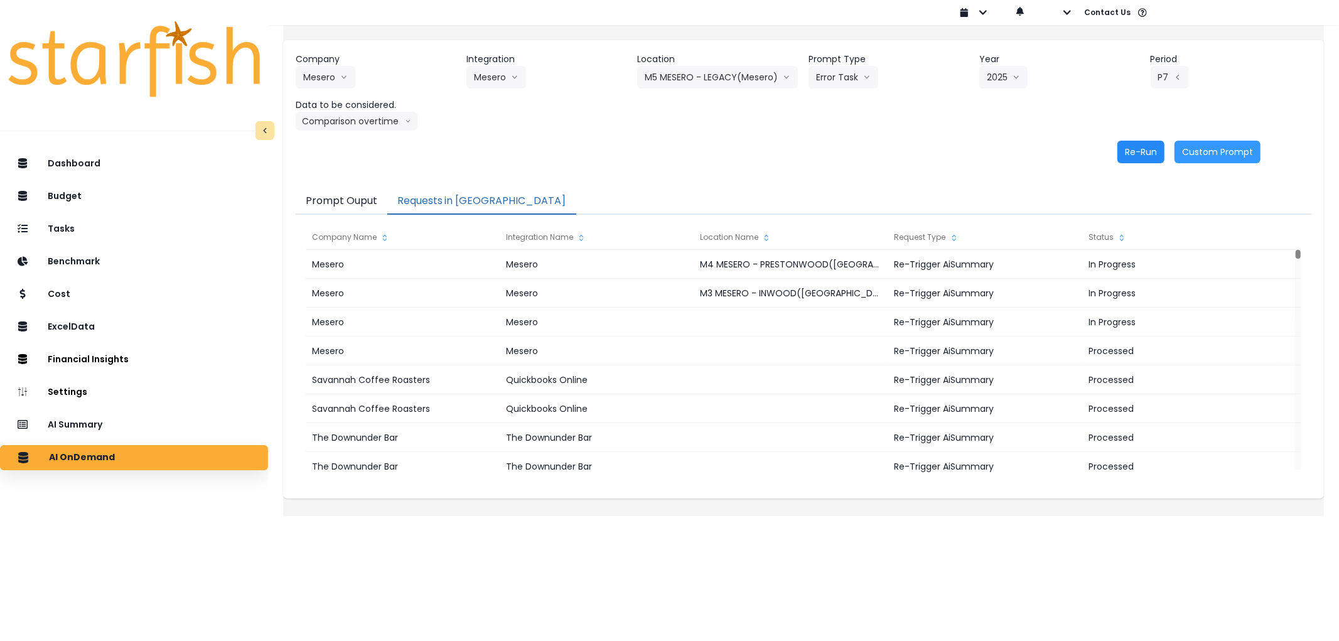
click at [1122, 161] on button "Re-Run" at bounding box center [1140, 152] width 47 height 23
click at [710, 80] on button "M5 MESERO - LEGACY(Mesero)" at bounding box center [717, 77] width 161 height 23
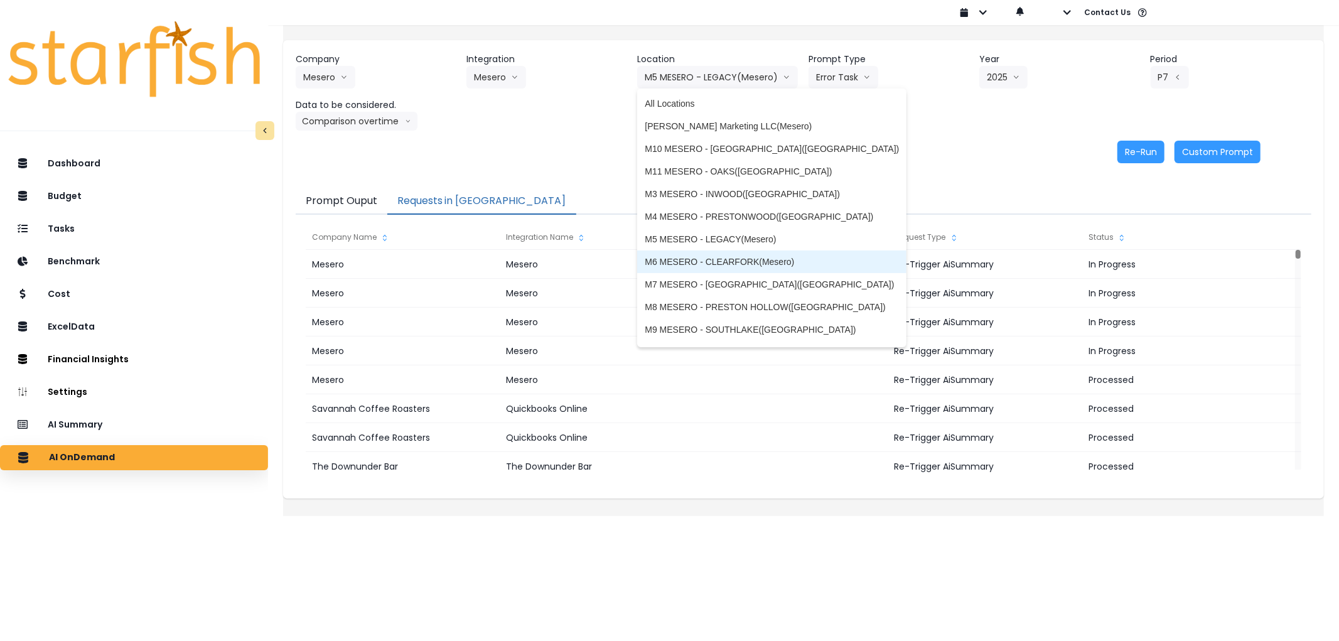
click at [698, 252] on li "M6 MESERO - CLEARFORK(Mesero)" at bounding box center [771, 261] width 269 height 23
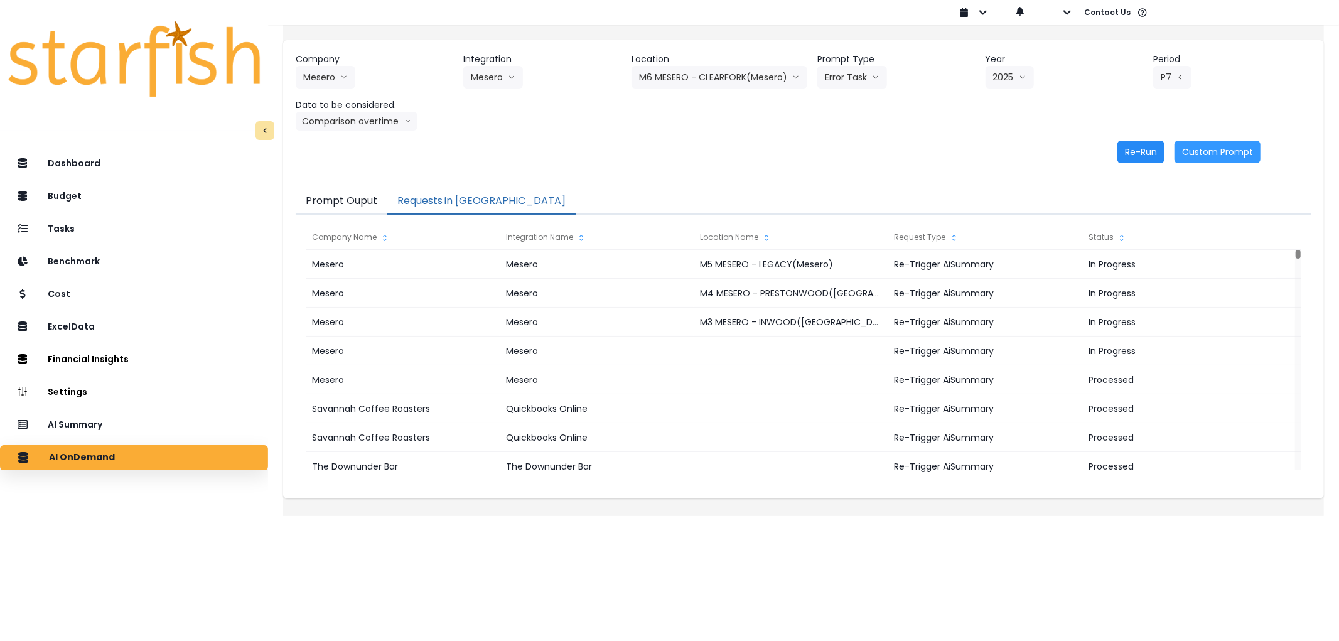
click at [1127, 145] on button "Re-Run" at bounding box center [1140, 152] width 47 height 23
click at [711, 73] on button "M6 MESERO - CLEARFORK(Mesero)" at bounding box center [720, 77] width 176 height 23
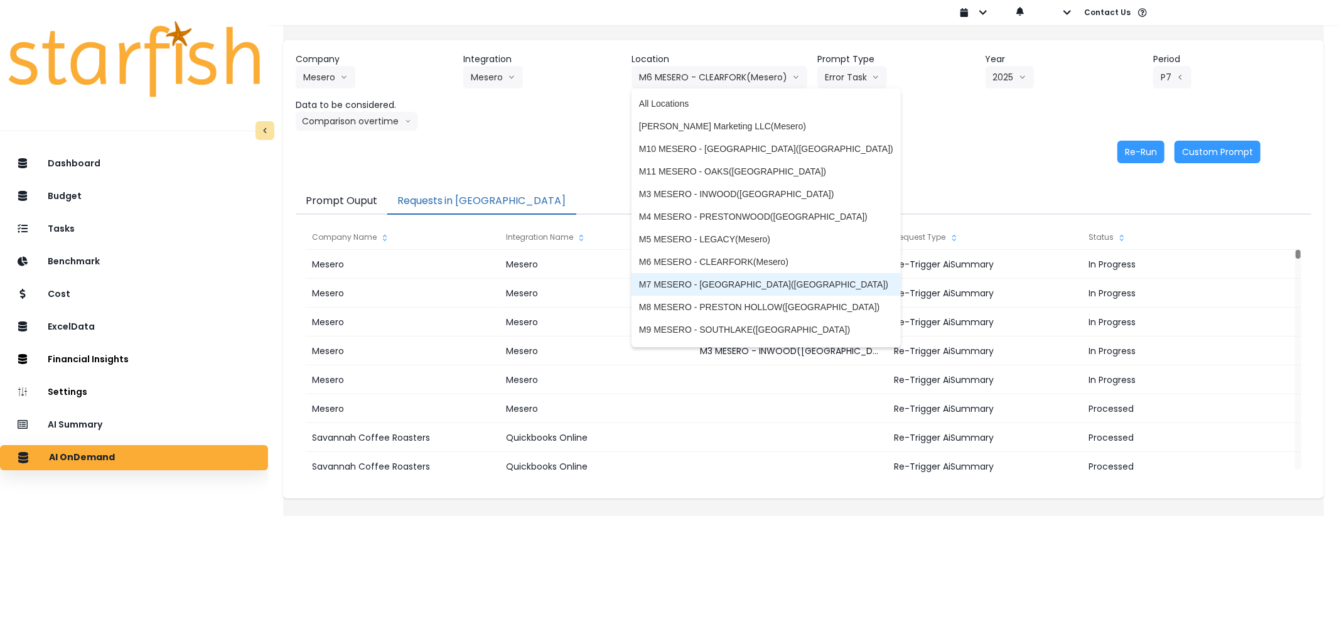
click at [718, 277] on li "M7 MESERO - [GEOGRAPHIC_DATA]([GEOGRAPHIC_DATA])" at bounding box center [766, 284] width 269 height 23
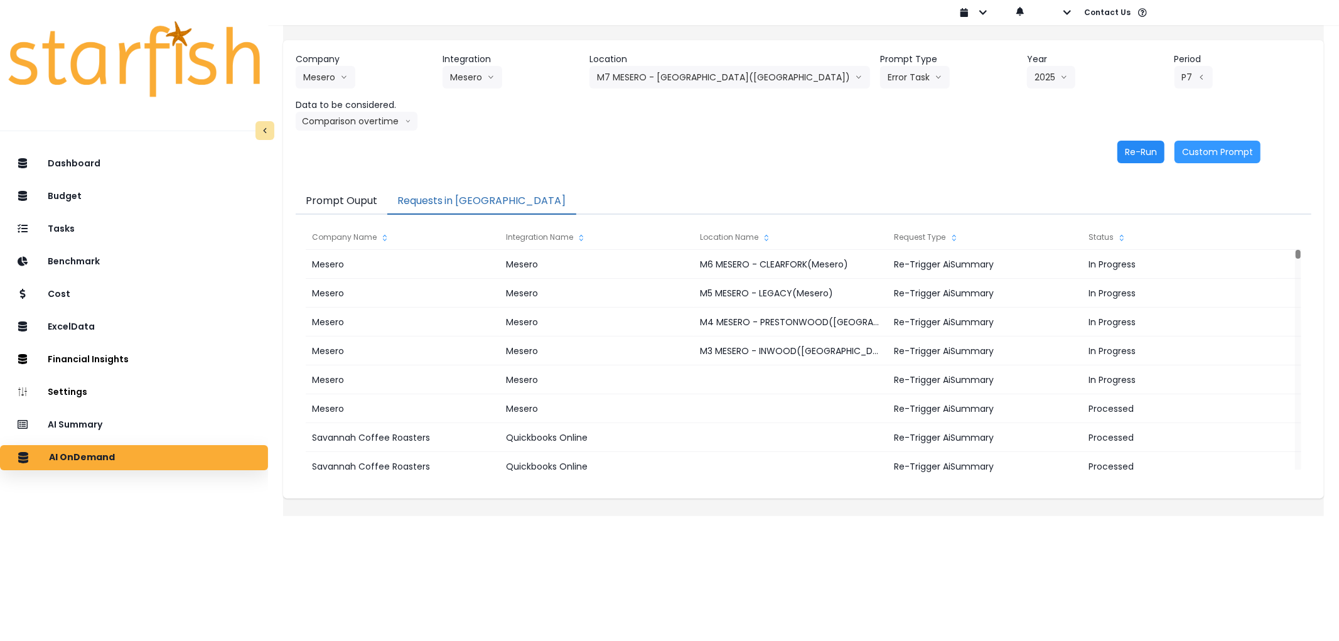
click at [1122, 141] on button "Re-Run" at bounding box center [1140, 152] width 47 height 23
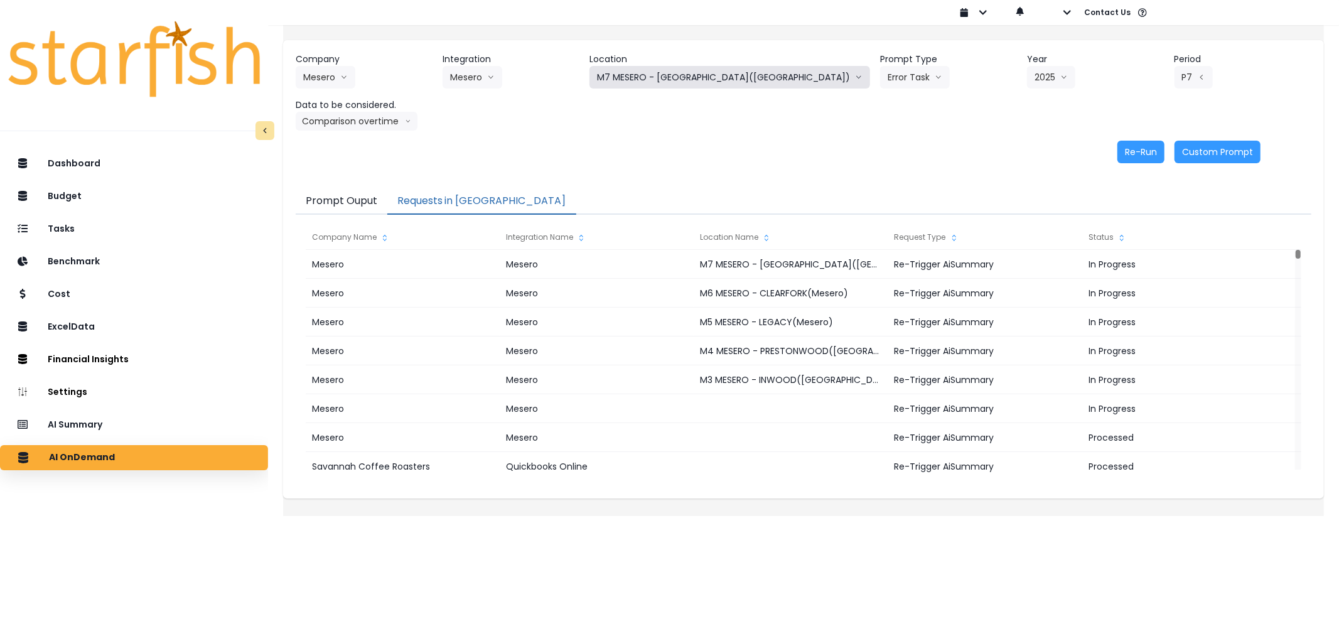
click at [741, 71] on button "M7 MESERO - [GEOGRAPHIC_DATA]([GEOGRAPHIC_DATA])" at bounding box center [729, 77] width 281 height 23
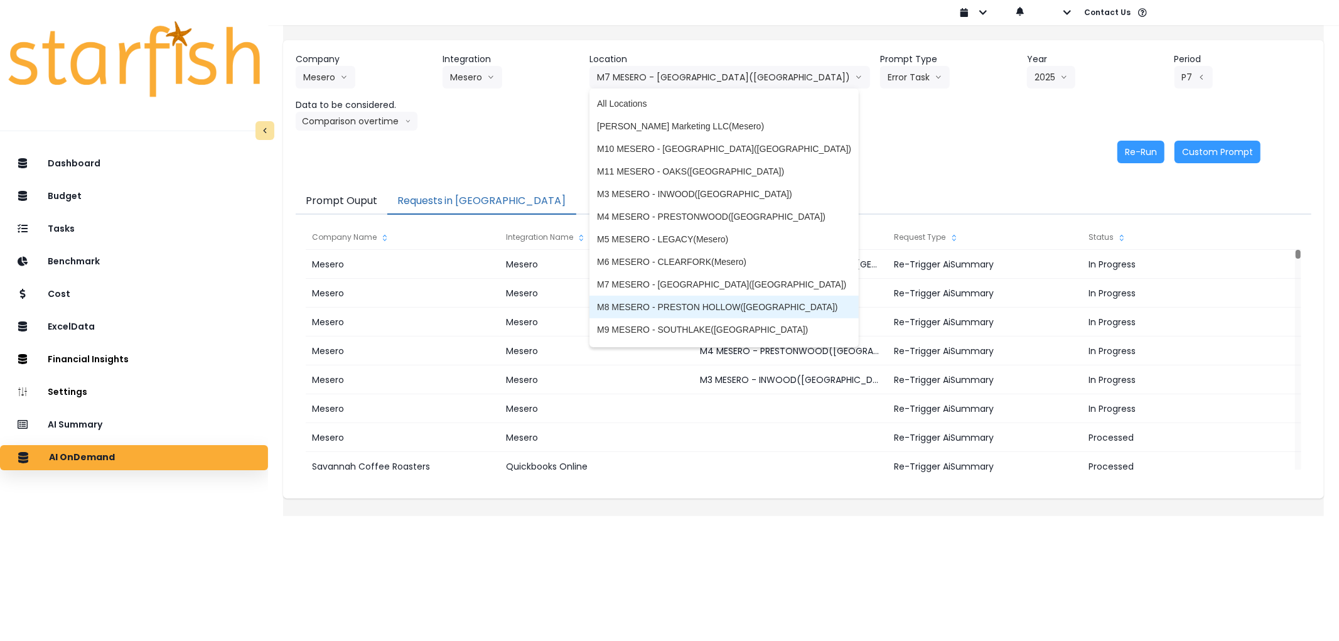
click at [712, 306] on span "M8 MESERO - PRESTON HOLLOW([GEOGRAPHIC_DATA])" at bounding box center [724, 307] width 254 height 13
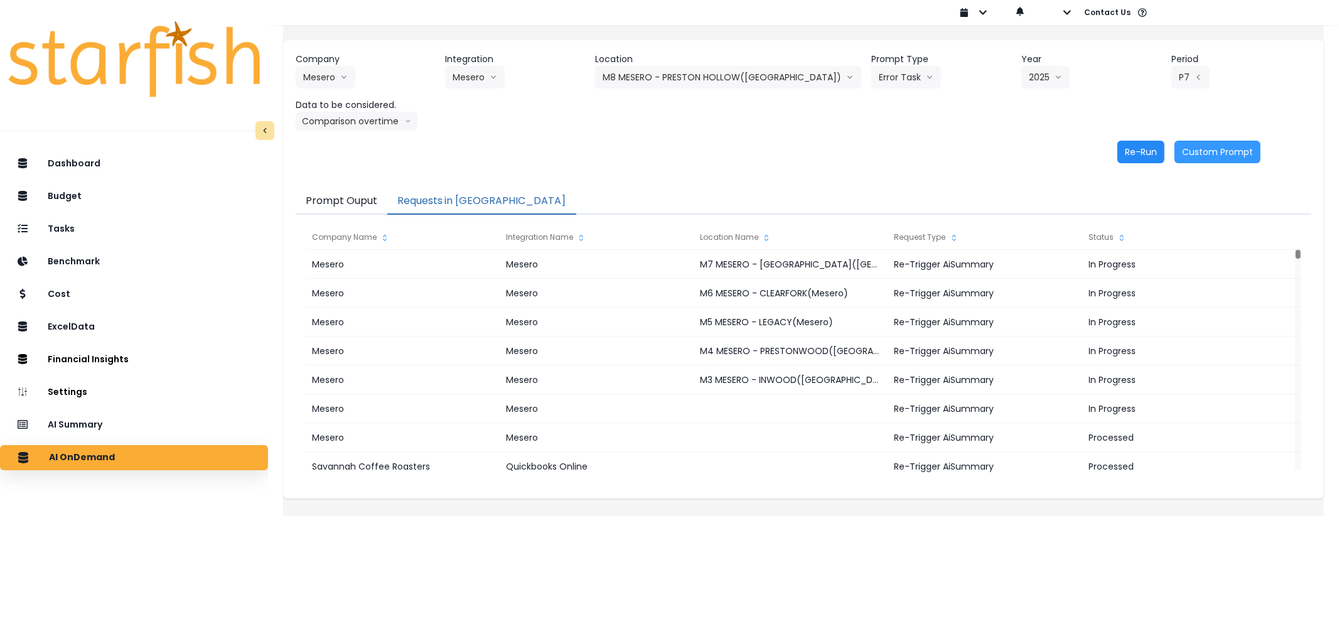
click at [1126, 152] on button "Re-Run" at bounding box center [1140, 152] width 47 height 23
click at [732, 82] on button "M8 MESERO - PRESTON HOLLOW([GEOGRAPHIC_DATA])" at bounding box center [728, 77] width 266 height 23
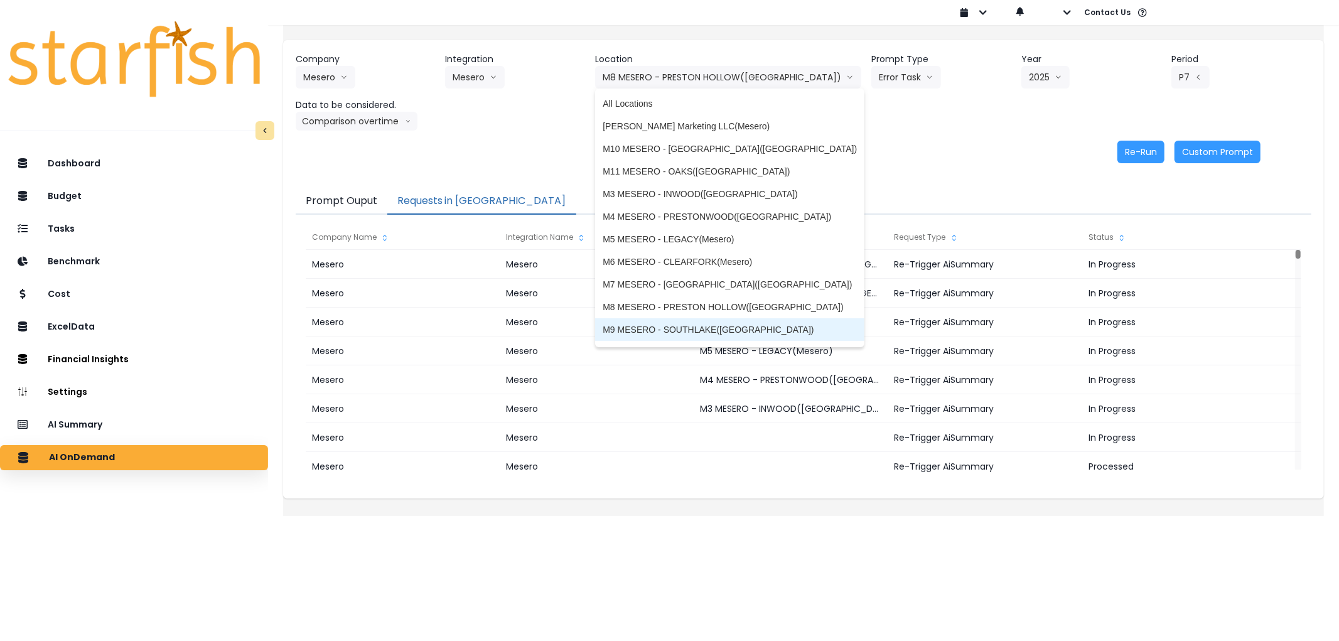
click at [692, 328] on span "M9 MESERO - SOUTHLAKE([GEOGRAPHIC_DATA])" at bounding box center [730, 329] width 254 height 13
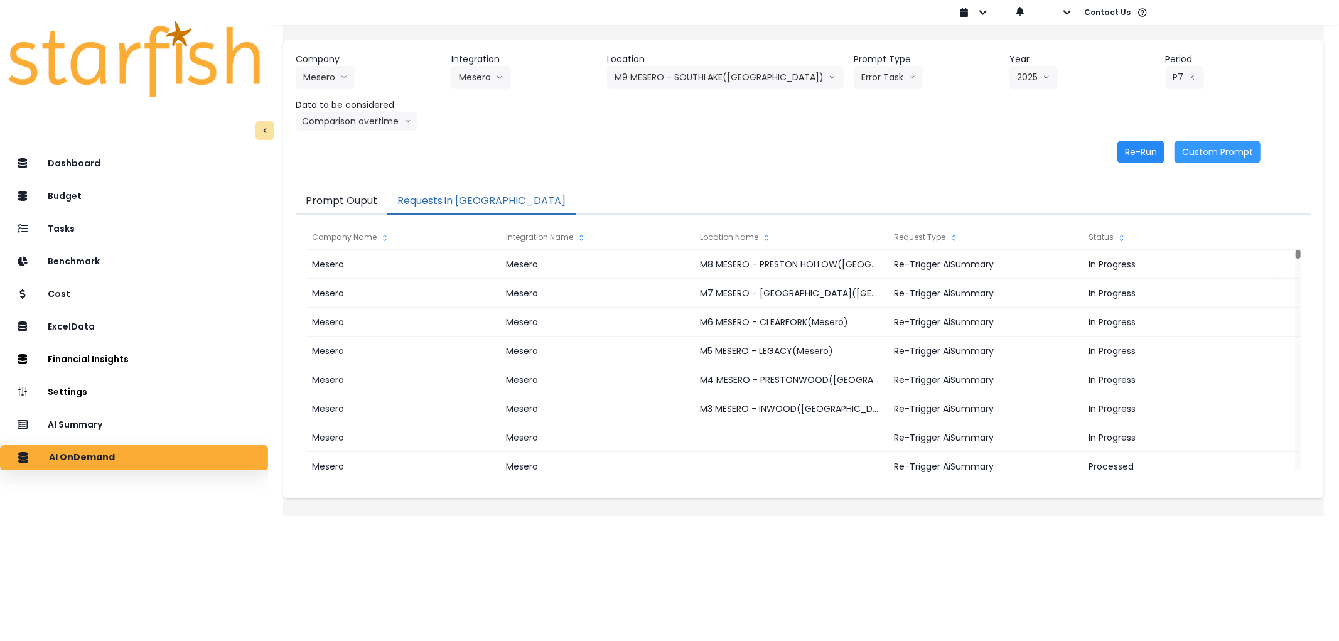
click at [1137, 152] on button "Re-Run" at bounding box center [1140, 152] width 47 height 23
click at [711, 75] on button "M9 MESERO - SOUTHLAKE([GEOGRAPHIC_DATA])" at bounding box center [725, 77] width 237 height 23
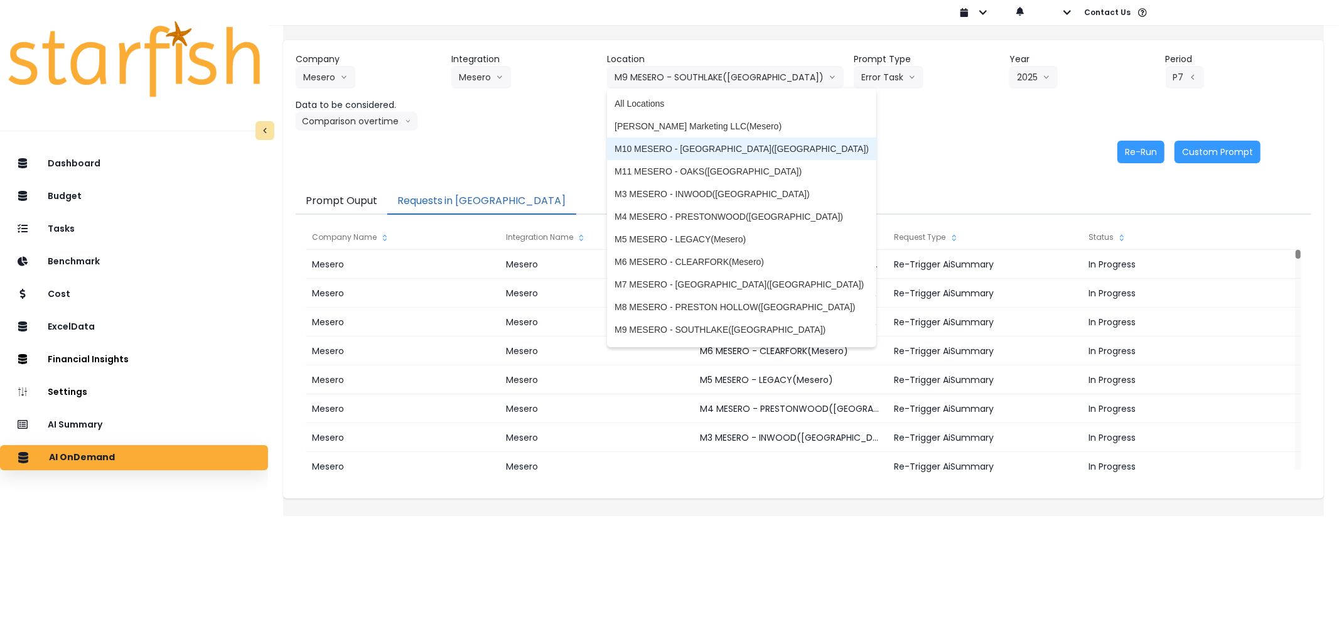
click at [718, 148] on span "M10 MESERO - [GEOGRAPHIC_DATA]([GEOGRAPHIC_DATA])" at bounding box center [742, 149] width 254 height 13
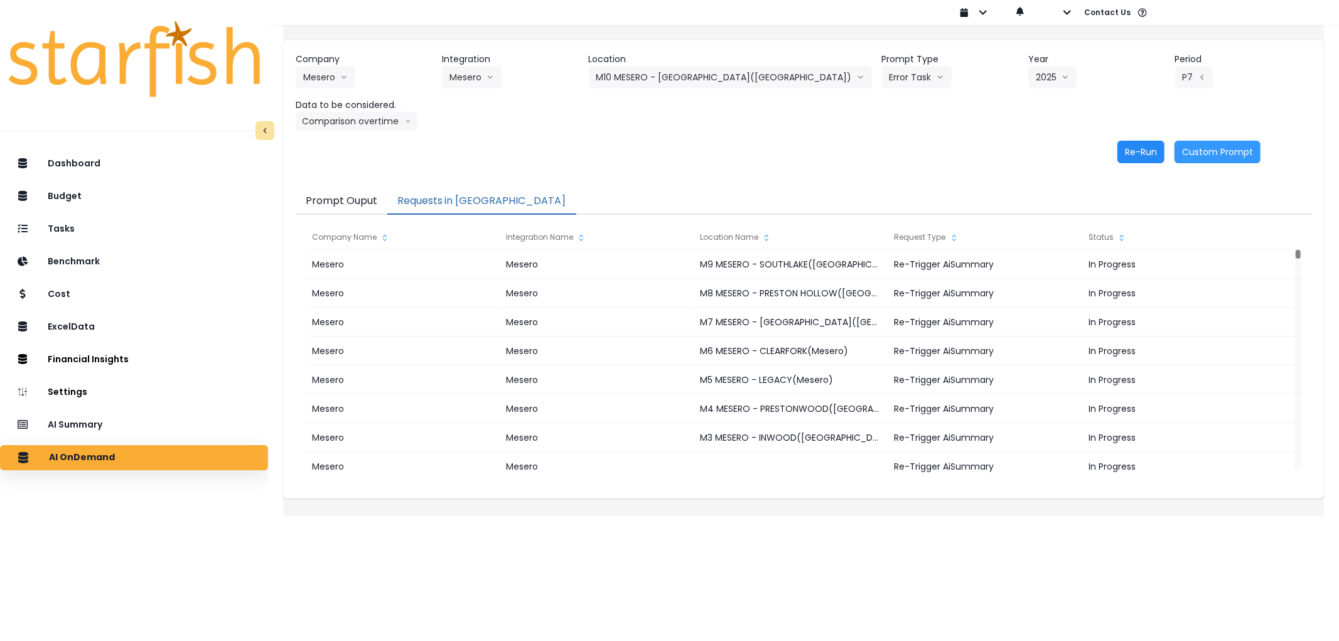
click at [1141, 149] on button "Re-Run" at bounding box center [1140, 152] width 47 height 23
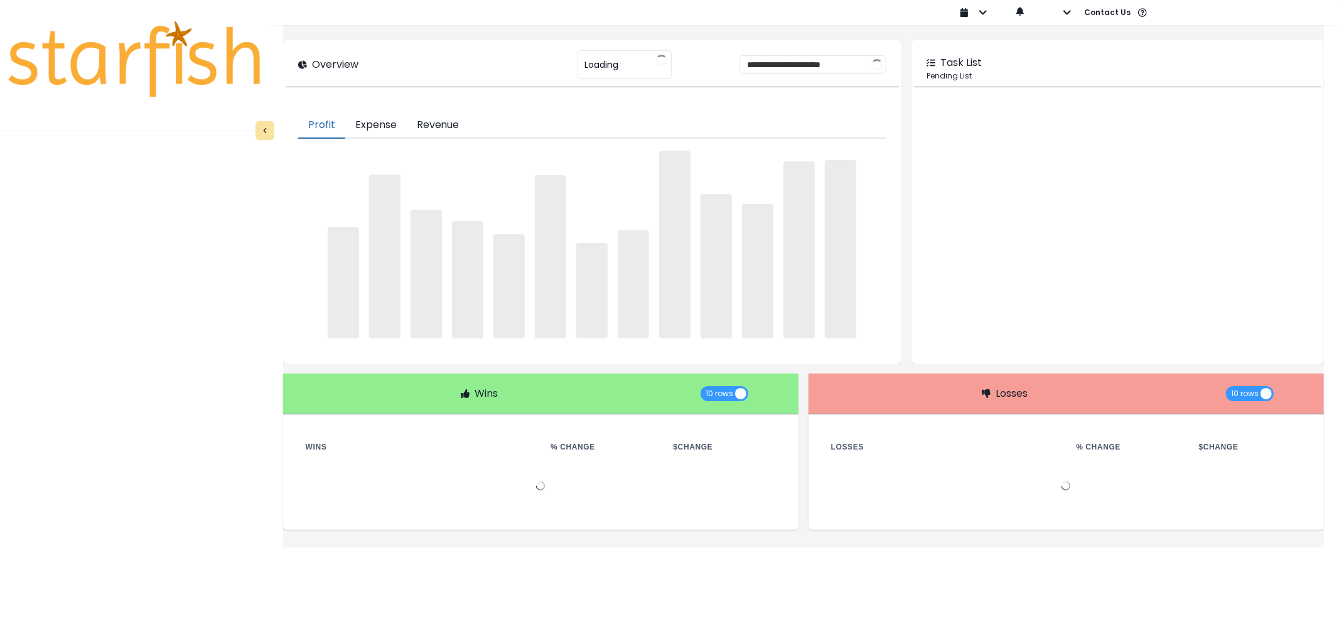
type input "********"
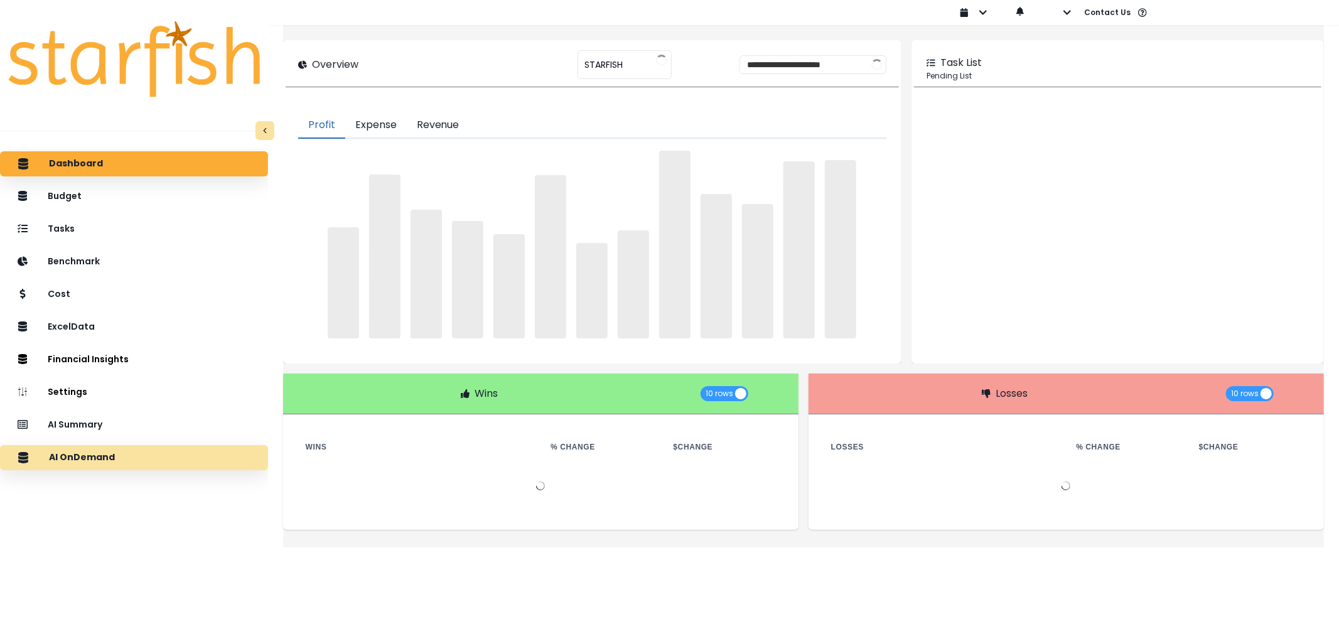
click at [133, 454] on div "AI OnDemand" at bounding box center [134, 457] width 248 height 26
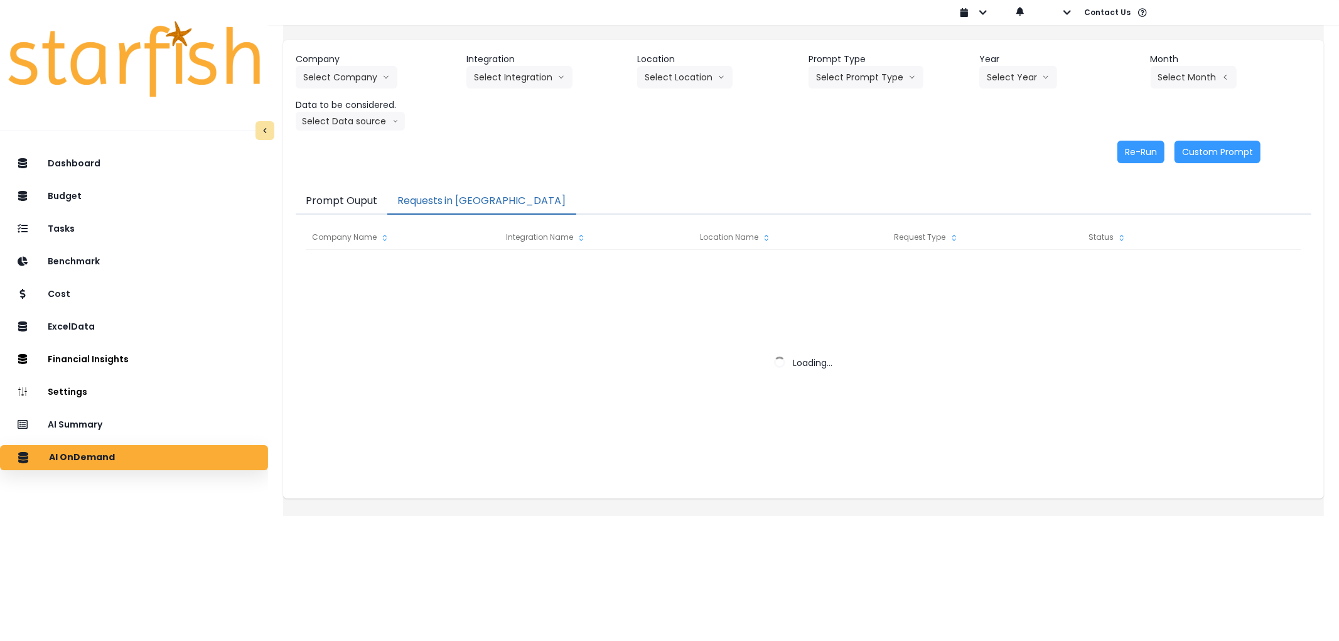
click at [451, 196] on button "Requests in [GEOGRAPHIC_DATA]" at bounding box center [481, 201] width 189 height 26
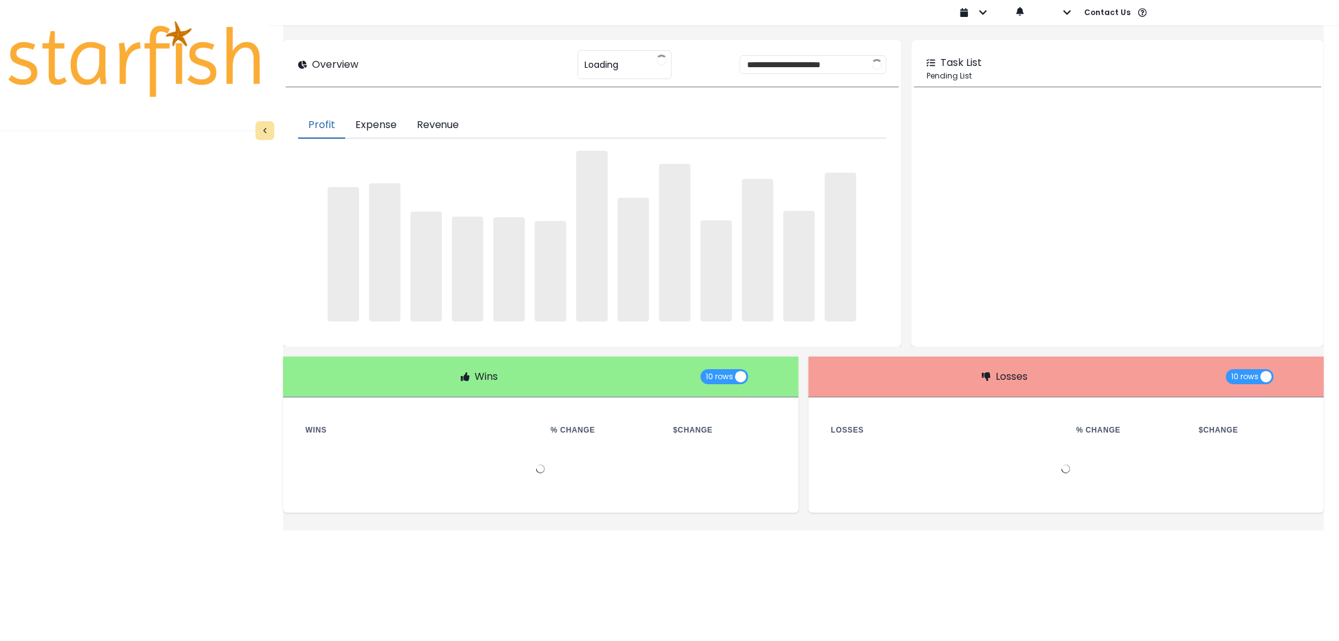
type input "********"
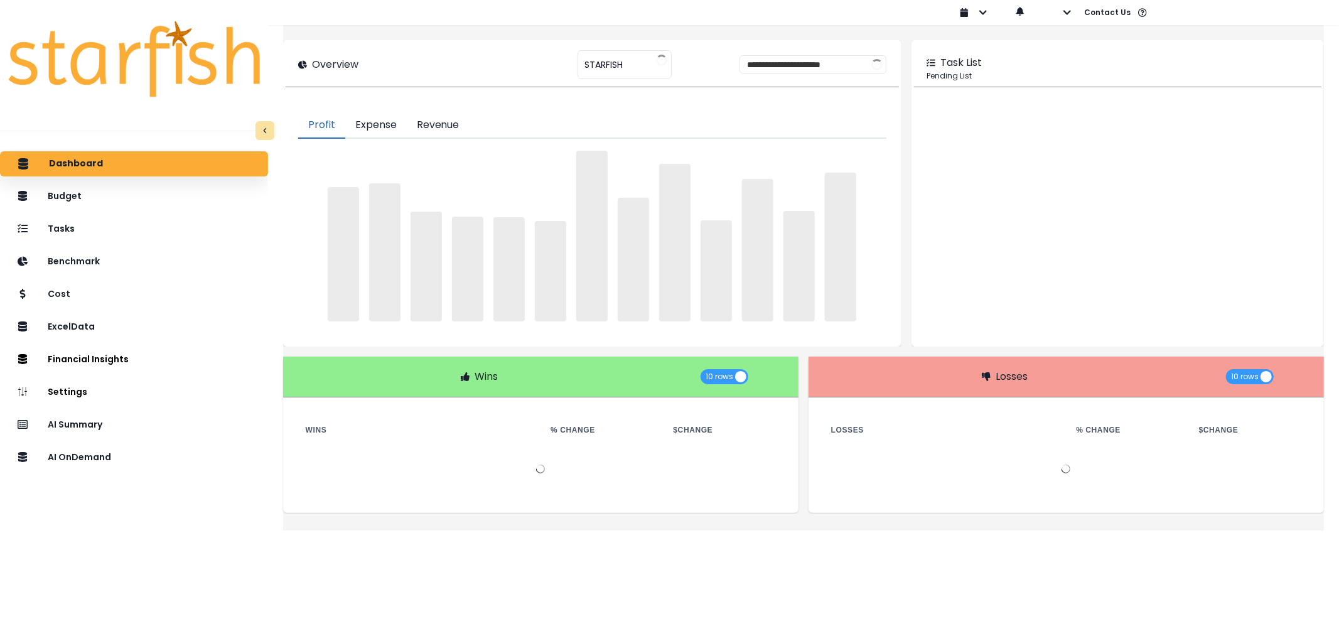
drag, startPoint x: 112, startPoint y: 454, endPoint x: 113, endPoint y: 443, distance: 12.0
click at [111, 454] on p "AI OnDemand" at bounding box center [79, 457] width 63 height 11
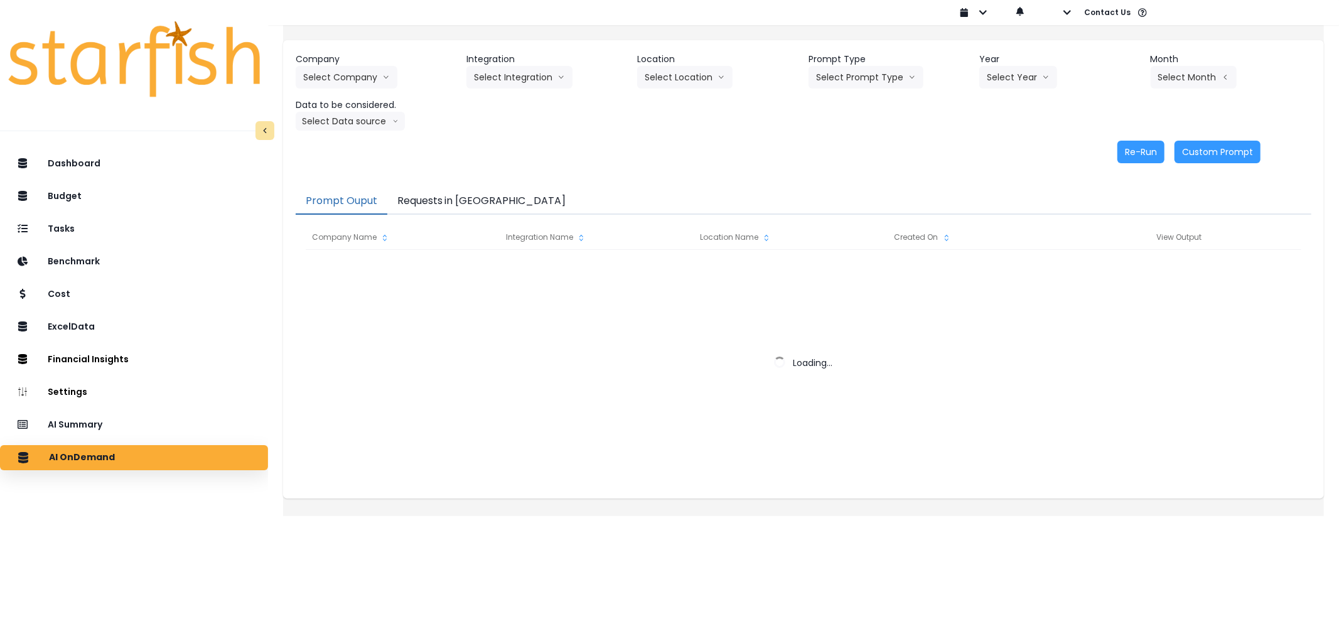
click at [463, 190] on button "Requests in [GEOGRAPHIC_DATA]" at bounding box center [481, 201] width 189 height 26
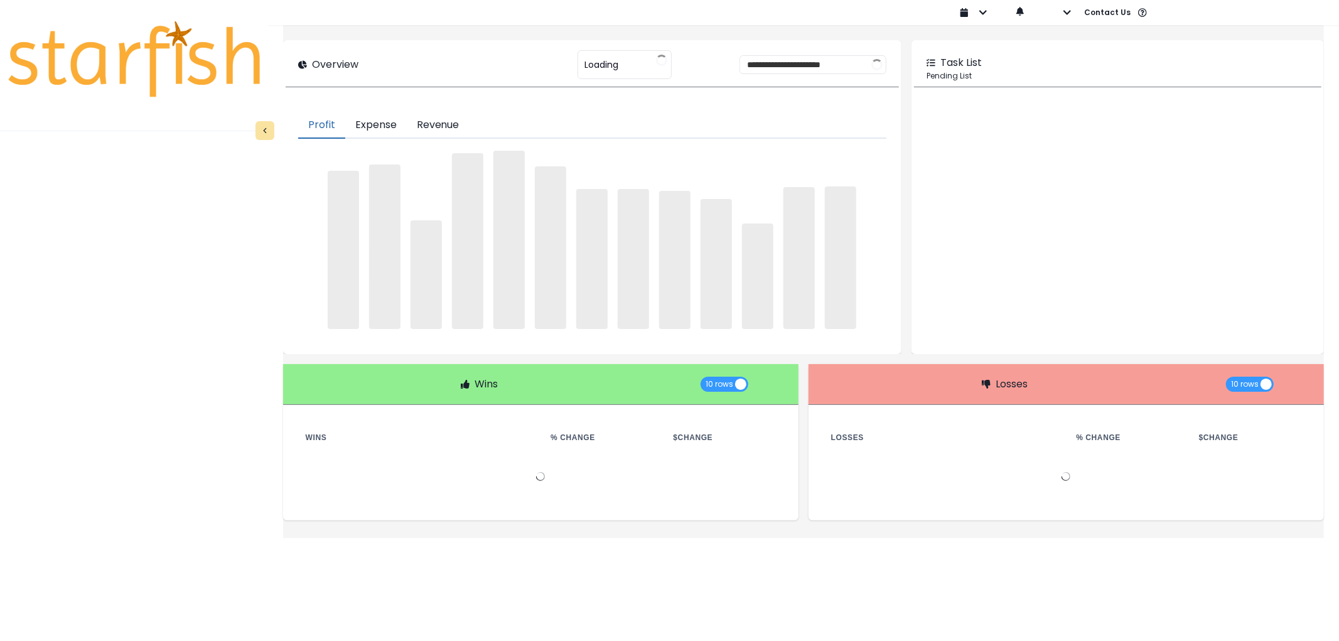
type input "********"
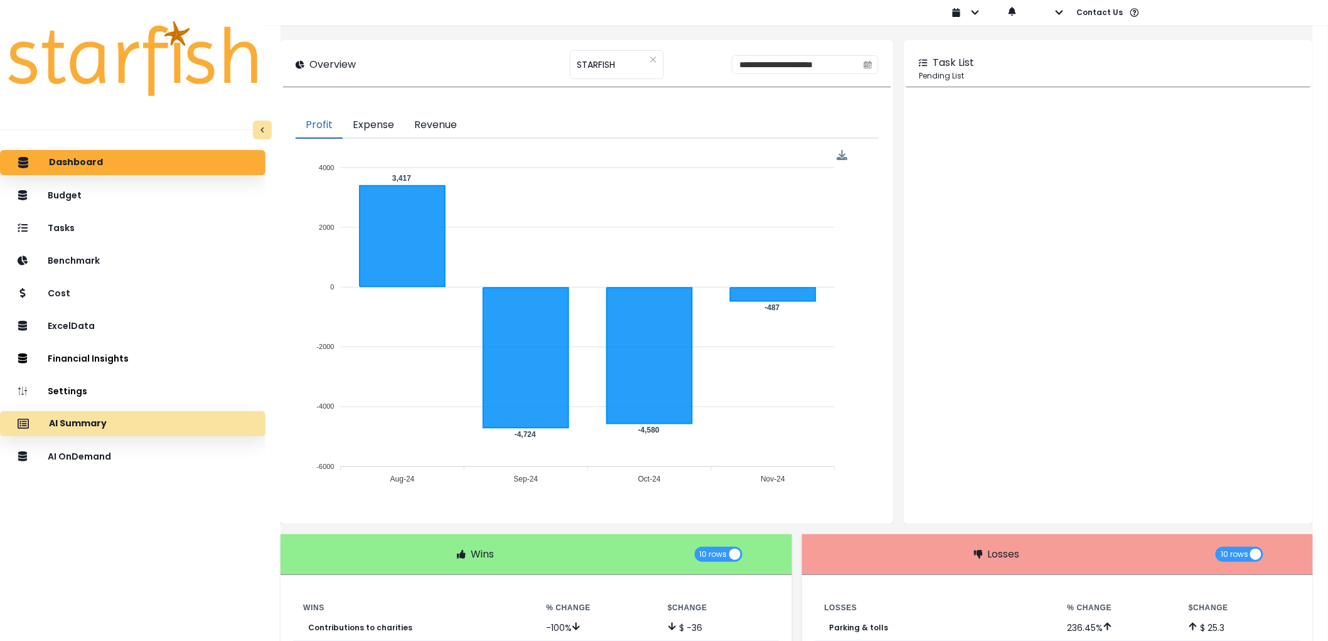
click at [143, 430] on div "AI Summary" at bounding box center [132, 424] width 245 height 26
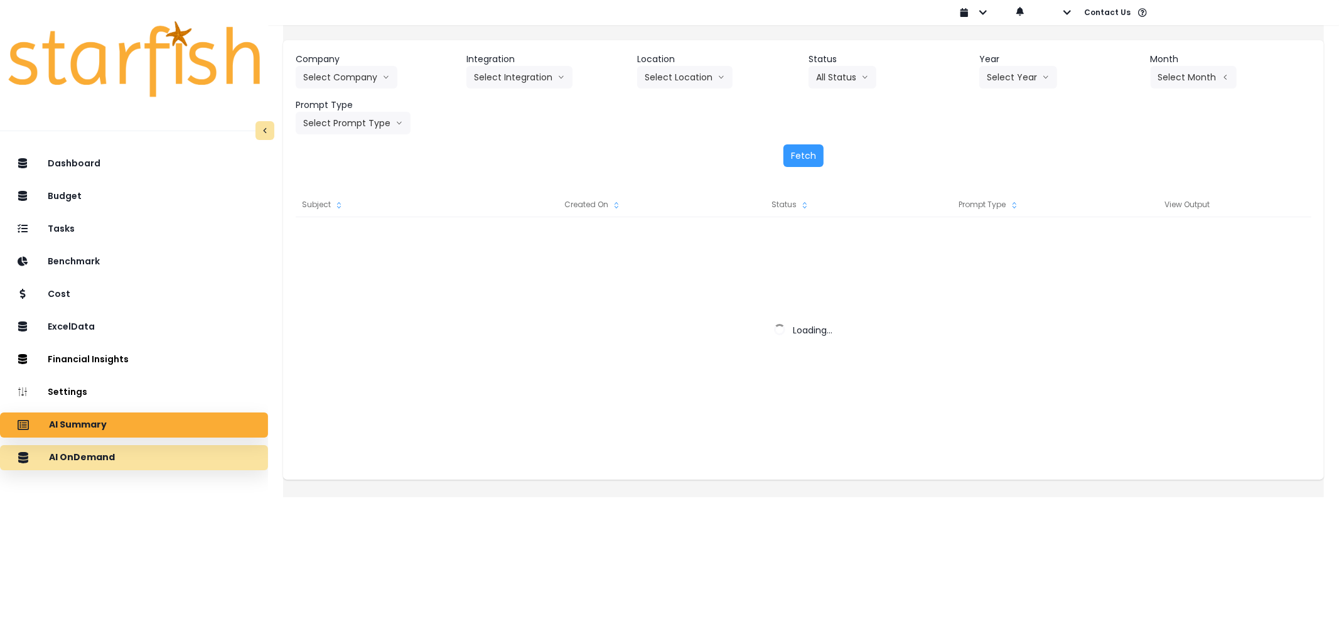
click at [145, 446] on div "AI OnDemand" at bounding box center [134, 457] width 248 height 26
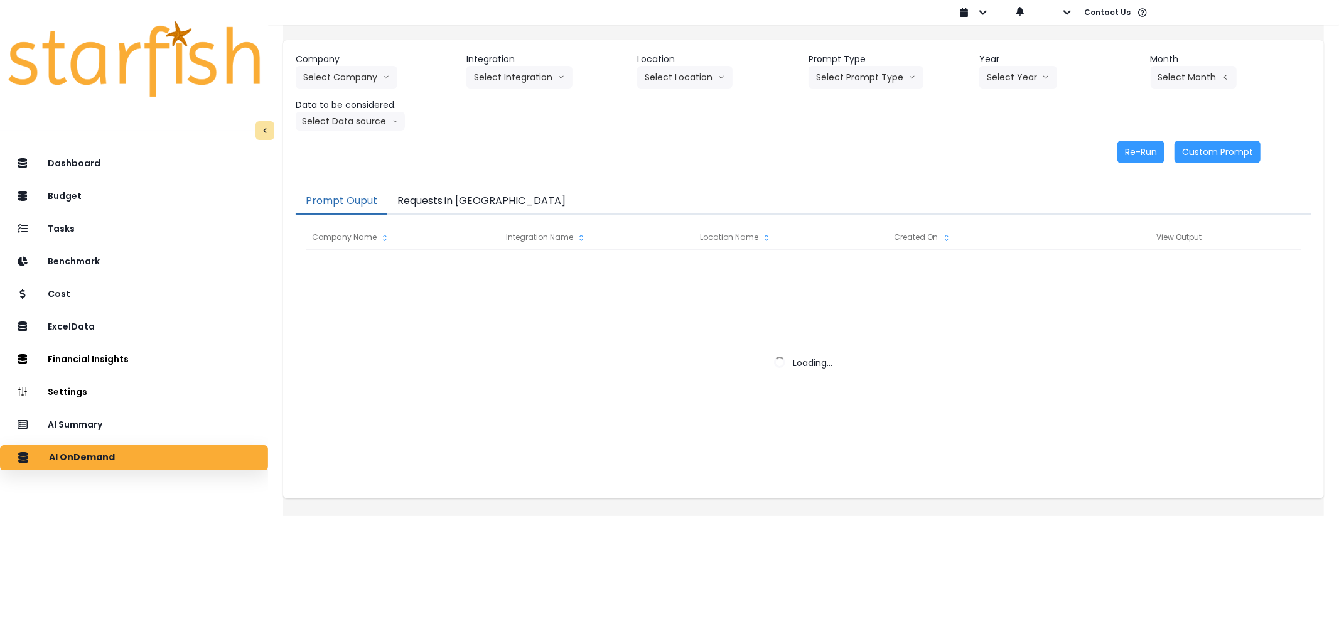
click at [495, 203] on button "Requests in [GEOGRAPHIC_DATA]" at bounding box center [481, 201] width 189 height 26
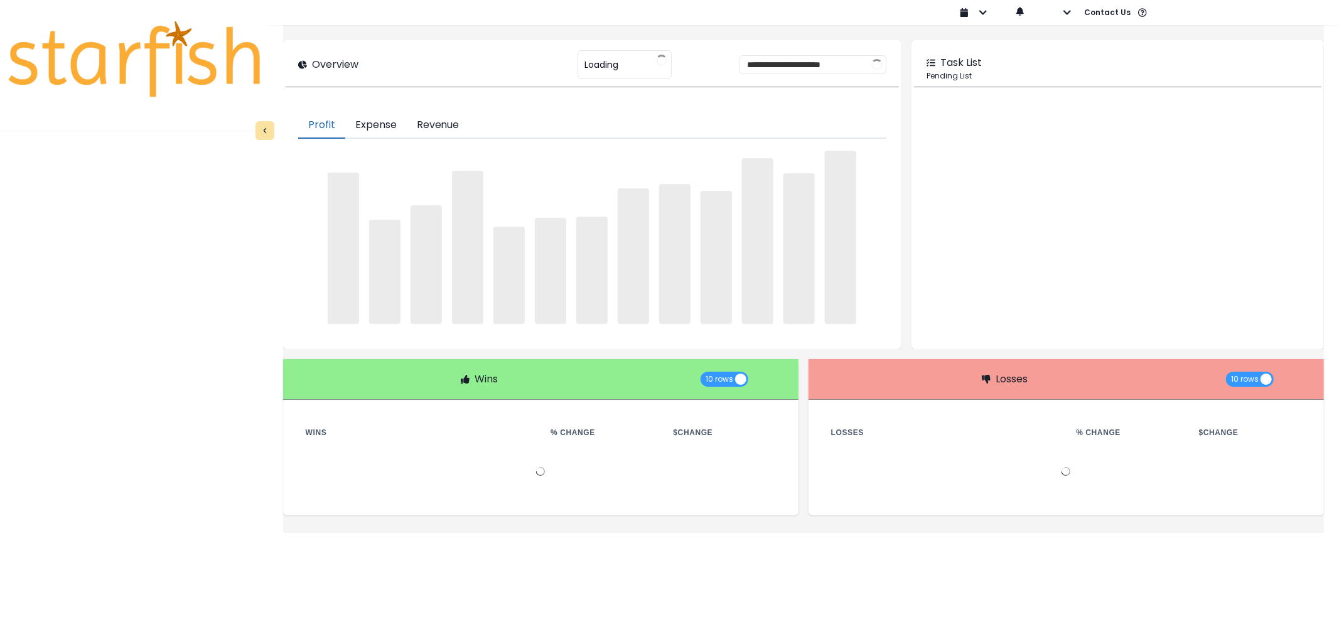
type input "********"
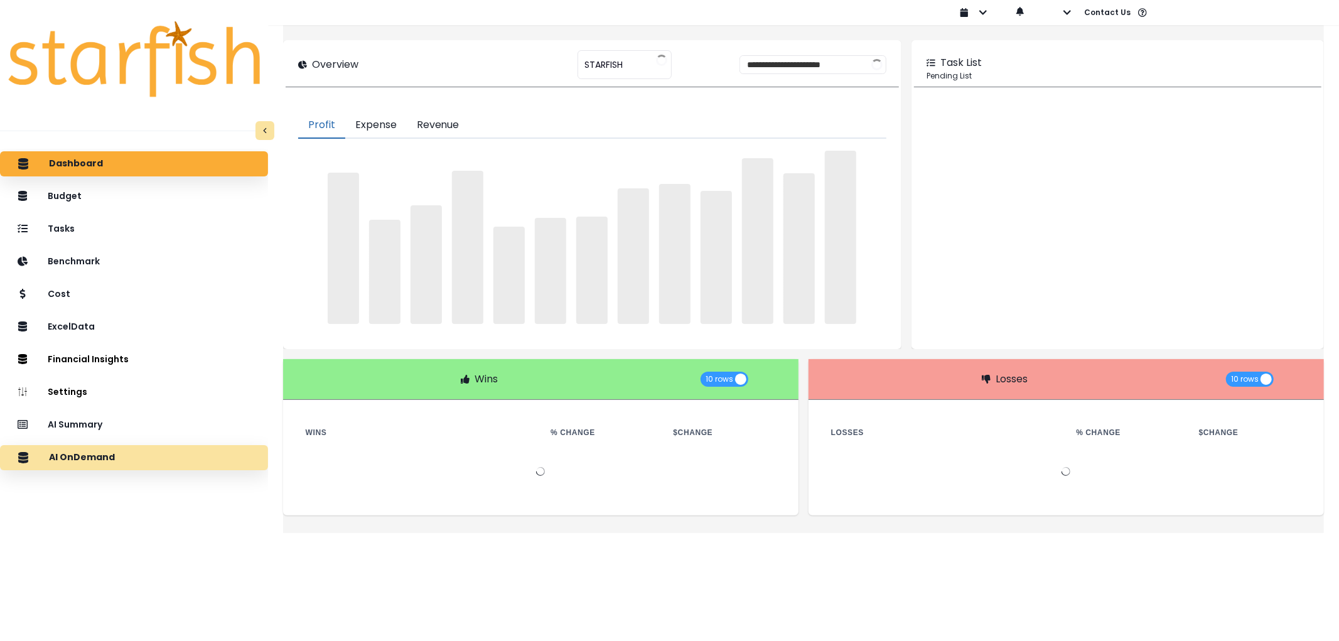
click at [161, 454] on div "AI OnDemand" at bounding box center [134, 457] width 248 height 26
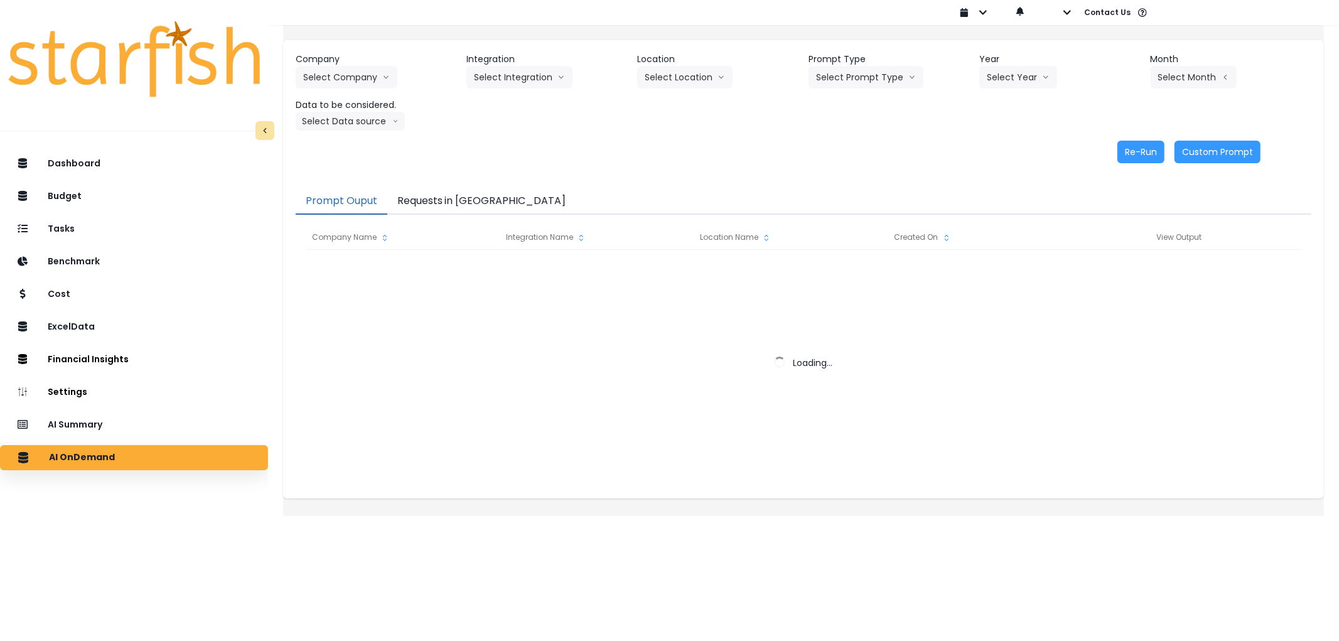
click at [440, 203] on button "Requests in [GEOGRAPHIC_DATA]" at bounding box center [481, 201] width 189 height 26
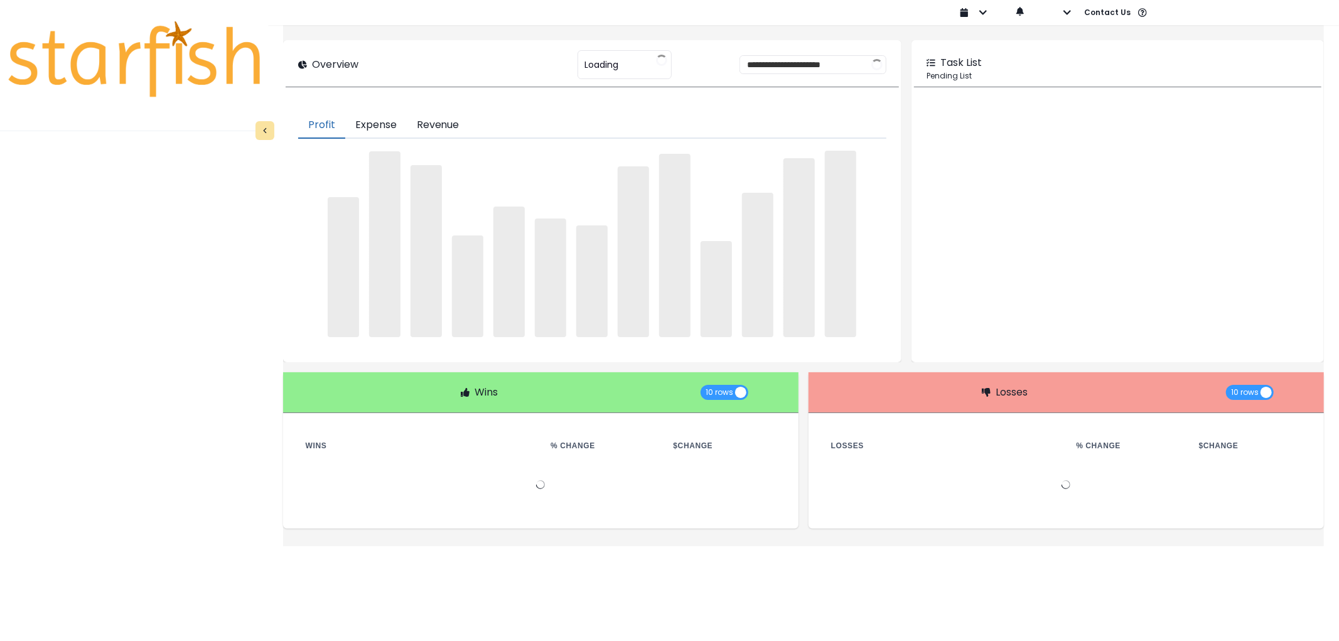
type input "********"
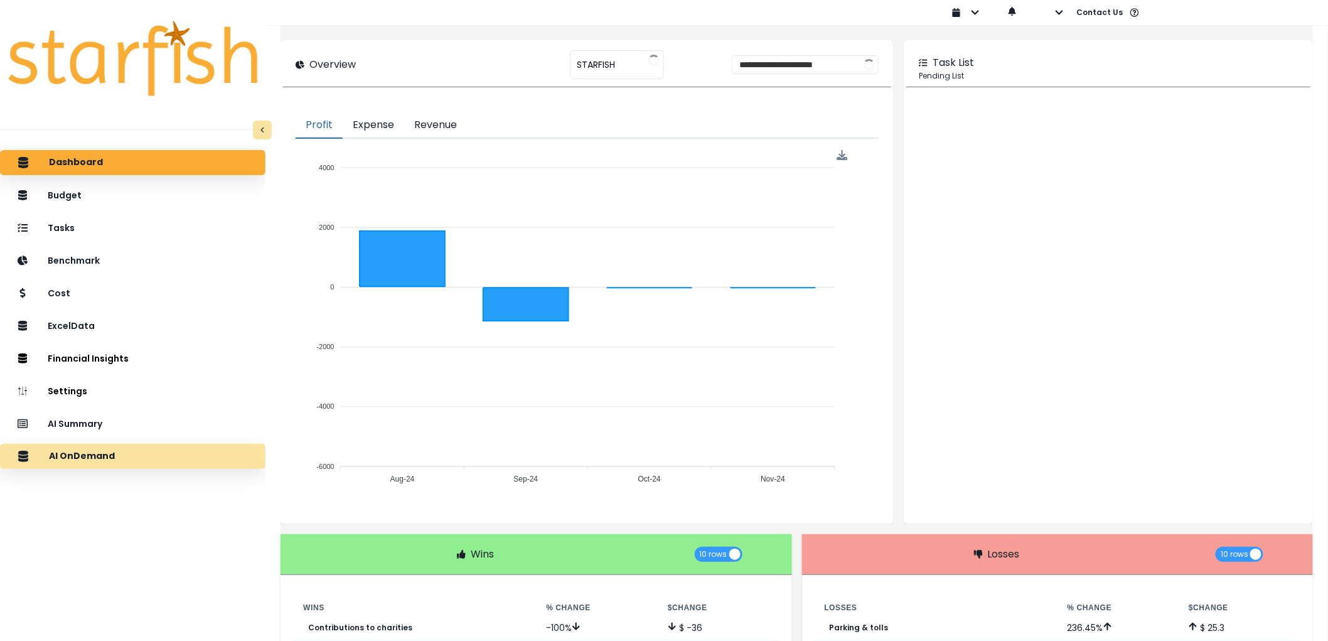
click at [132, 461] on div "AI OnDemand" at bounding box center [132, 456] width 245 height 26
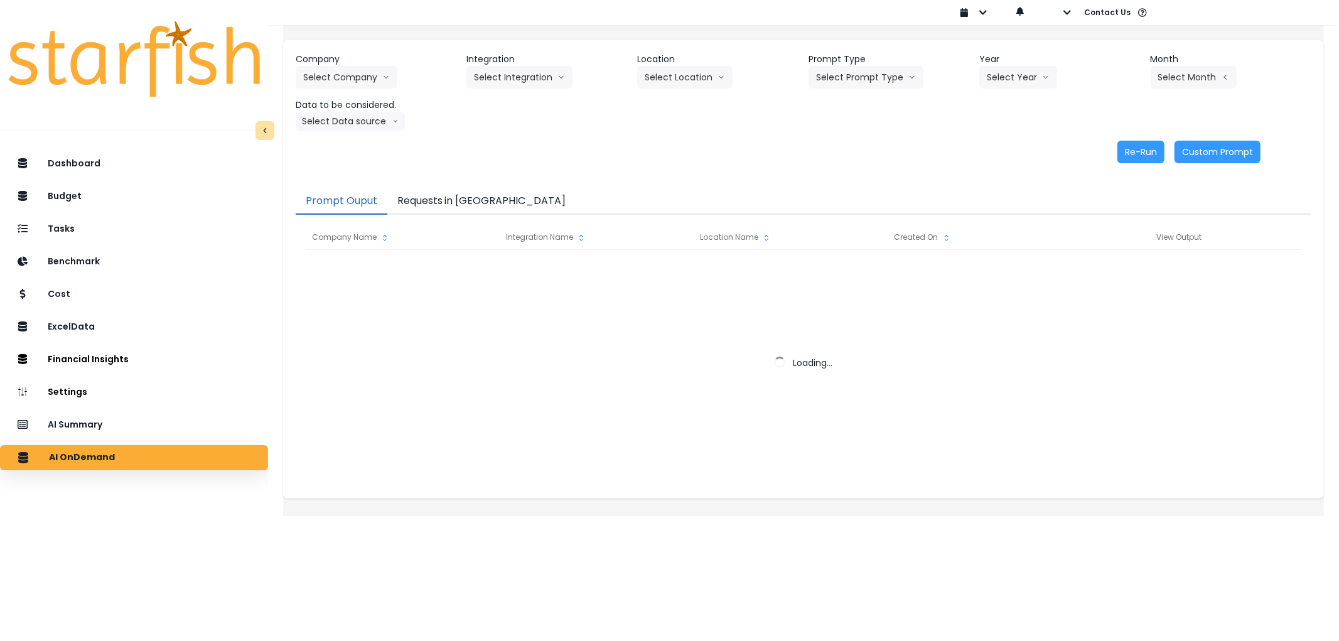
click at [469, 193] on button "Requests in [GEOGRAPHIC_DATA]" at bounding box center [481, 201] width 189 height 26
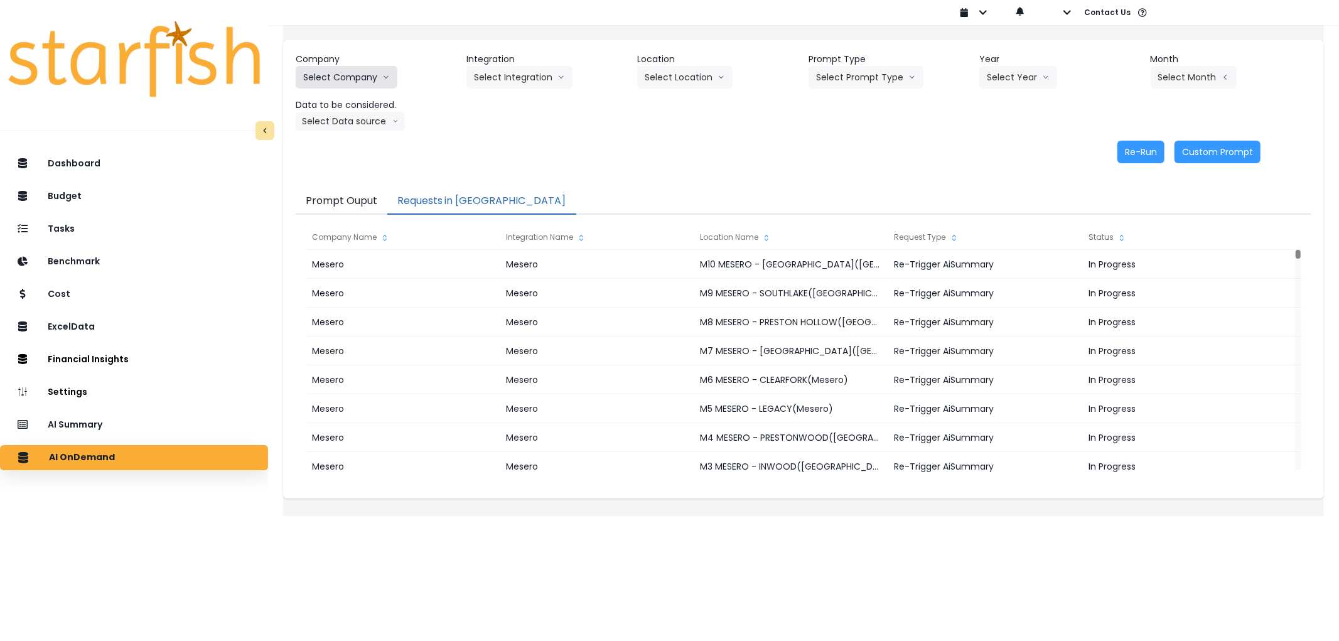
click at [390, 83] on button "Select Company" at bounding box center [347, 77] width 102 height 23
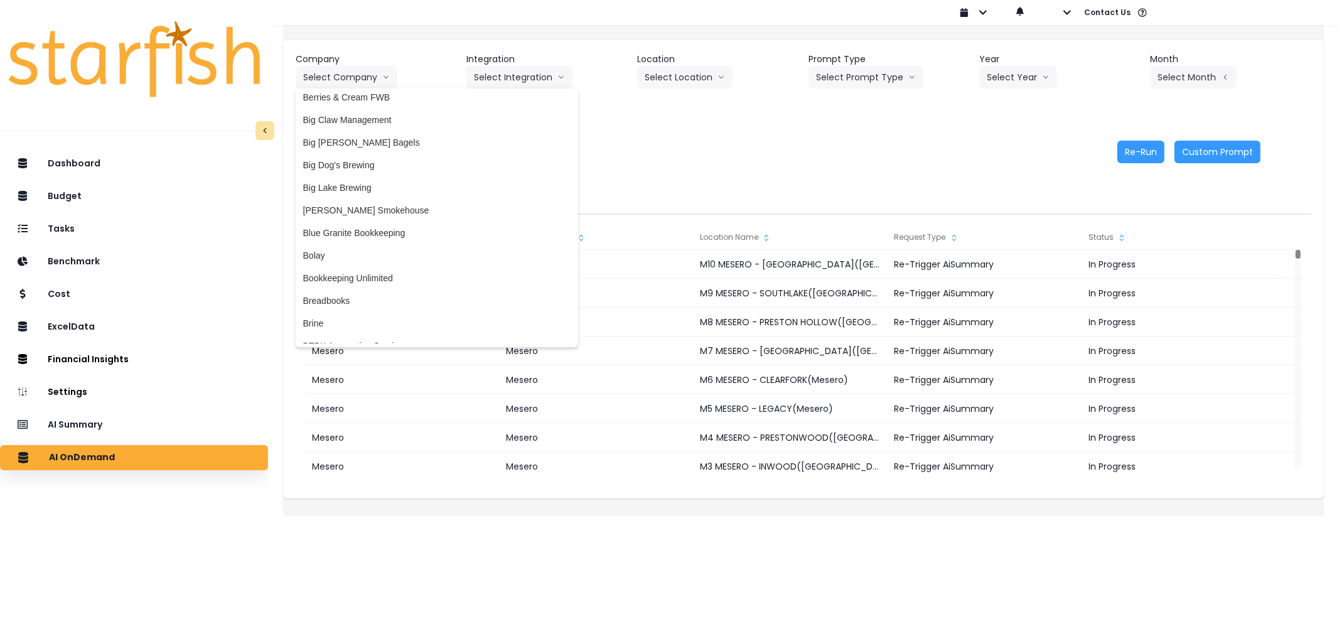
scroll to position [209, 0]
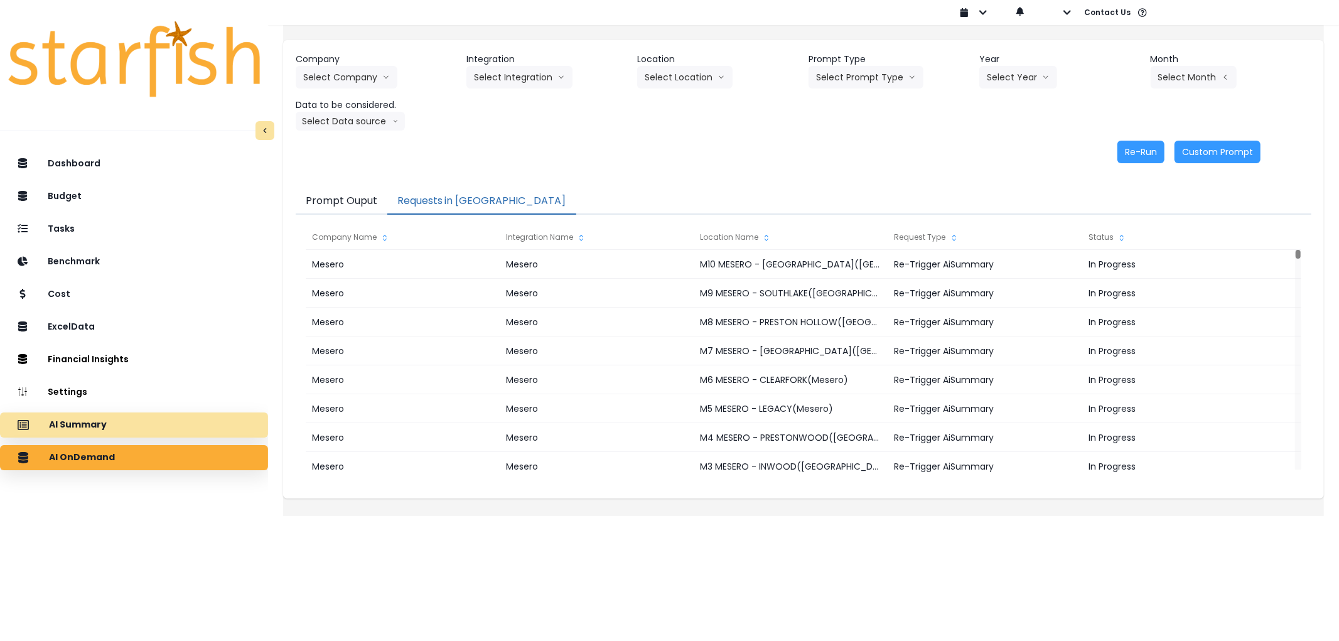
click at [176, 424] on div "AI Summary" at bounding box center [134, 425] width 248 height 26
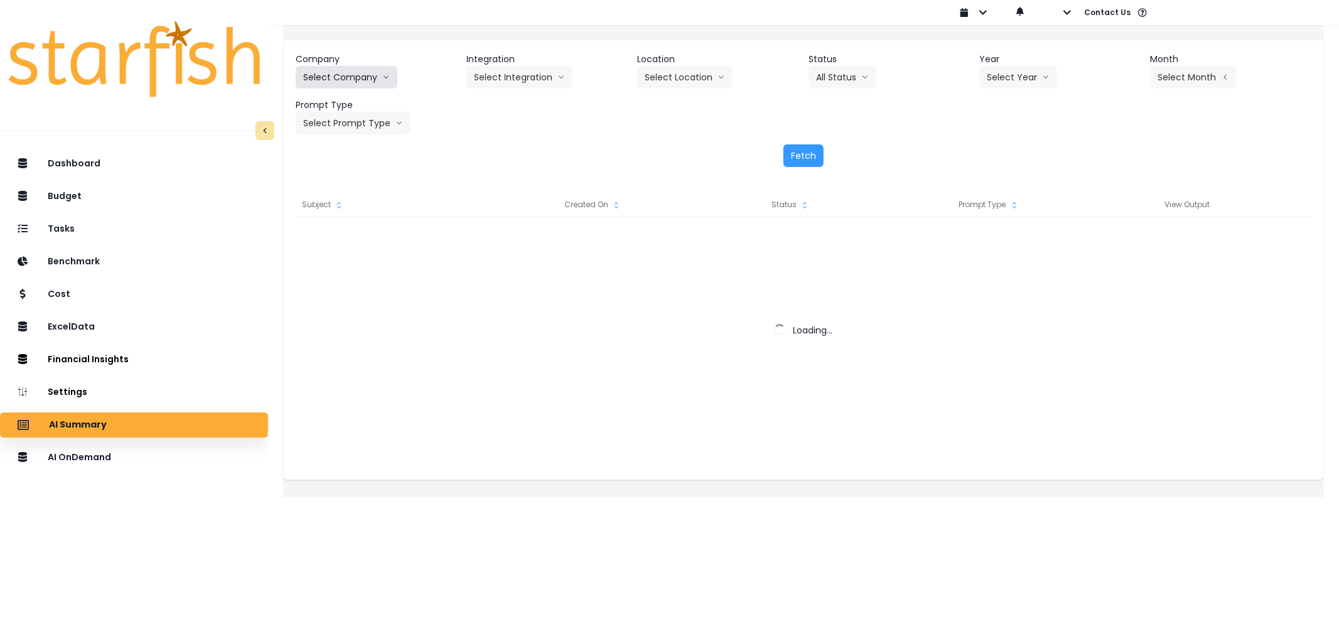
click at [362, 74] on button "Select Company" at bounding box center [347, 77] width 102 height 23
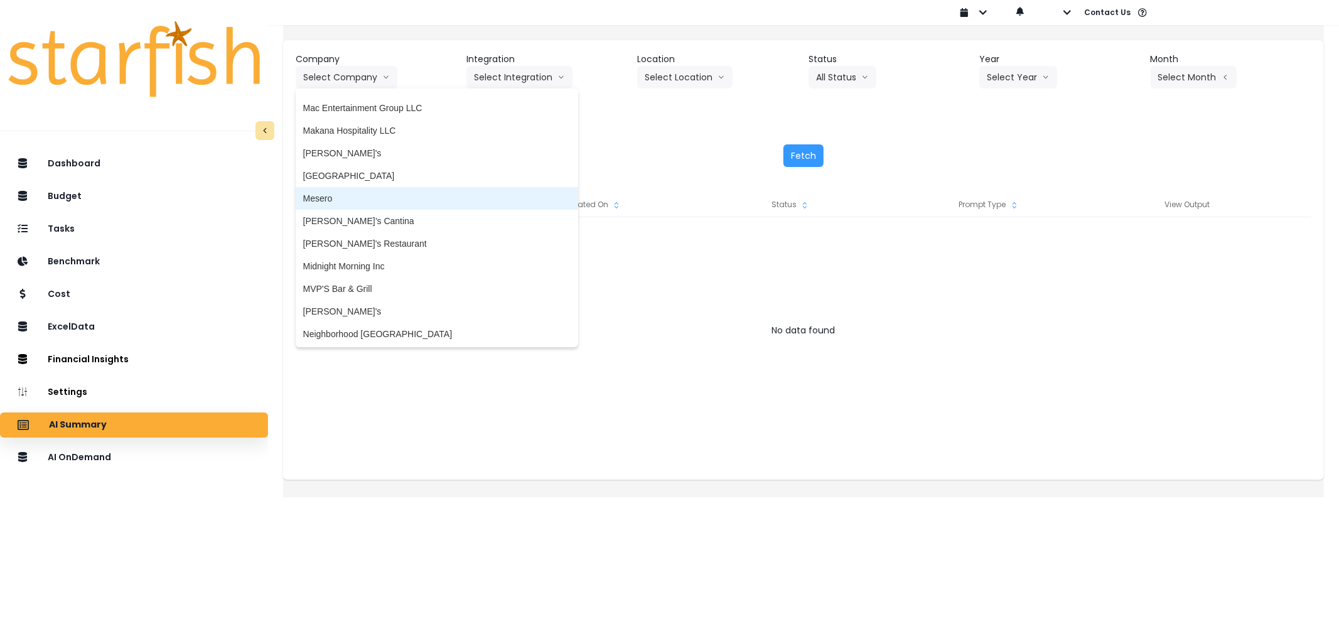
scroll to position [1604, 0]
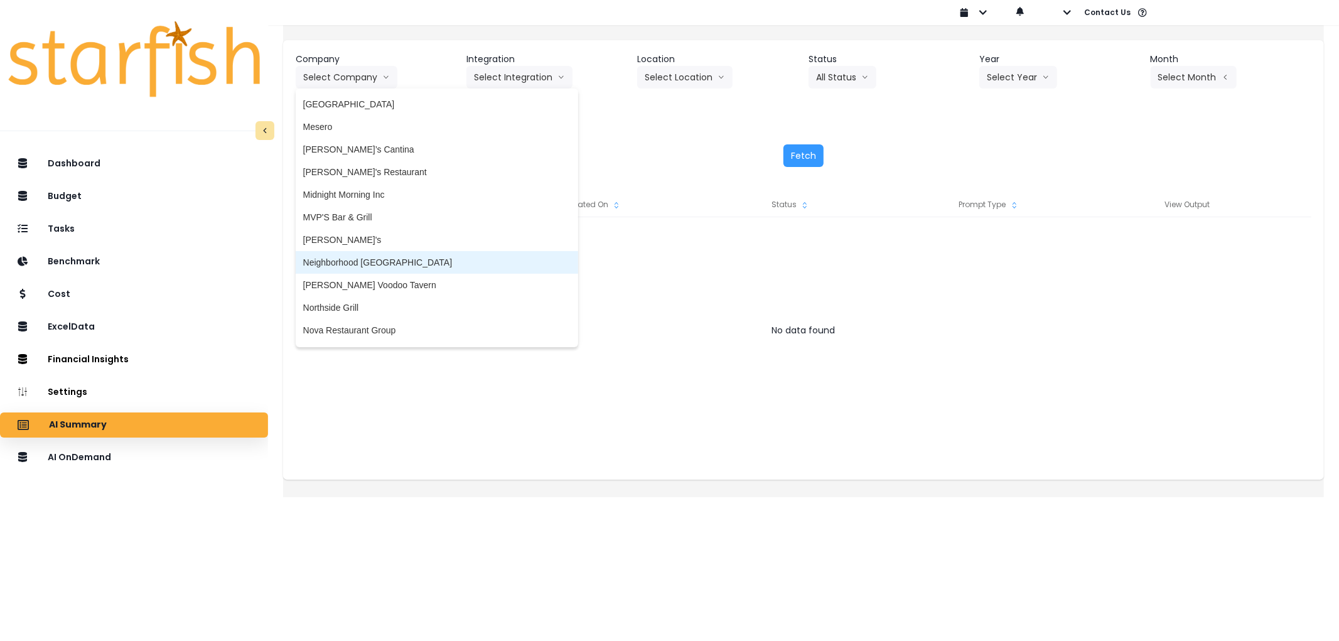
click at [352, 258] on span "Neighborhood [GEOGRAPHIC_DATA]" at bounding box center [436, 262] width 267 height 13
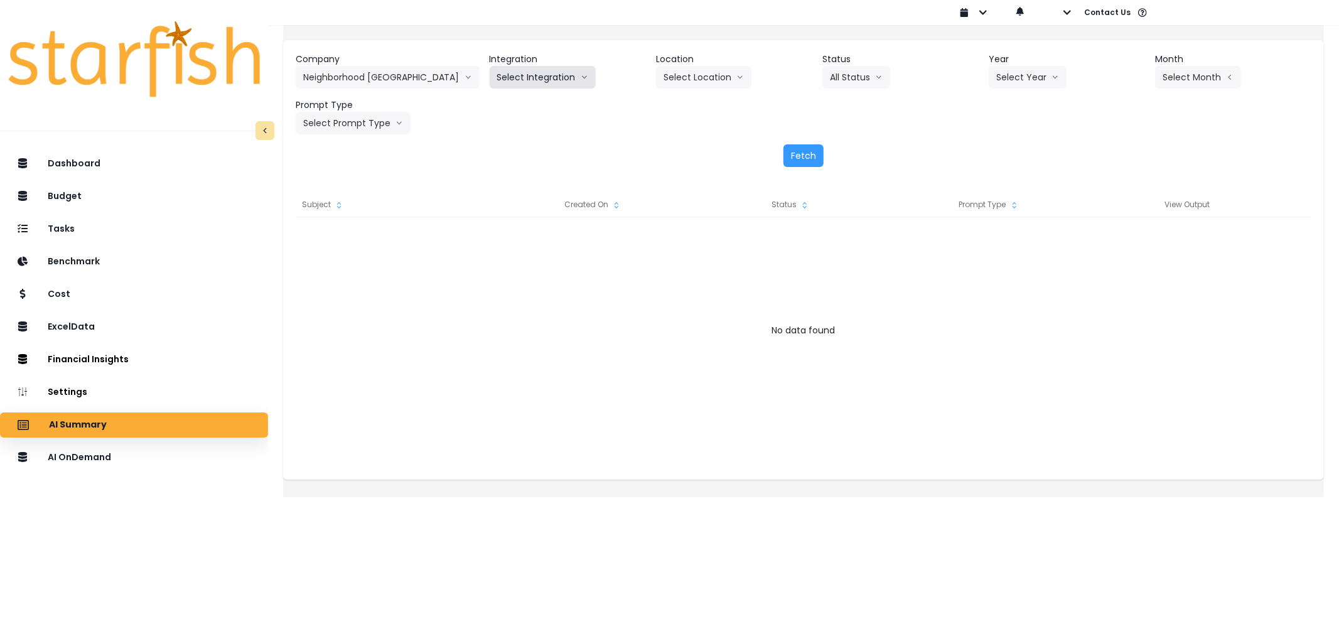
click at [510, 77] on button "Select Integration" at bounding box center [543, 77] width 106 height 23
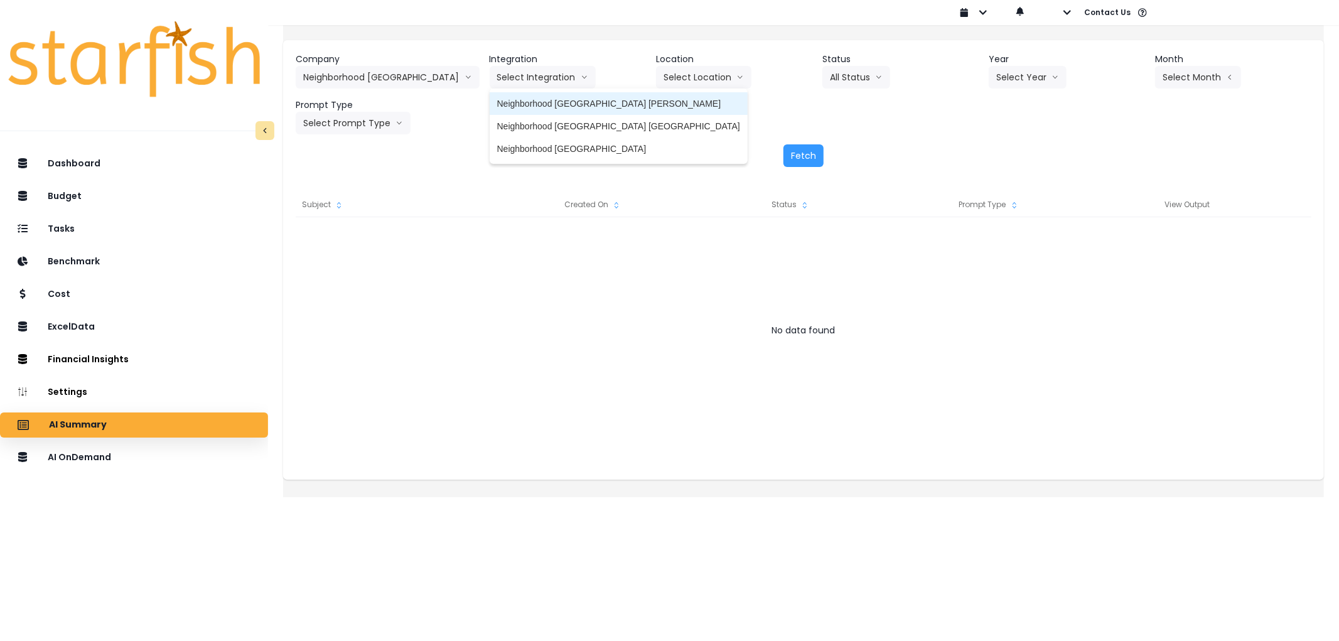
click at [511, 104] on span "Neighborhood [GEOGRAPHIC_DATA] [PERSON_NAME]" at bounding box center [618, 103] width 243 height 13
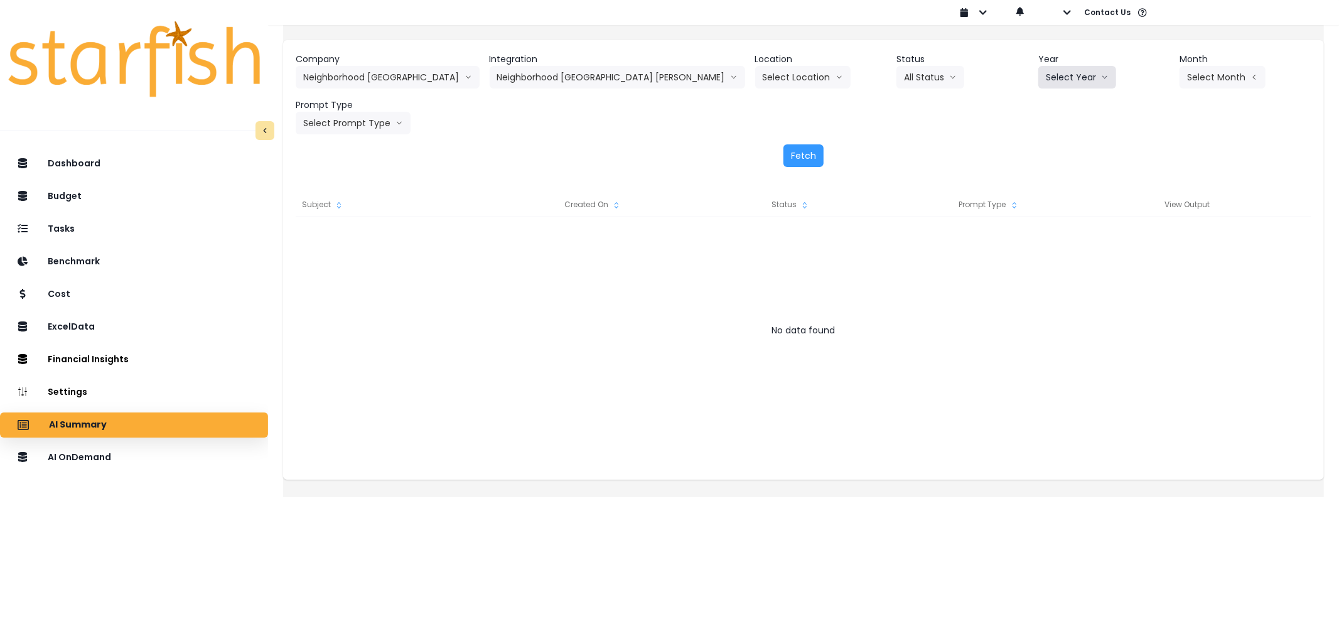
click at [1038, 73] on button "Select Year" at bounding box center [1077, 77] width 78 height 23
drag, startPoint x: 998, startPoint y: 154, endPoint x: 1212, endPoint y: 65, distance: 231.5
click at [1046, 153] on span "2025" at bounding box center [1055, 149] width 19 height 13
click at [1213, 62] on header "Month" at bounding box center [1246, 59] width 132 height 13
click at [1198, 82] on button "Select Month" at bounding box center [1223, 77] width 86 height 23
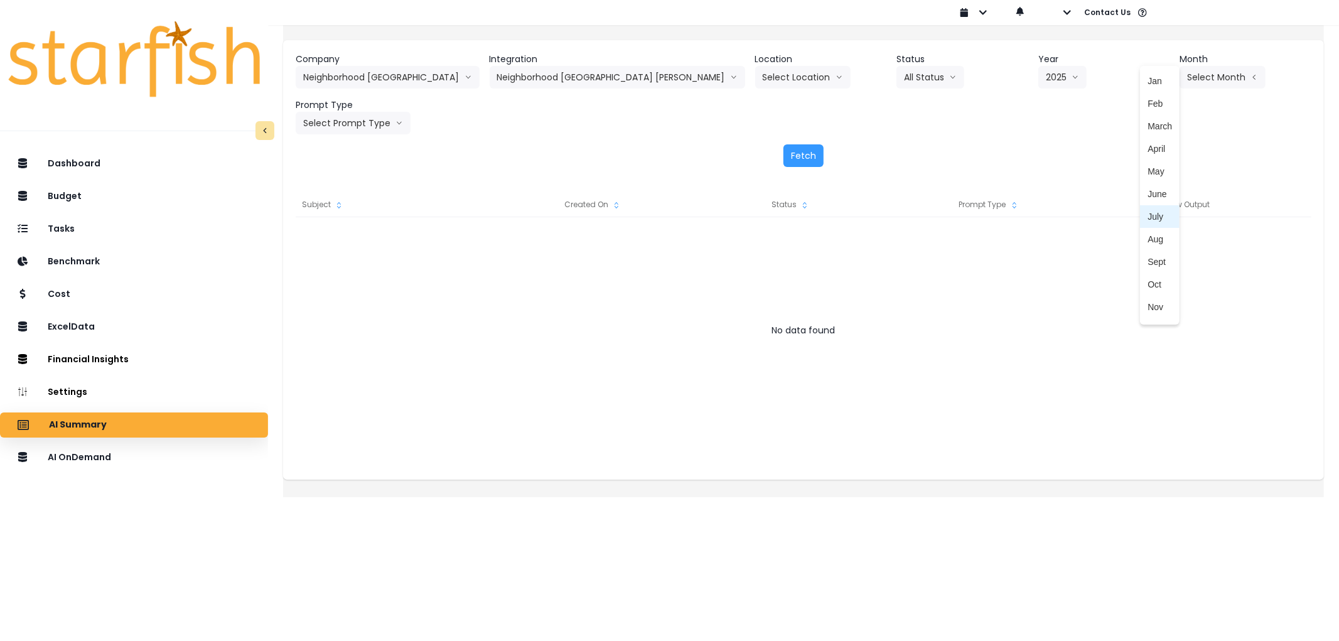
click at [1148, 213] on span "July" at bounding box center [1160, 216] width 24 height 13
click at [346, 126] on button "Select Prompt Type" at bounding box center [353, 123] width 115 height 23
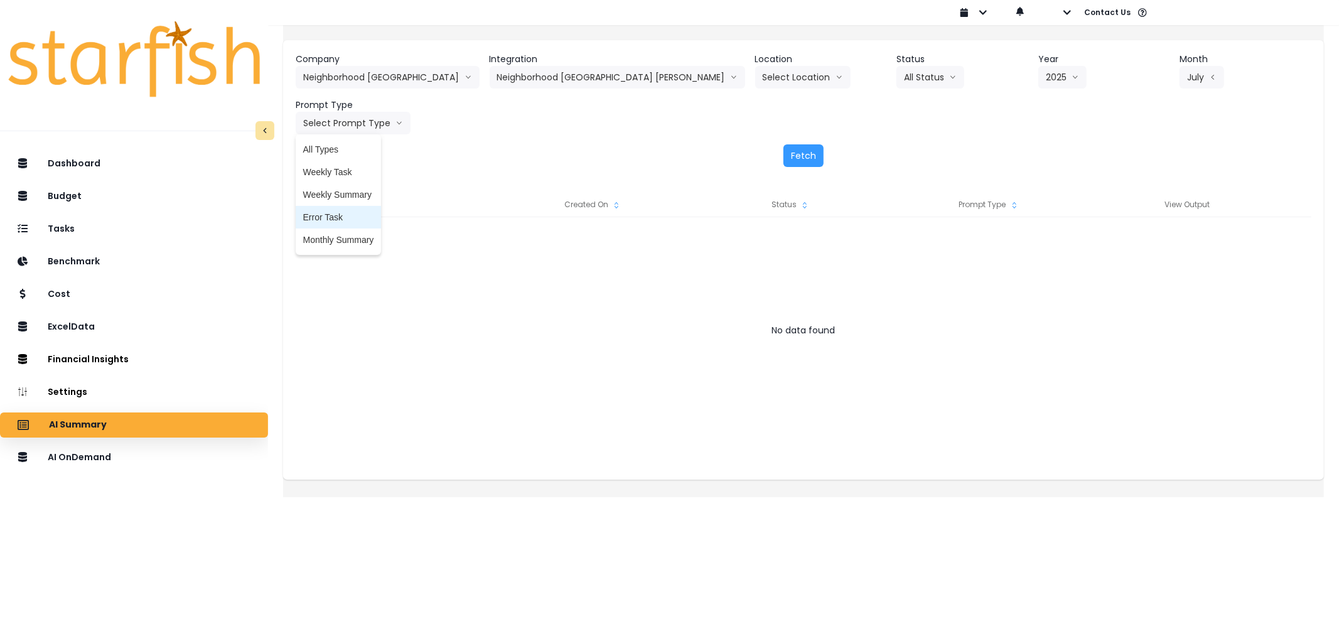
click at [346, 211] on span "Error Task" at bounding box center [338, 217] width 71 height 13
click at [805, 149] on button "Fetch" at bounding box center [803, 155] width 40 height 23
click at [132, 443] on div "Dashboard Budget Tasks Benchmark Cost ExcelData Financial Insights Location Ana…" at bounding box center [134, 422] width 268 height 547
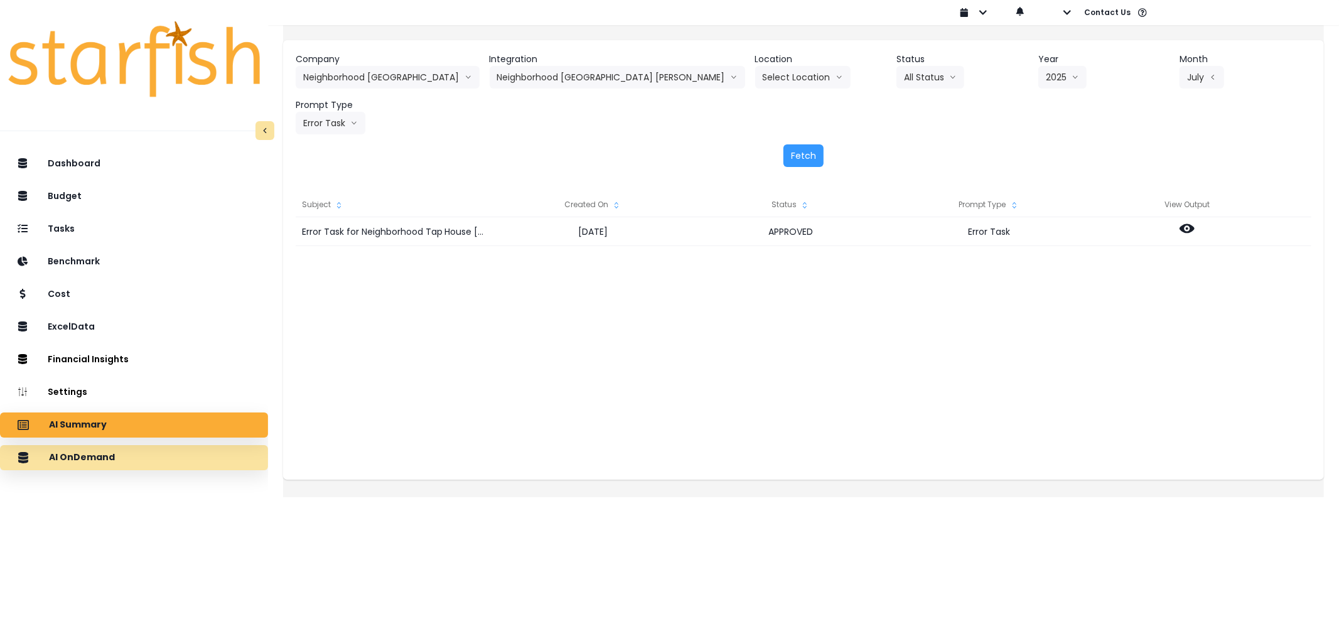
click at [129, 462] on div "AI OnDemand" at bounding box center [134, 457] width 248 height 26
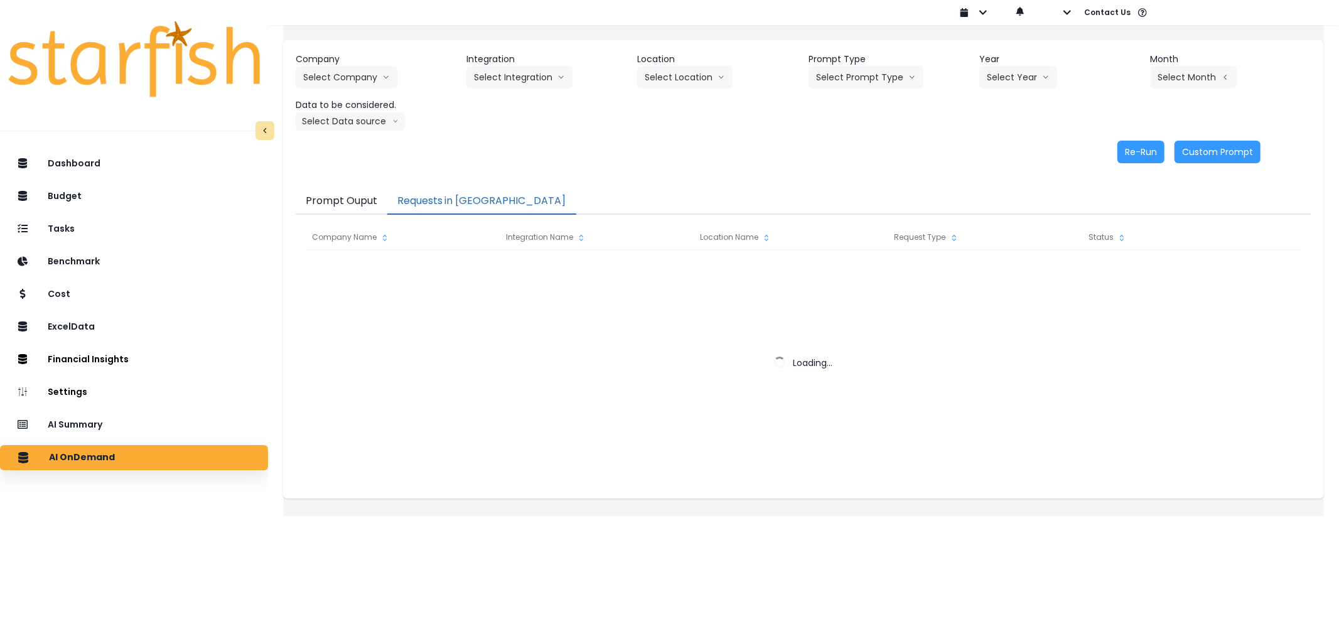
click at [444, 197] on button "Requests in [GEOGRAPHIC_DATA]" at bounding box center [481, 201] width 189 height 26
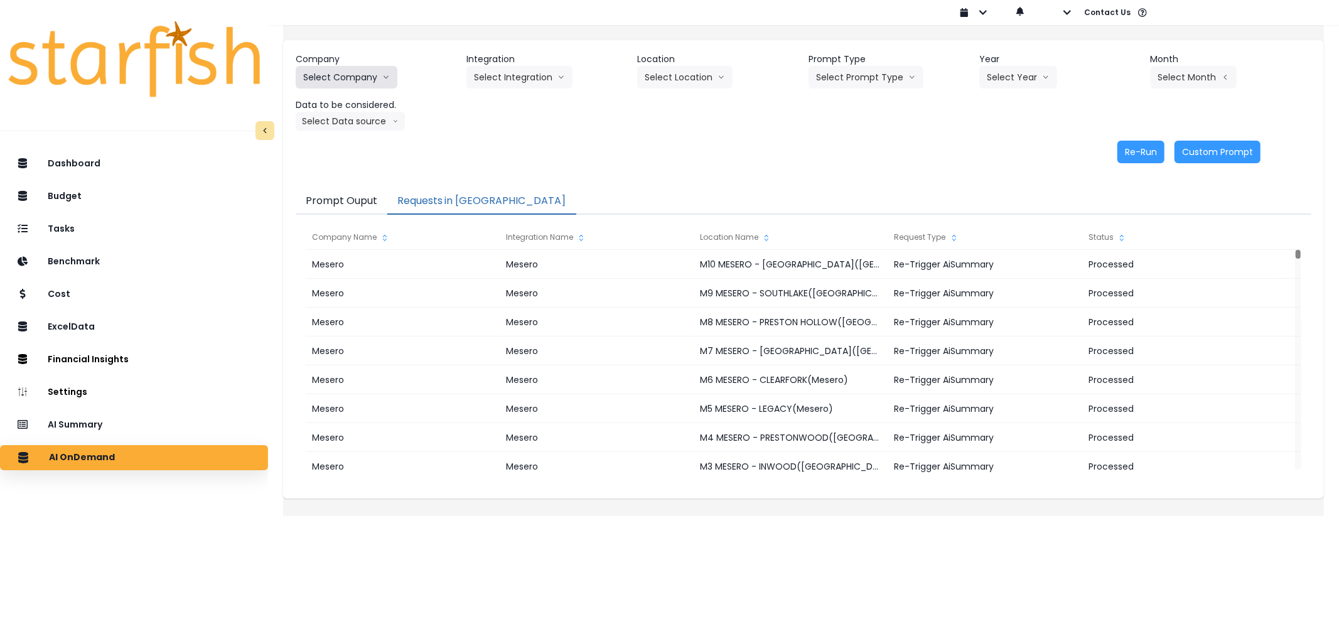
click at [379, 75] on button "Select Company" at bounding box center [347, 77] width 102 height 23
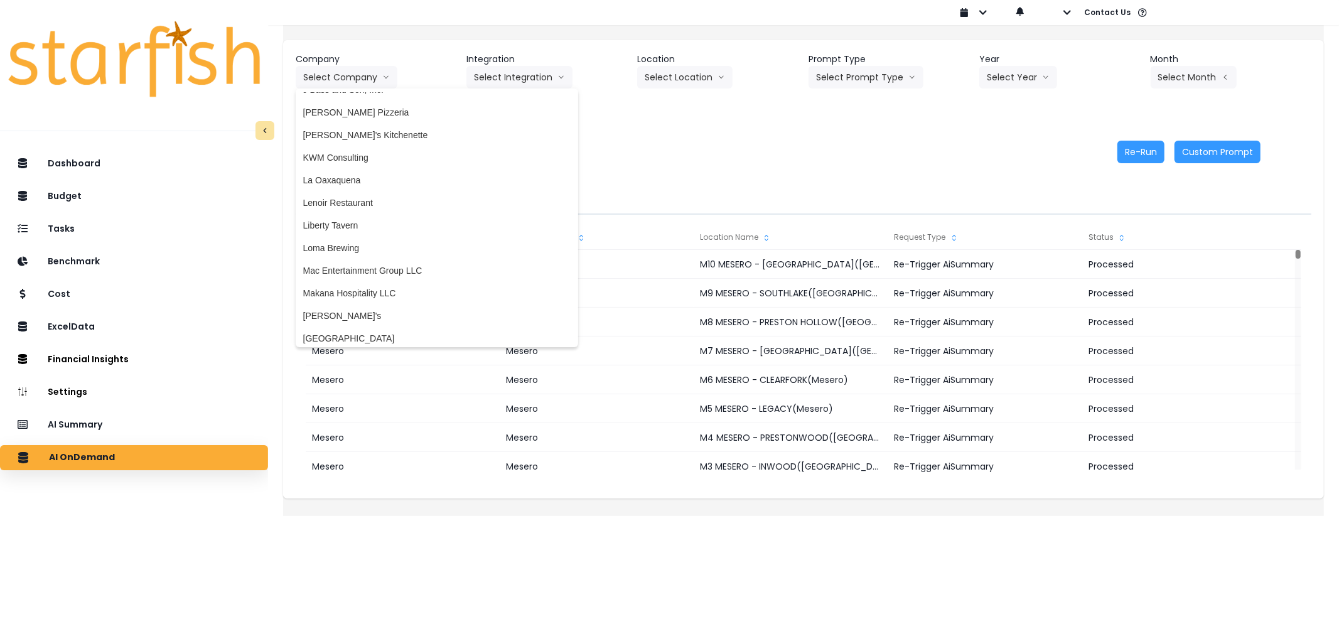
scroll to position [1395, 0]
click at [358, 325] on li "Mesero" at bounding box center [437, 336] width 282 height 23
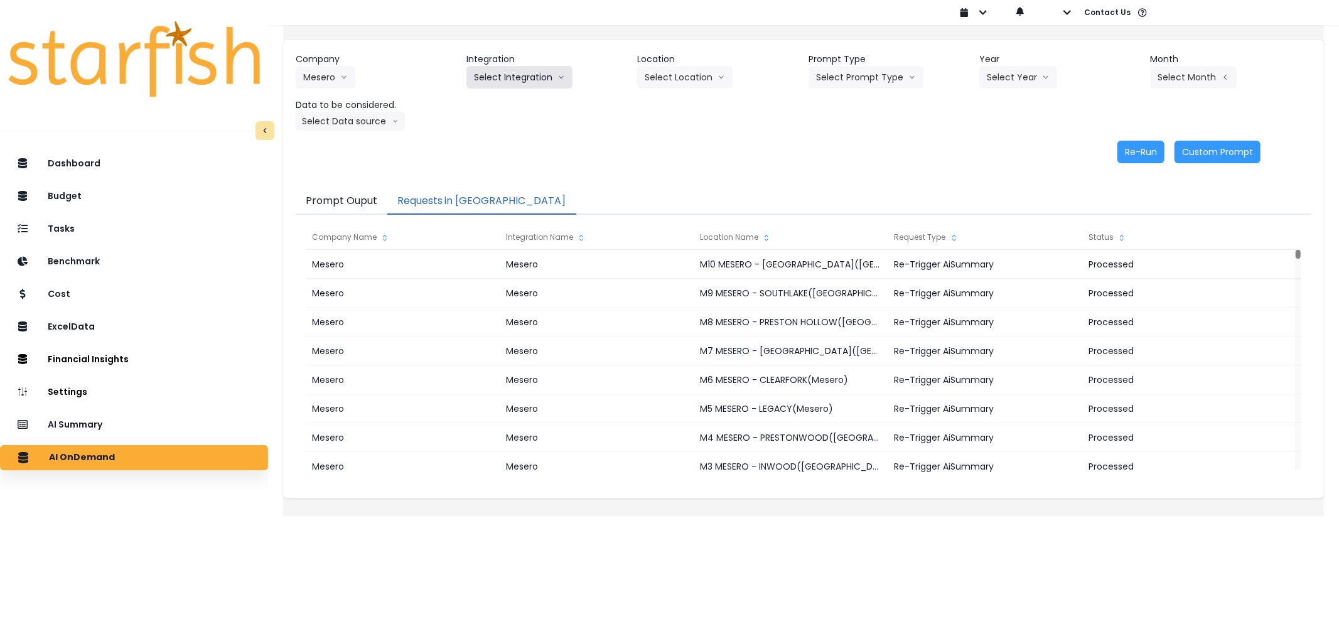
click at [523, 79] on button "Select Integration" at bounding box center [519, 77] width 106 height 23
click at [486, 98] on span "Mesero" at bounding box center [489, 103] width 30 height 13
click at [861, 83] on button "Select Prompt Type" at bounding box center [866, 77] width 115 height 23
click at [849, 137] on li "Error Task" at bounding box center [852, 148] width 86 height 23
click at [1020, 68] on button "Select Year" at bounding box center [1018, 77] width 78 height 23
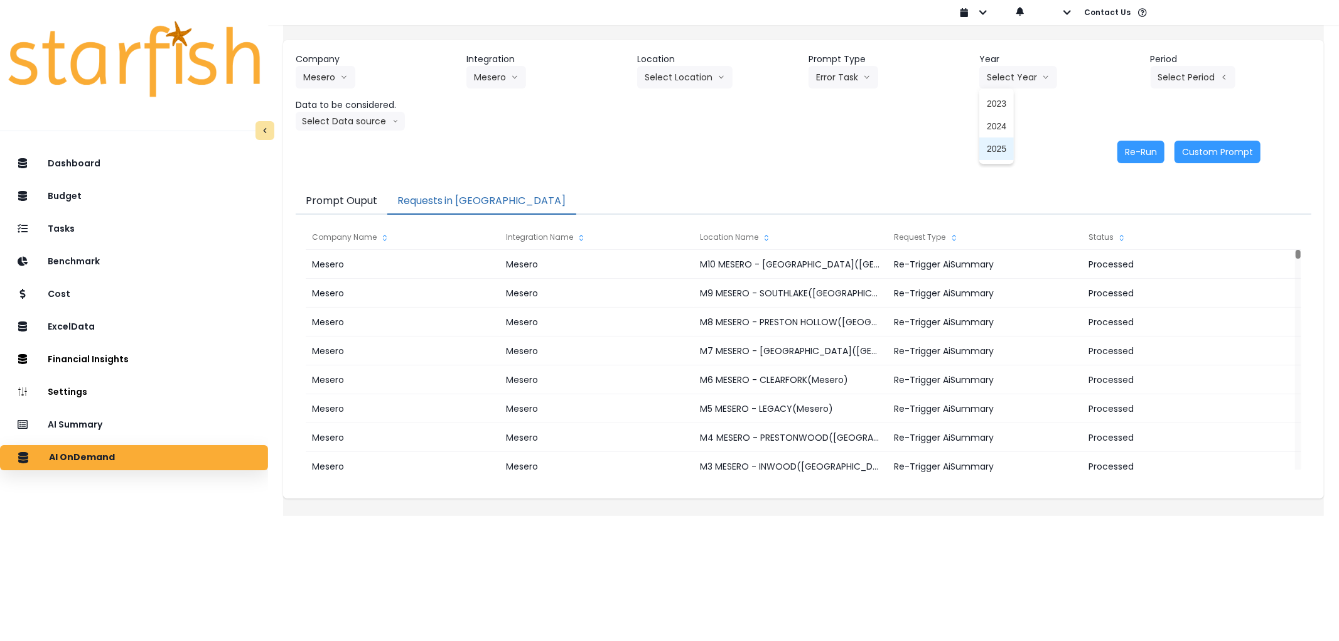
click at [987, 149] on span "2025" at bounding box center [996, 149] width 19 height 13
click at [1191, 77] on button "Select Period" at bounding box center [1193, 77] width 85 height 23
click at [1127, 215] on span "P7" at bounding box center [1135, 216] width 16 height 13
click at [379, 122] on button "Select Data source" at bounding box center [350, 121] width 109 height 19
click at [375, 139] on span "Comparison overtime" at bounding box center [344, 145] width 83 height 13
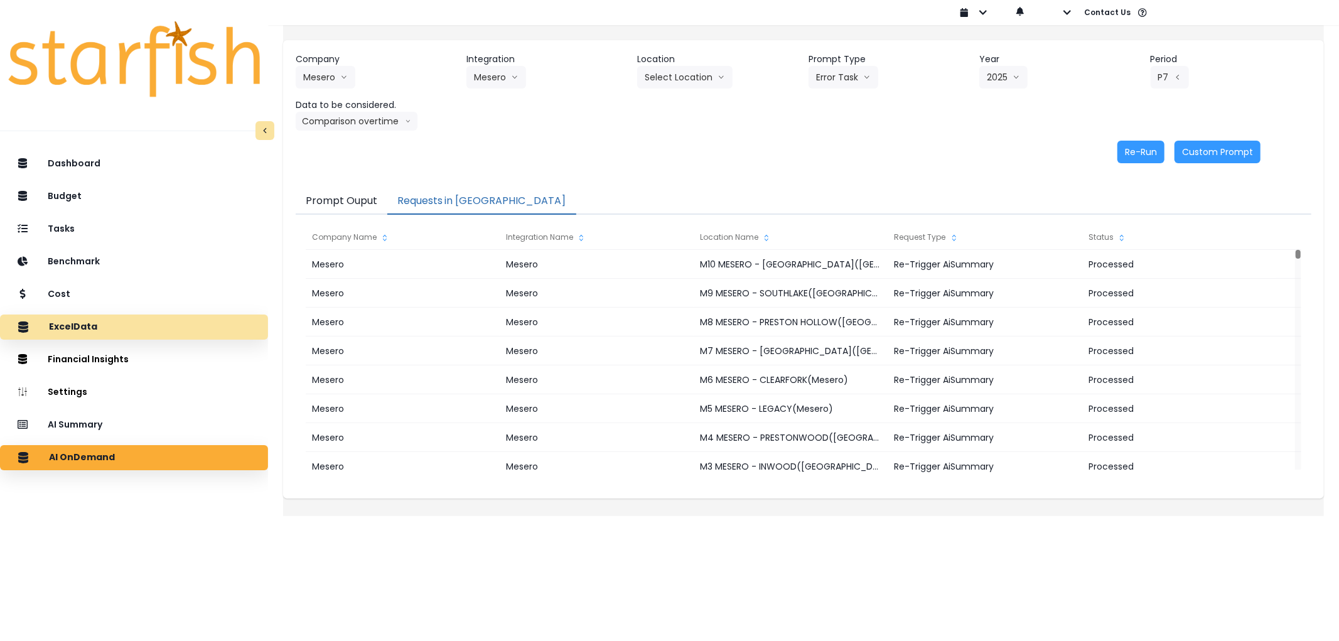
drag, startPoint x: 99, startPoint y: 421, endPoint x: 147, endPoint y: 335, distance: 98.3
click at [99, 421] on p "AI Summary" at bounding box center [75, 424] width 55 height 11
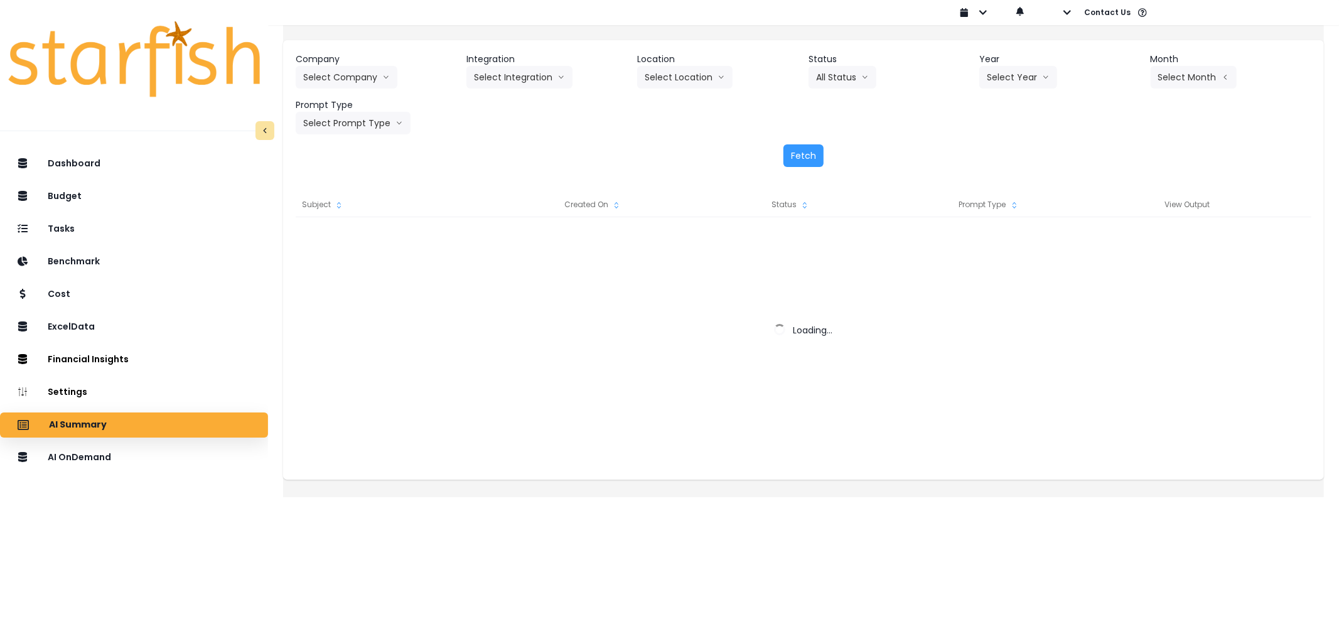
click at [349, 89] on div "Company Select Company Integration Select Integration Location Select Location …" at bounding box center [804, 94] width 1016 height 82
click at [352, 85] on button "Select Company" at bounding box center [347, 77] width 102 height 23
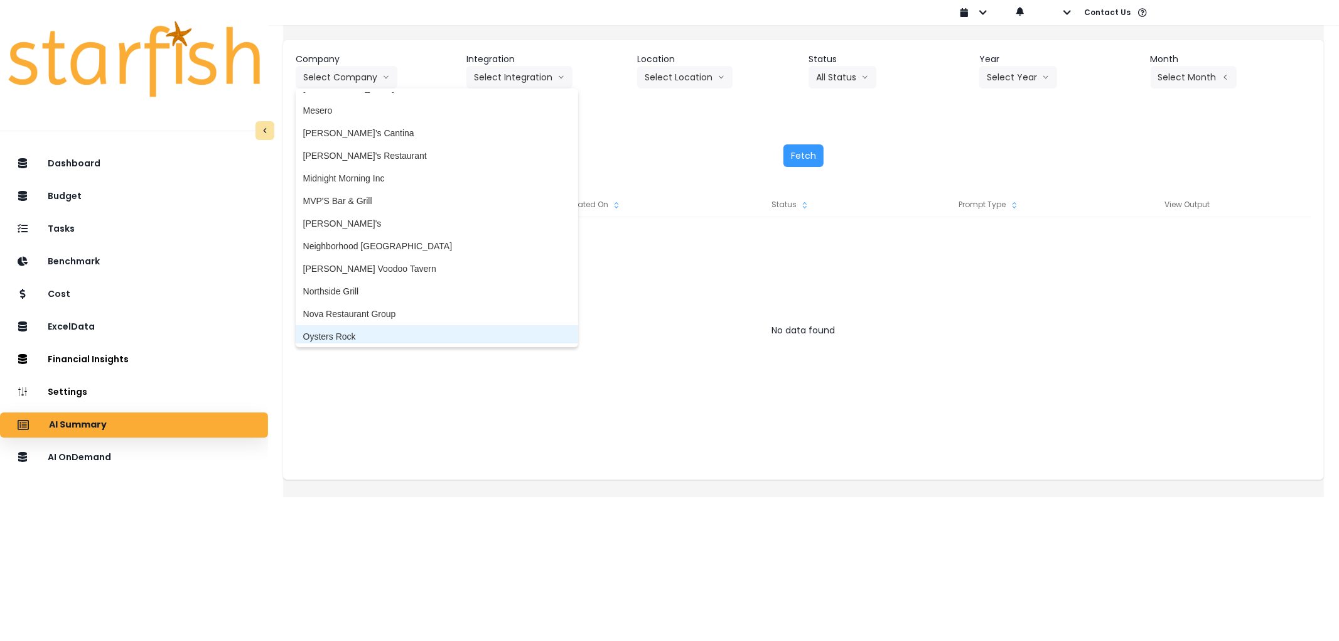
scroll to position [1615, 0]
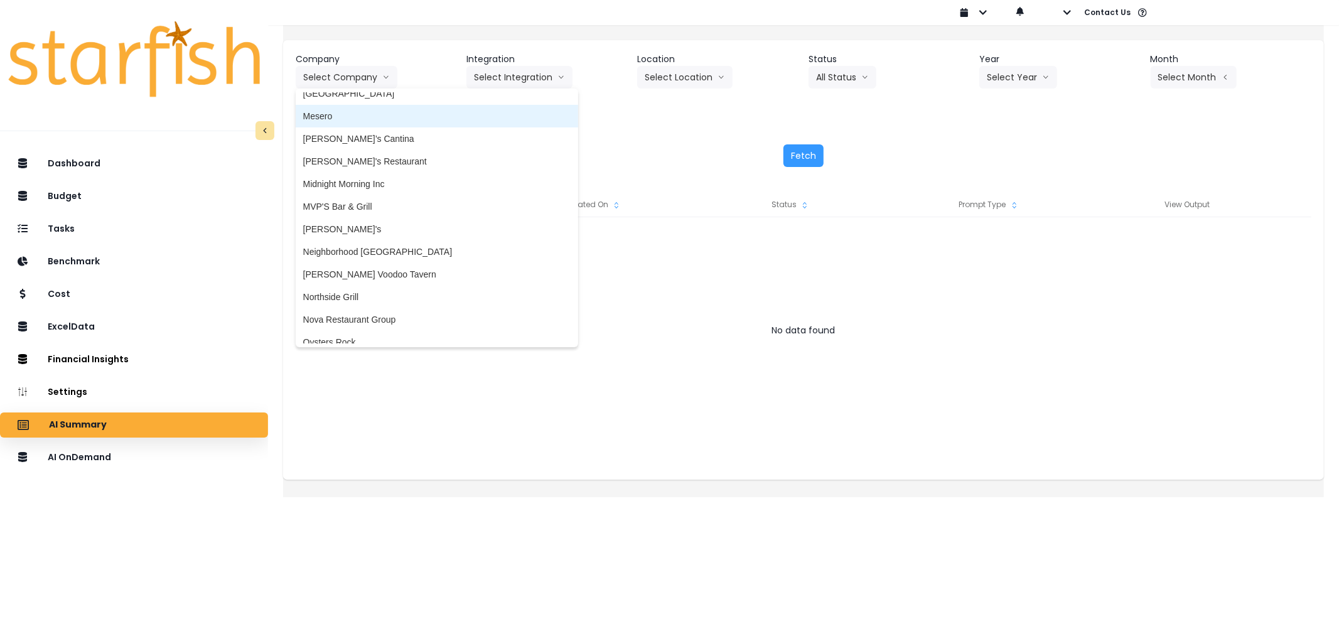
click at [359, 114] on span "Mesero" at bounding box center [436, 116] width 267 height 13
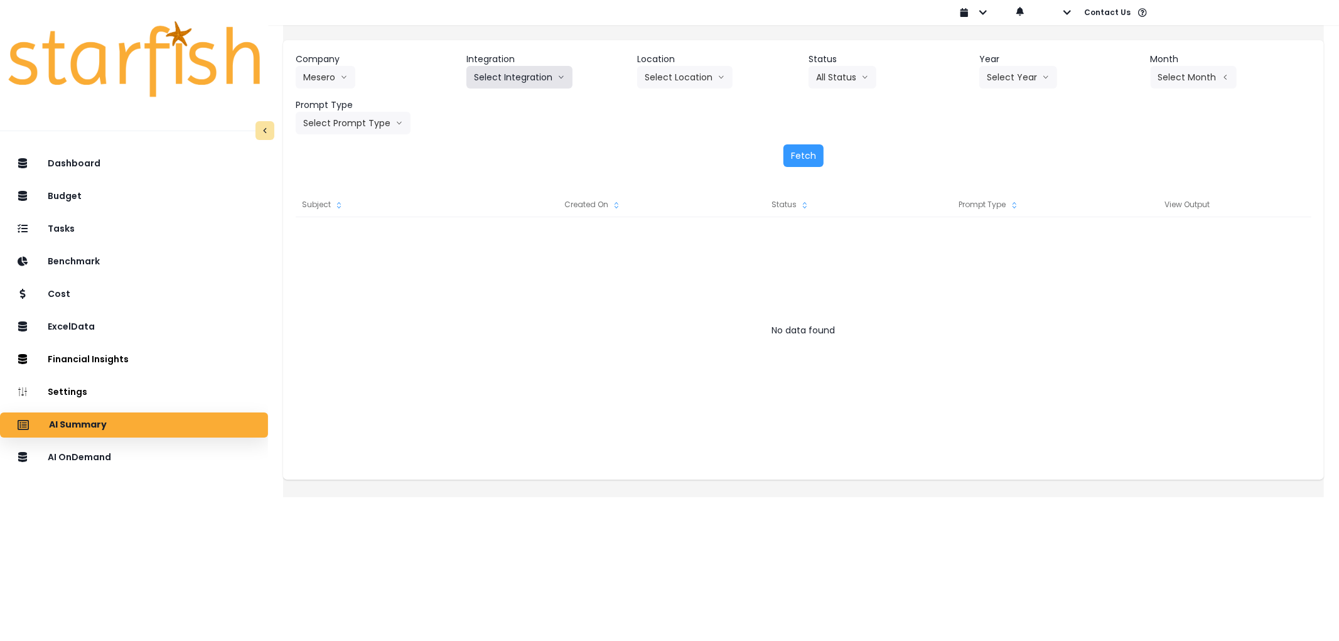
click at [480, 83] on button "Select Integration" at bounding box center [519, 77] width 106 height 23
click at [498, 109] on span "Mesero" at bounding box center [489, 103] width 30 height 13
click at [991, 73] on button "Select Year" at bounding box center [1018, 77] width 78 height 23
click at [988, 139] on li "2025" at bounding box center [996, 148] width 35 height 23
click at [1163, 68] on button "Select Period" at bounding box center [1193, 77] width 85 height 23
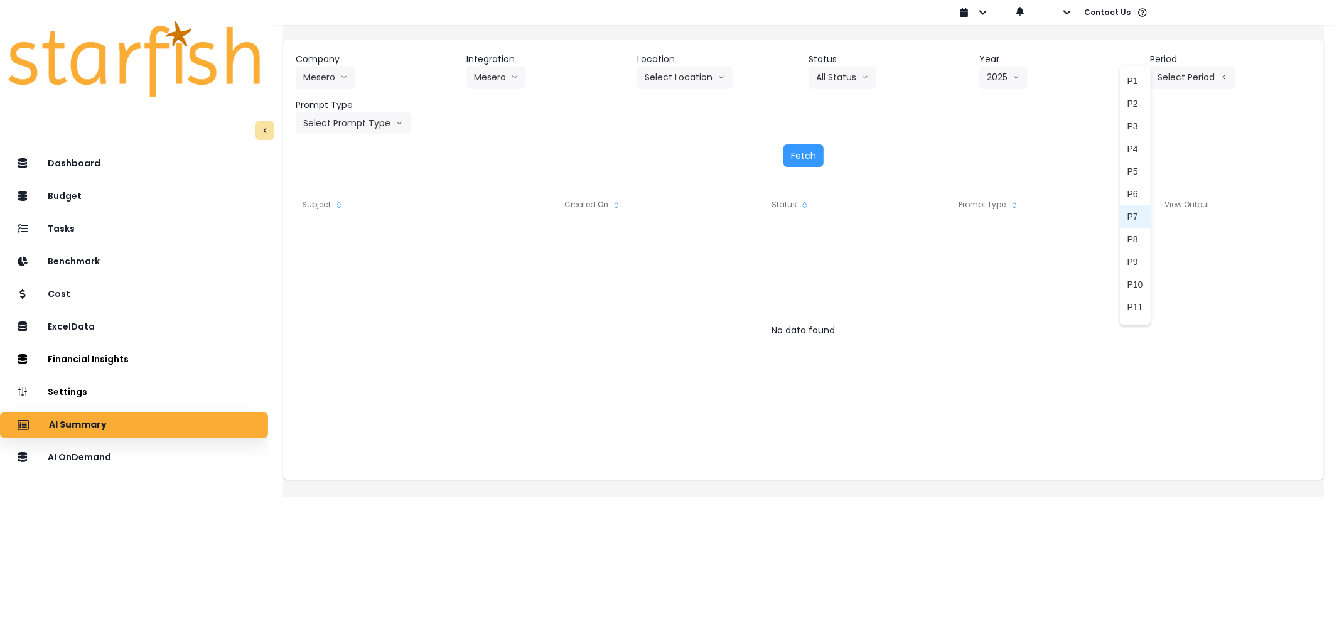
click at [1127, 214] on span "P7" at bounding box center [1135, 216] width 16 height 13
click at [354, 127] on button "Select Prompt Type" at bounding box center [353, 123] width 115 height 23
drag, startPoint x: 360, startPoint y: 218, endPoint x: 479, endPoint y: 187, distance: 123.2
click at [360, 218] on span "Error Task" at bounding box center [338, 217] width 71 height 13
click at [809, 149] on button "Fetch" at bounding box center [803, 155] width 40 height 23
